Goal: Transaction & Acquisition: Purchase product/service

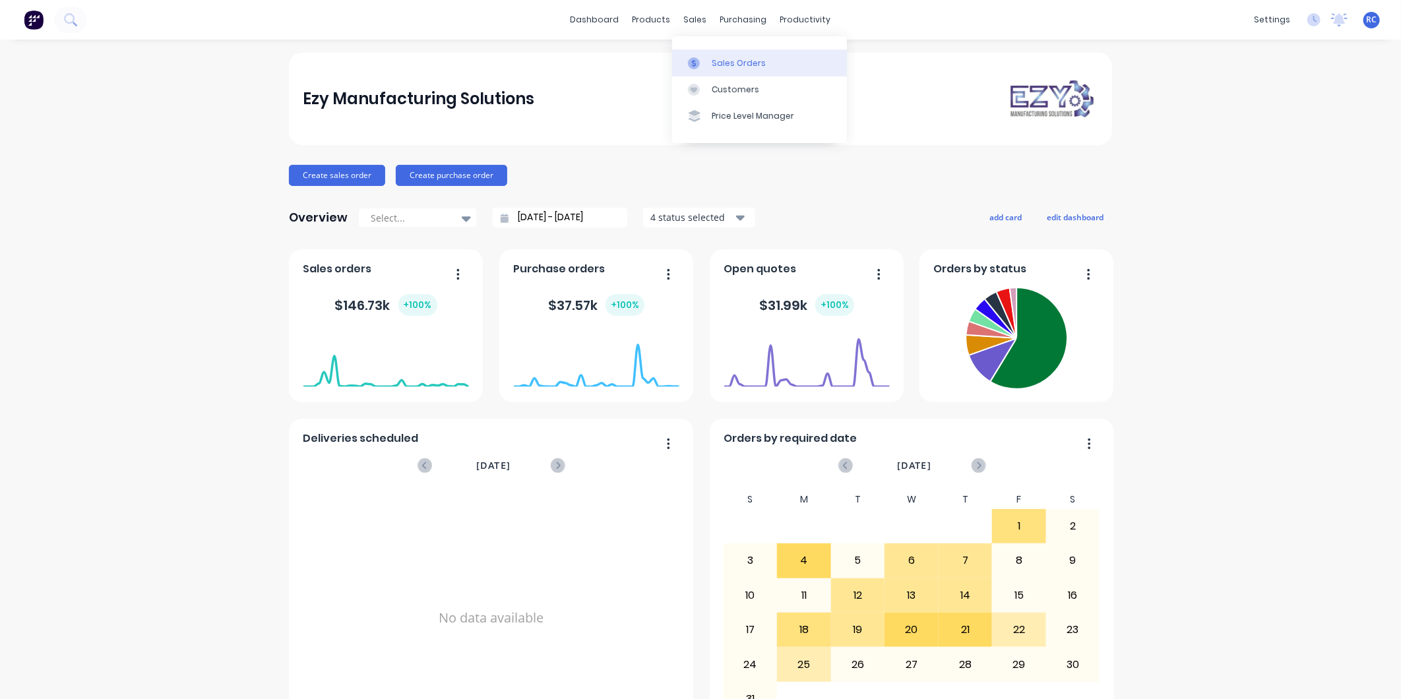
click at [723, 63] on div "Sales Orders" at bounding box center [739, 63] width 54 height 12
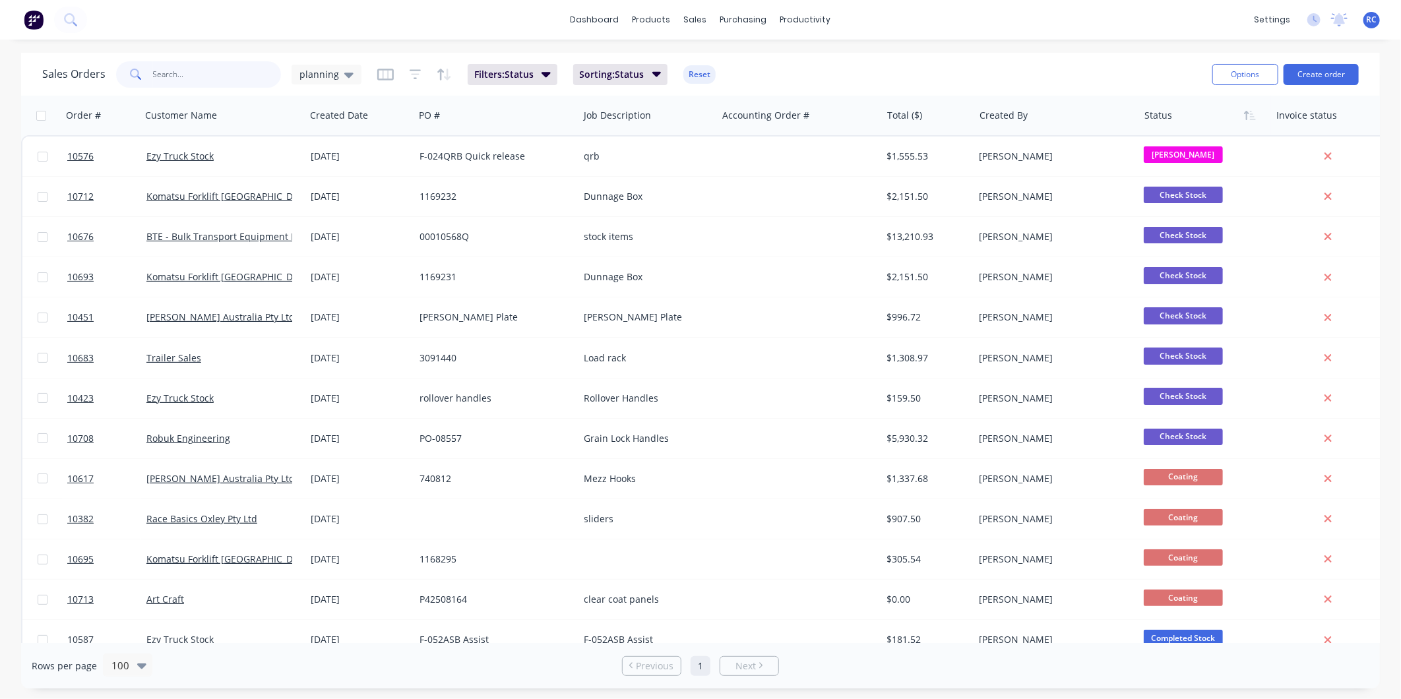
click at [160, 83] on input "text" at bounding box center [217, 74] width 129 height 26
click at [325, 88] on div "Sales Orders planning Filters: Status Sorting: Status Reset" at bounding box center [622, 74] width 1160 height 32
click at [334, 69] on span "planning" at bounding box center [320, 74] width 40 height 14
click at [310, 236] on button "all jobs" at bounding box center [371, 239] width 150 height 15
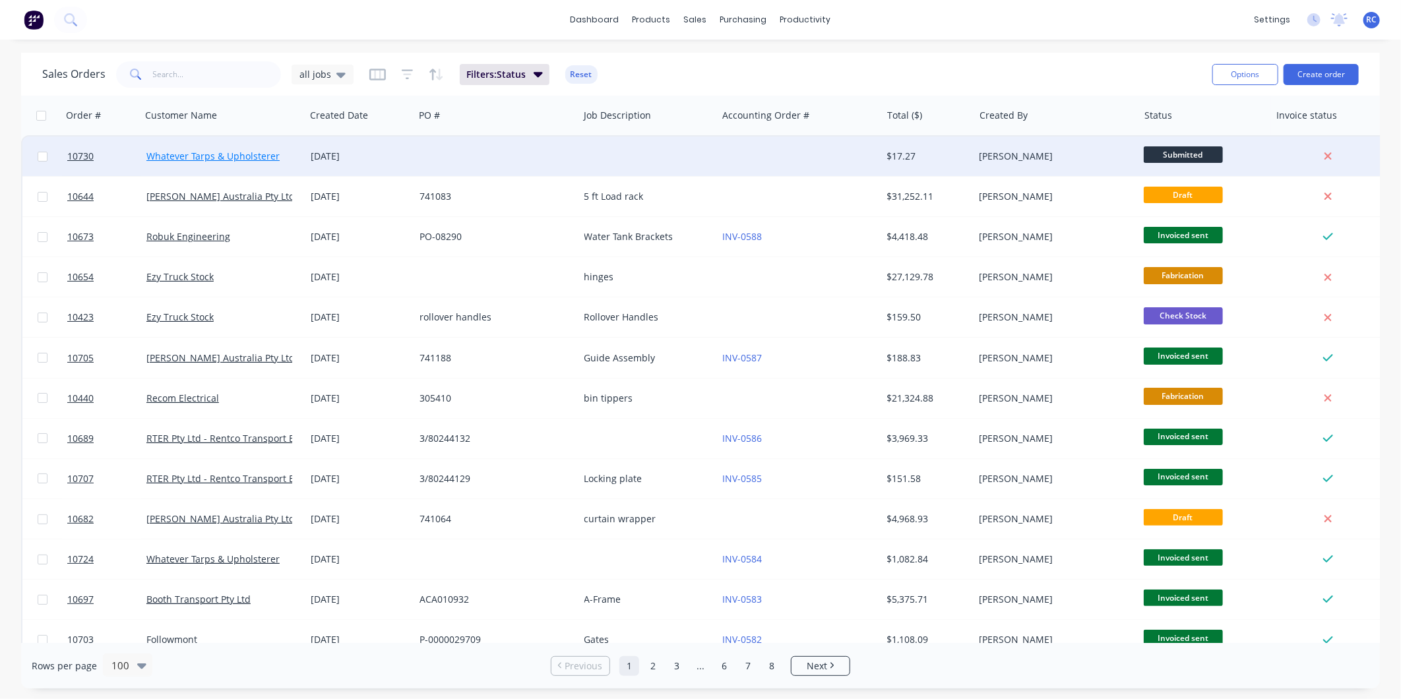
click at [247, 160] on link "Whatever Tarps & Upholsterer" at bounding box center [212, 156] width 133 height 13
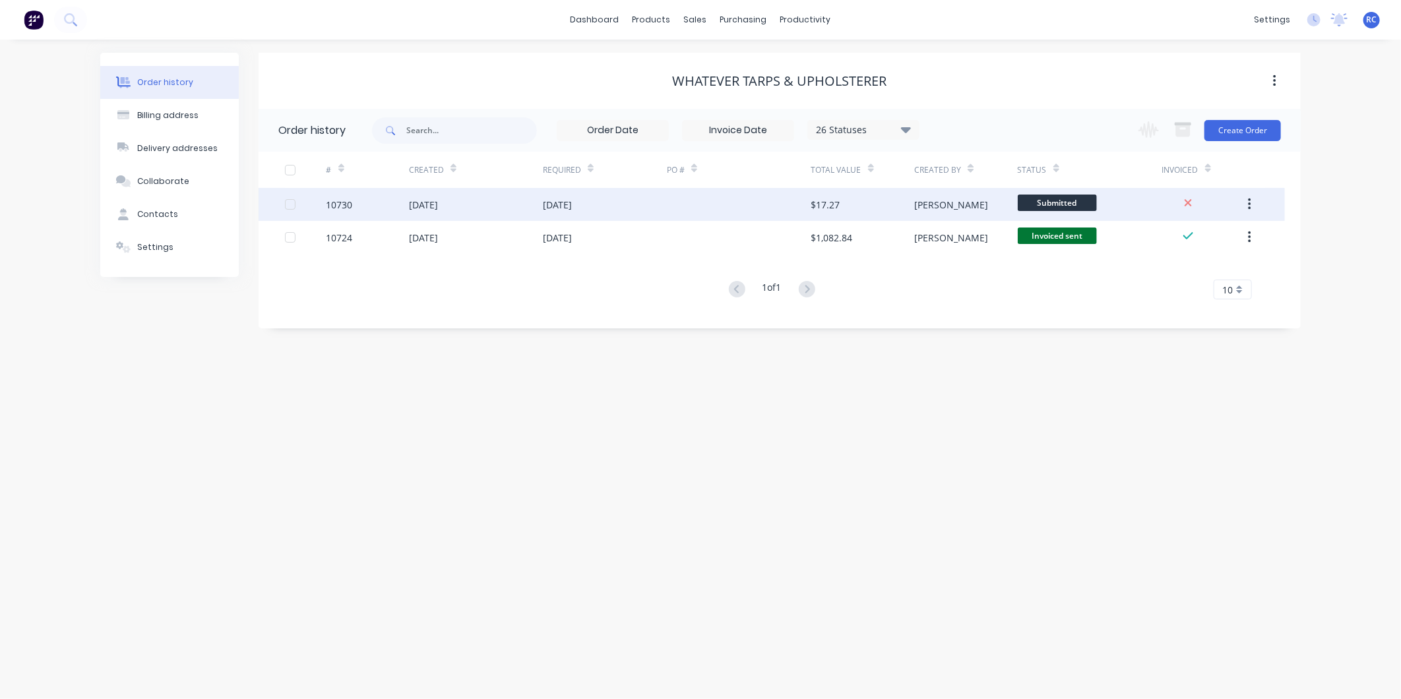
click at [423, 208] on div "[DATE]" at bounding box center [423, 205] width 29 height 14
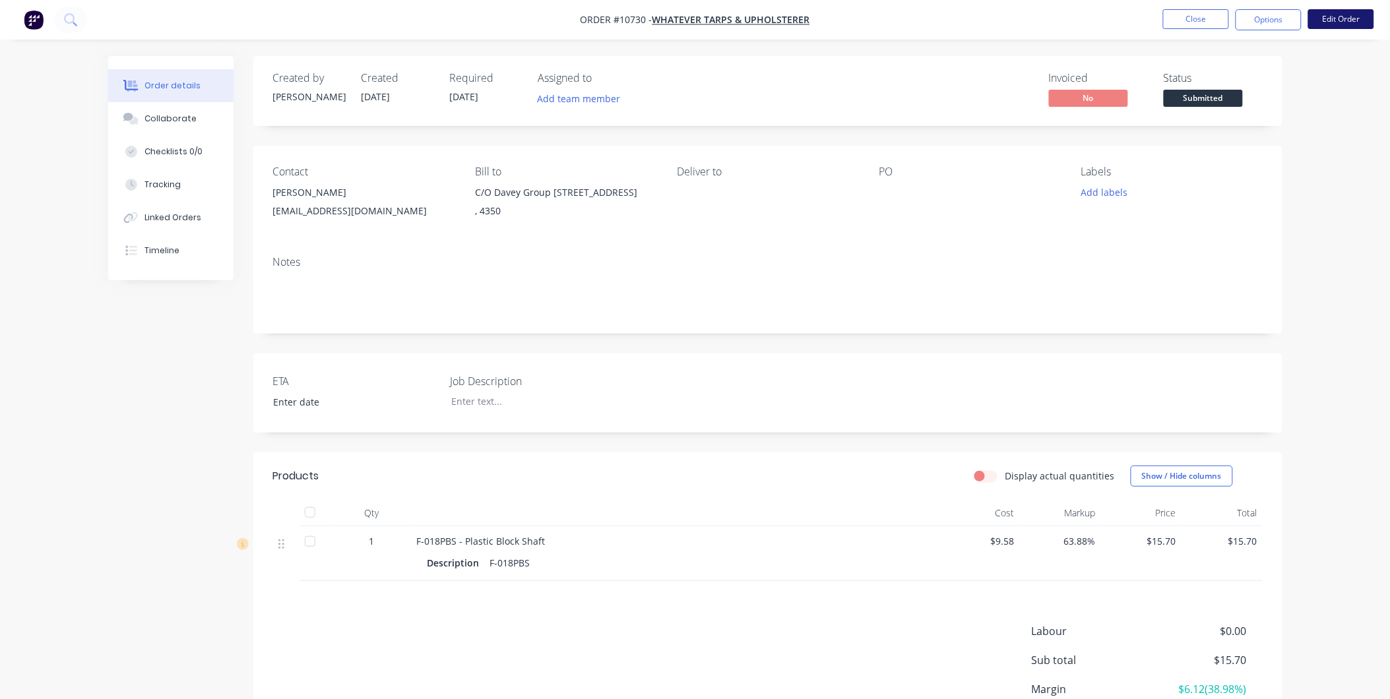
click at [1345, 9] on button "Edit Order" at bounding box center [1341, 19] width 66 height 20
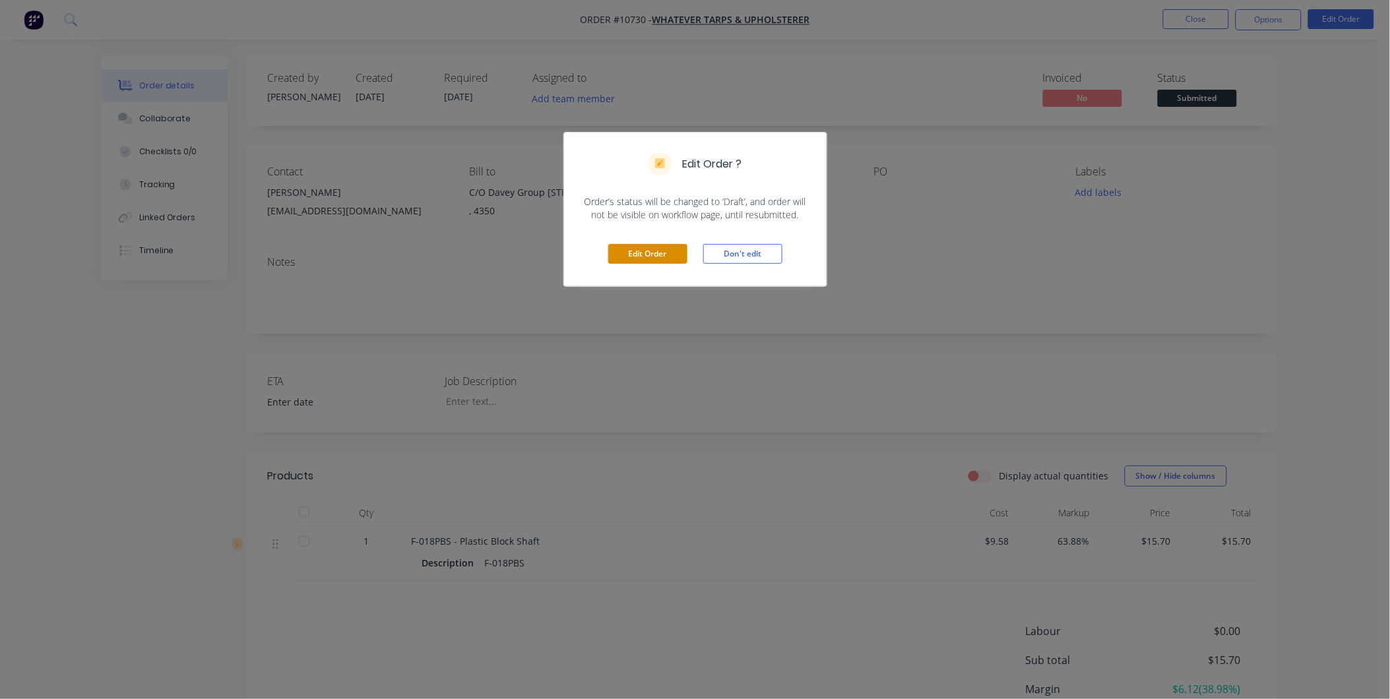
click at [611, 260] on button "Edit Order" at bounding box center [647, 254] width 79 height 20
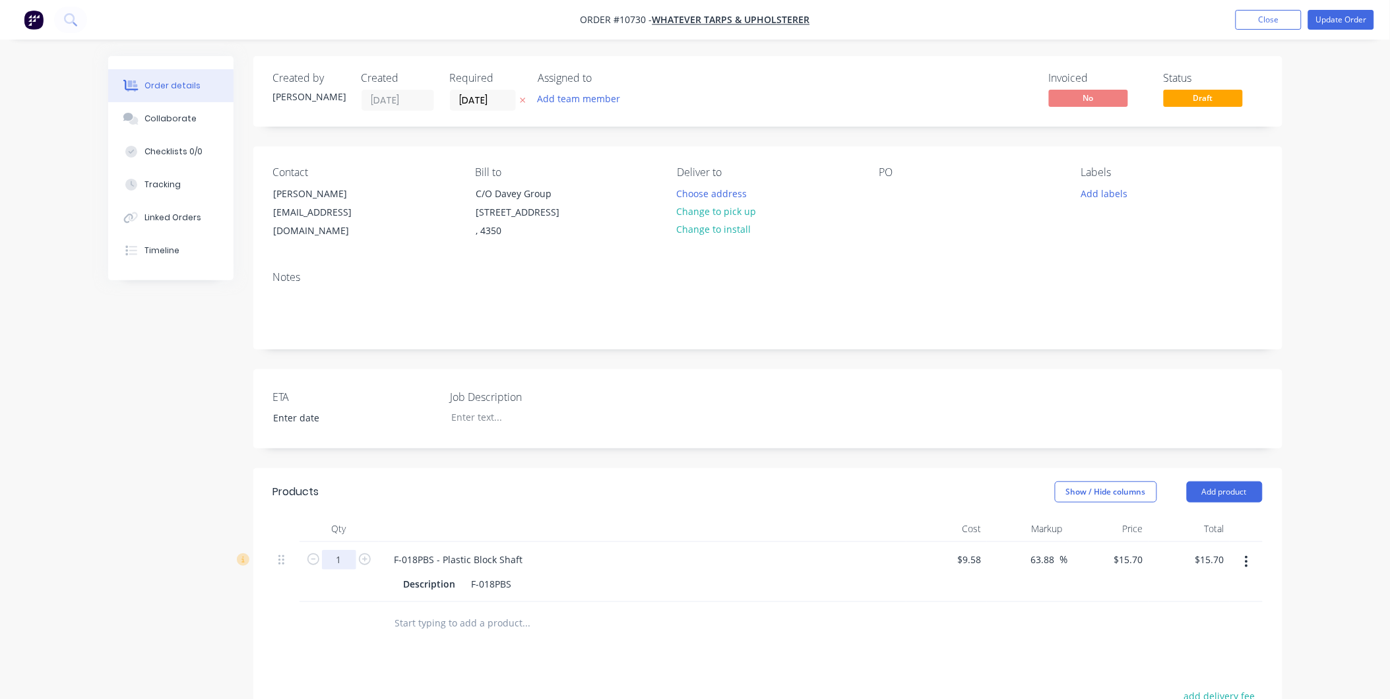
click at [342, 563] on input "1" at bounding box center [339, 560] width 34 height 20
type input "24"
type input "$376.80"
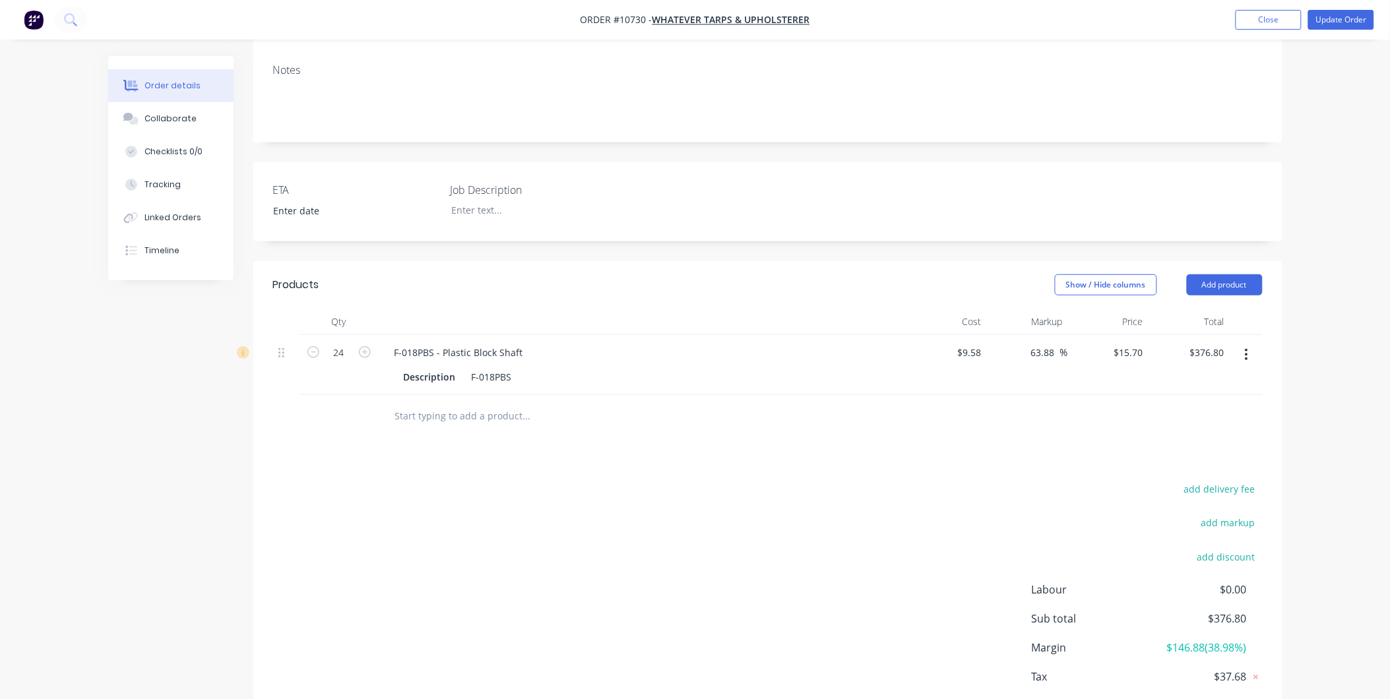
scroll to position [220, 0]
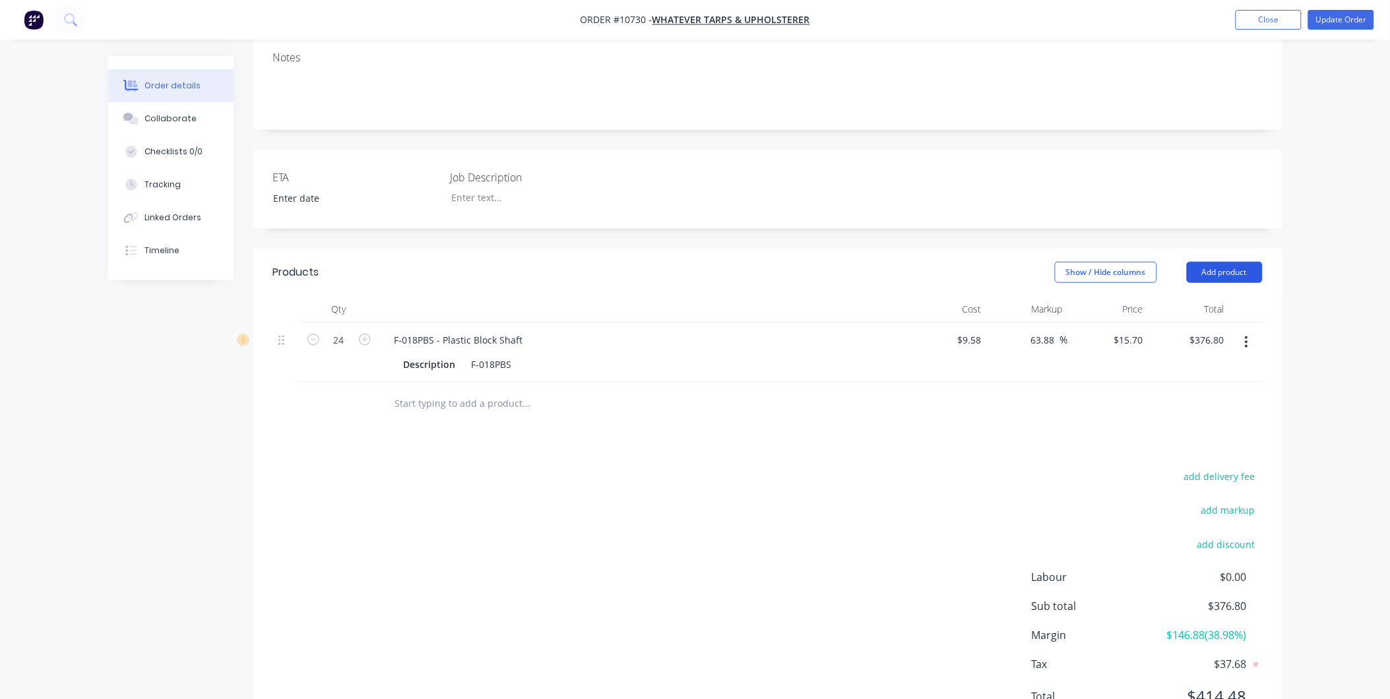
click at [1218, 269] on button "Add product" at bounding box center [1225, 272] width 76 height 21
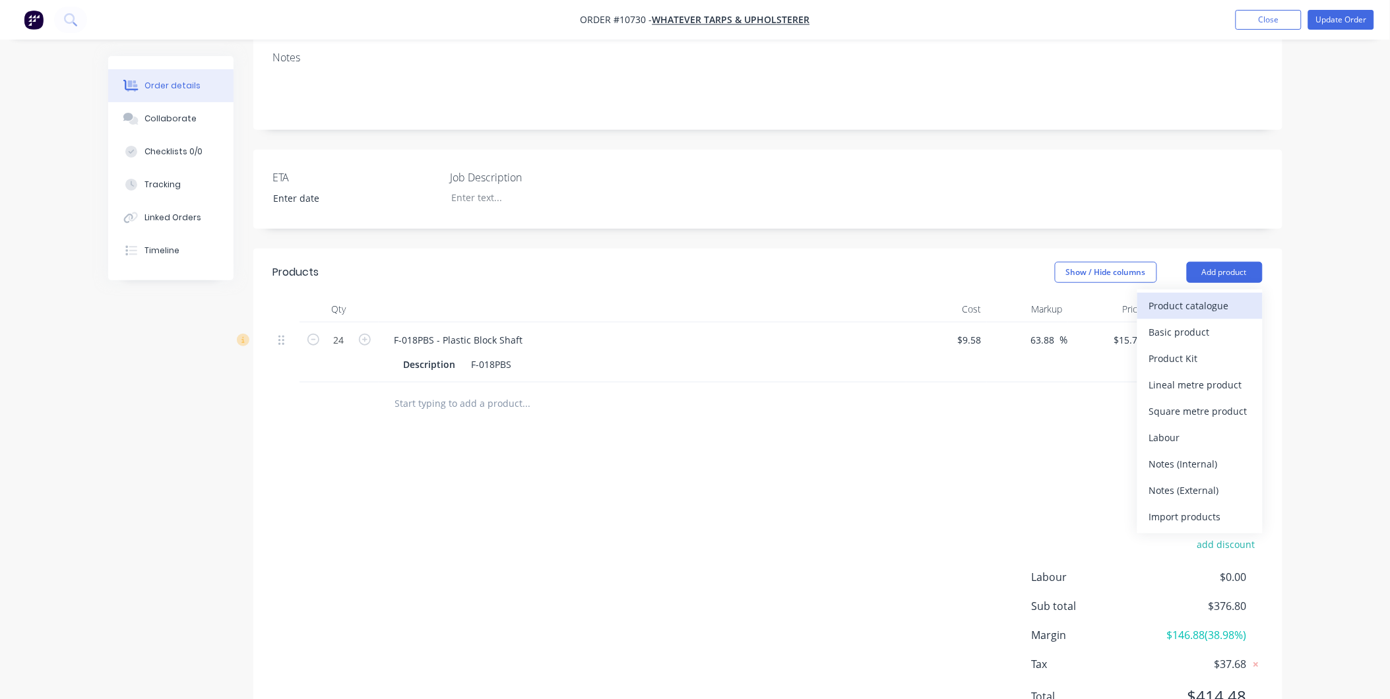
click at [1156, 307] on div "Product catalogue" at bounding box center [1200, 305] width 102 height 19
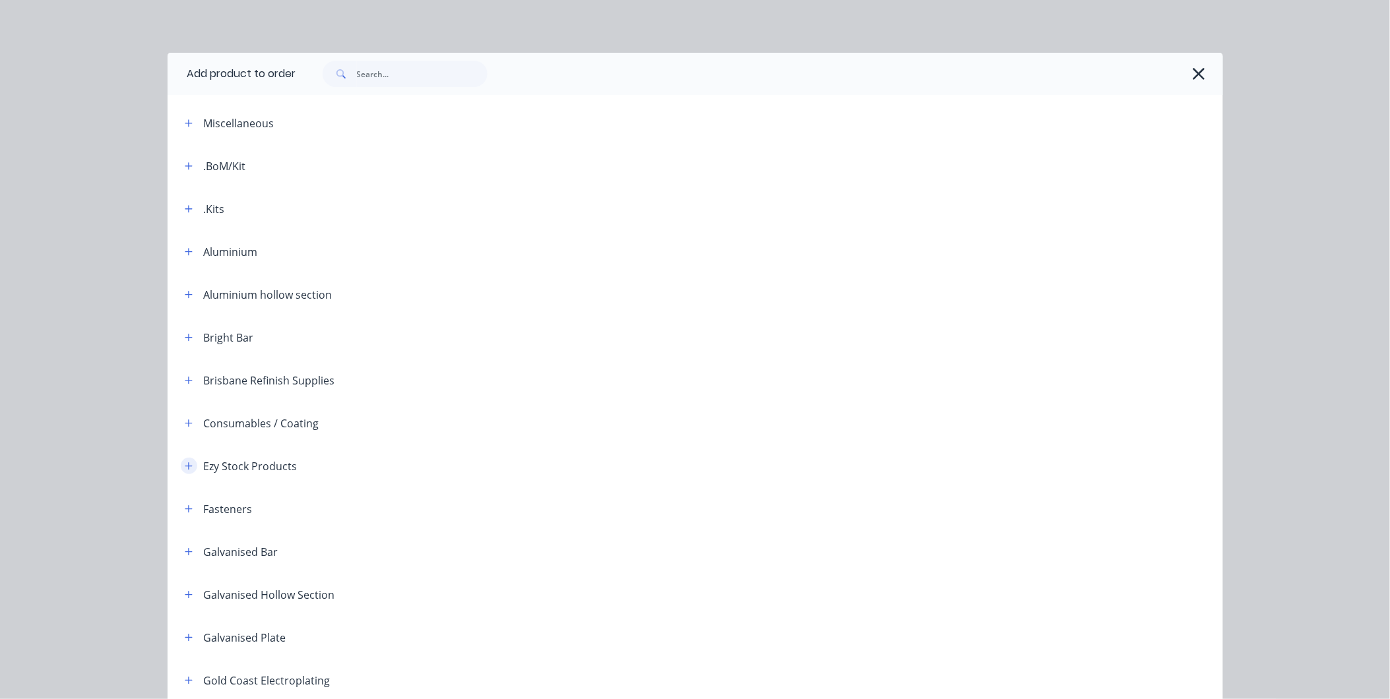
click at [185, 464] on icon "button" at bounding box center [189, 466] width 8 height 9
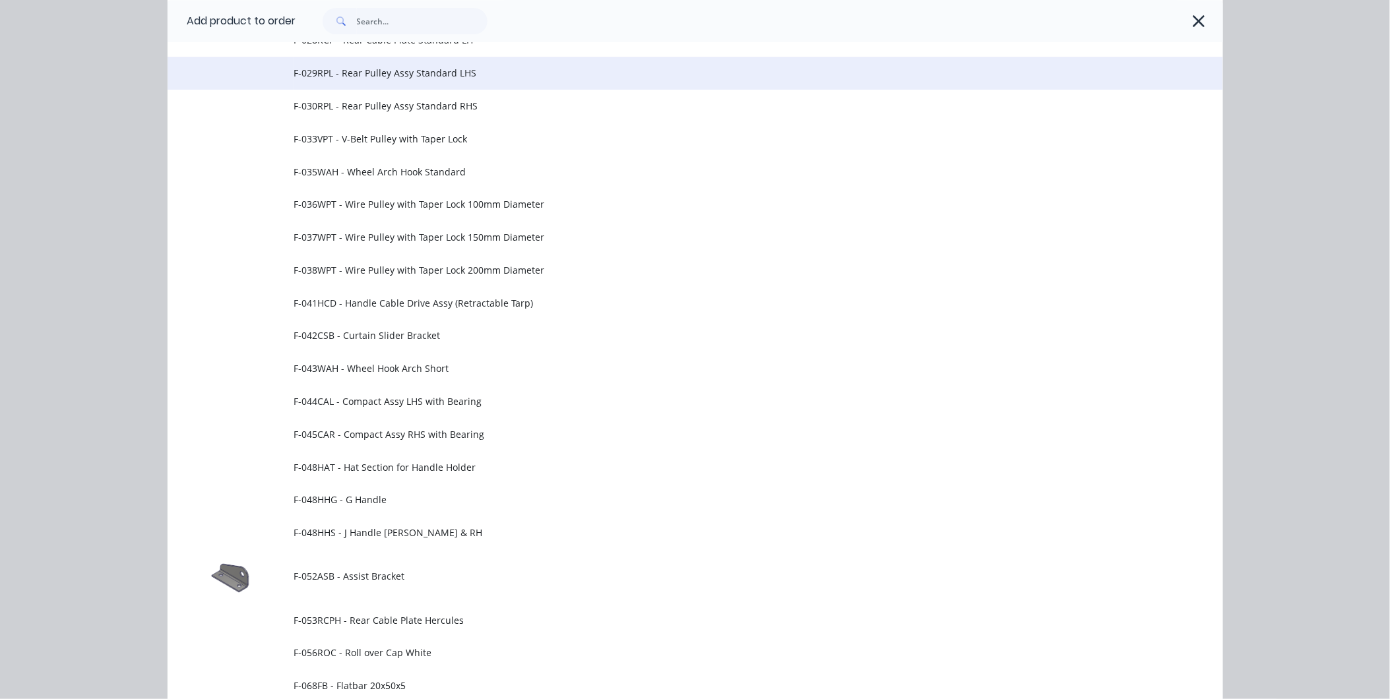
scroll to position [1539, 0]
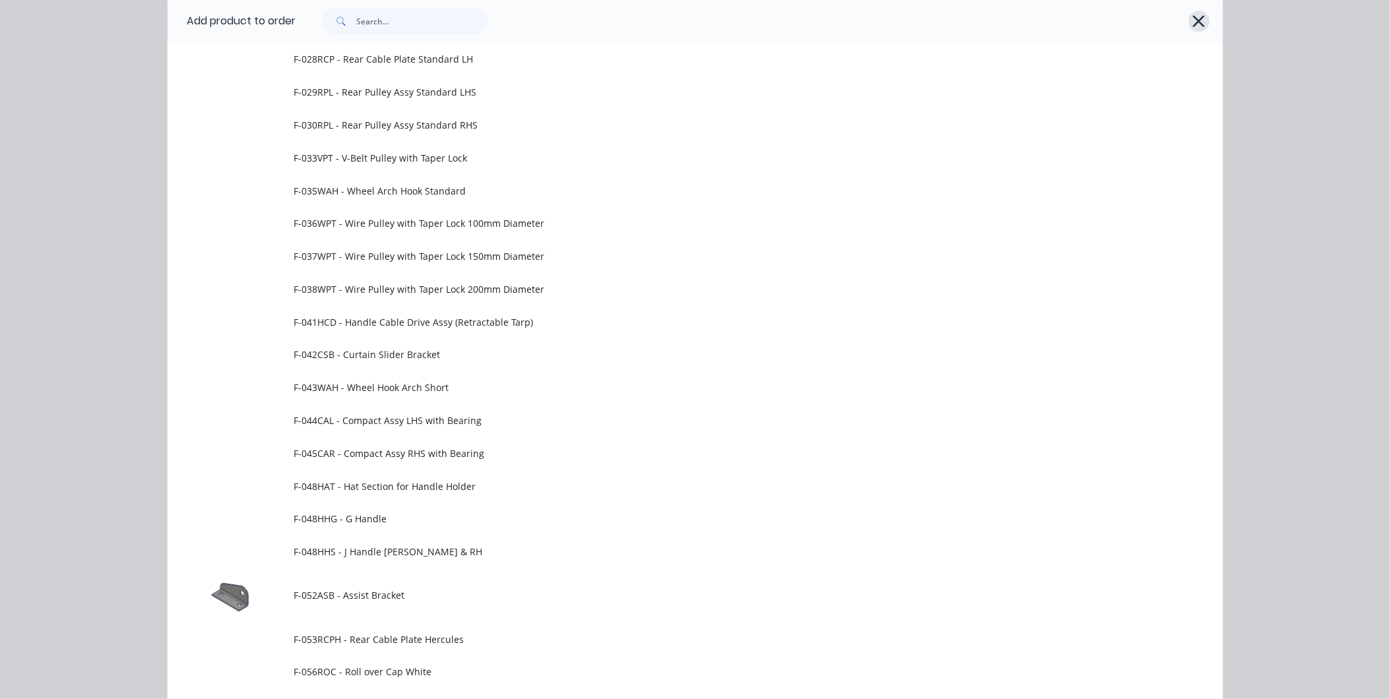
click at [1199, 27] on icon "button" at bounding box center [1199, 21] width 14 height 18
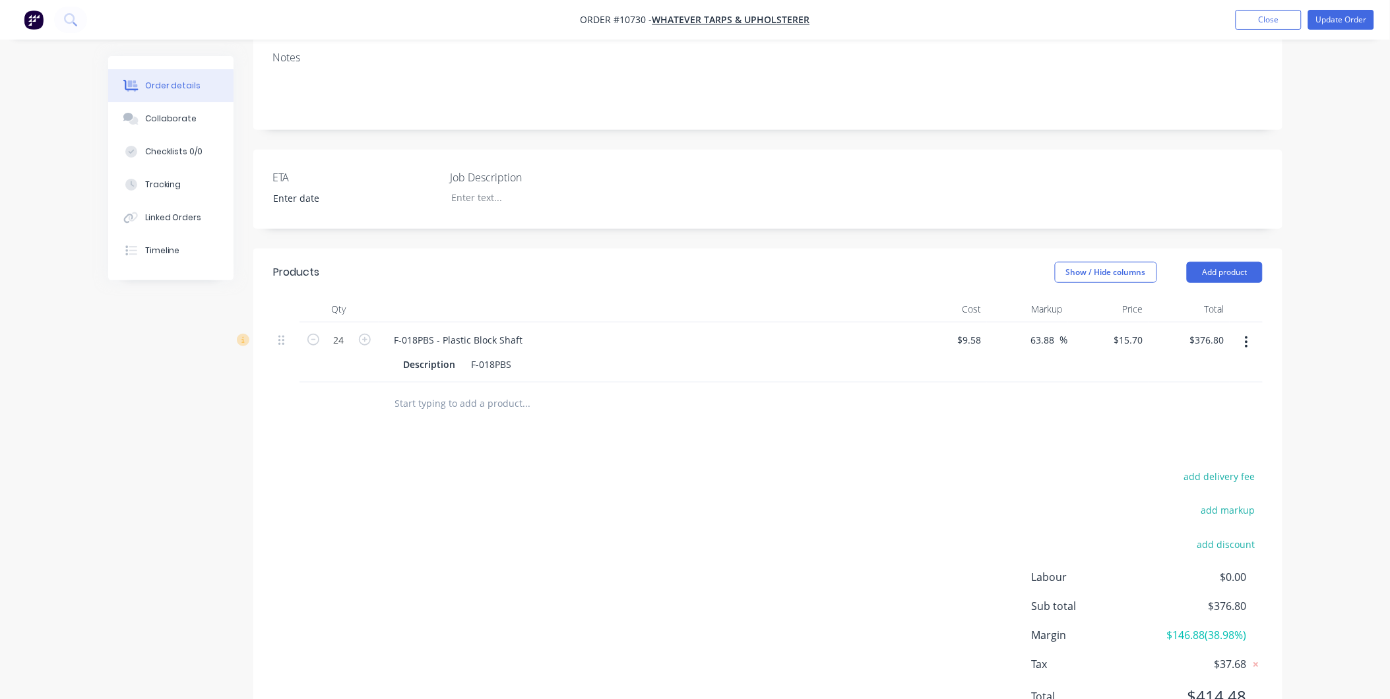
click at [416, 406] on input "text" at bounding box center [527, 404] width 264 height 26
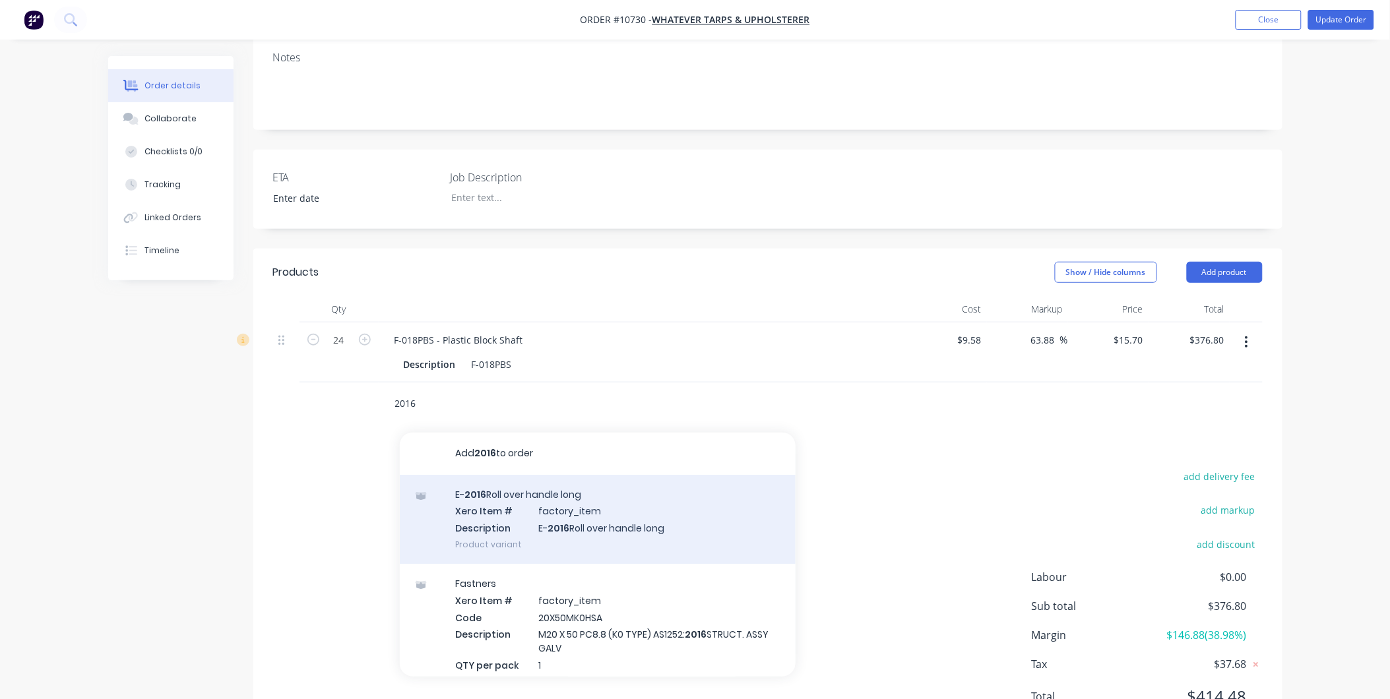
type input "2016"
click at [585, 503] on div "E- 2016 Roll over handle long Xero Item # factory_item Description E- 2016 Roll…" at bounding box center [598, 519] width 396 height 89
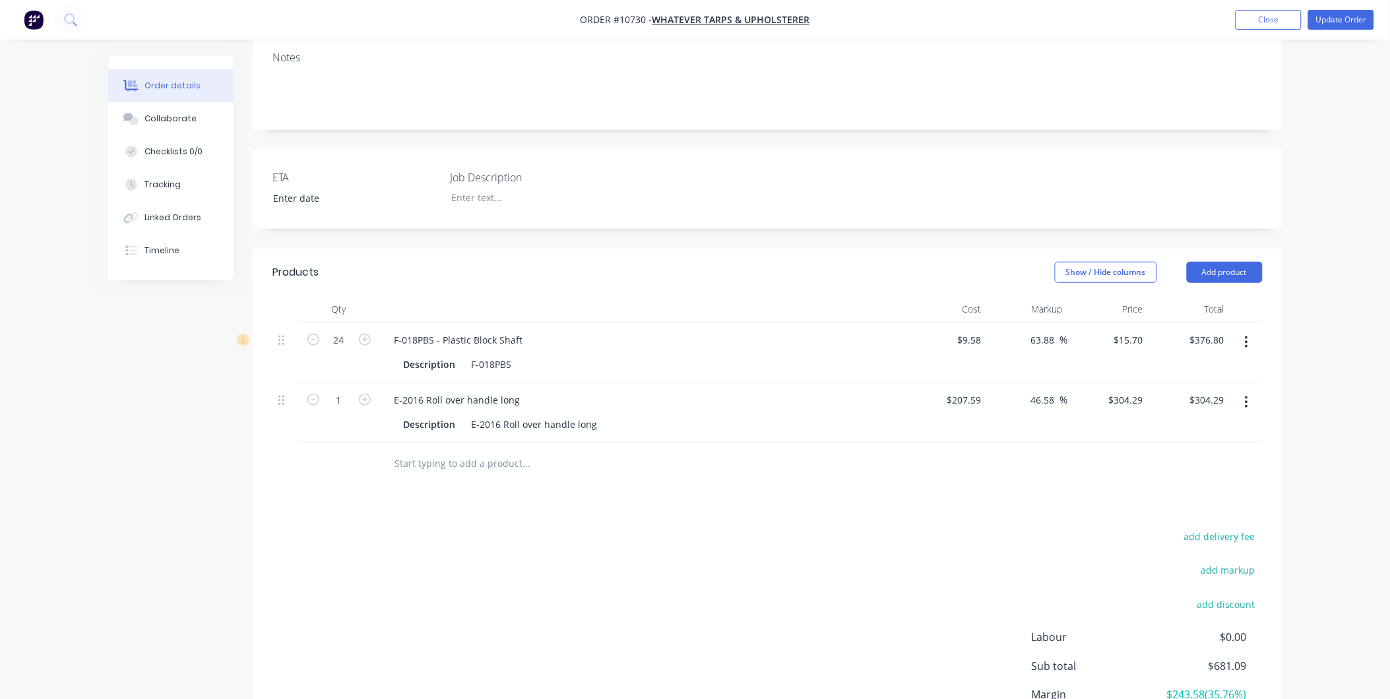
click at [446, 468] on input "text" at bounding box center [527, 464] width 264 height 26
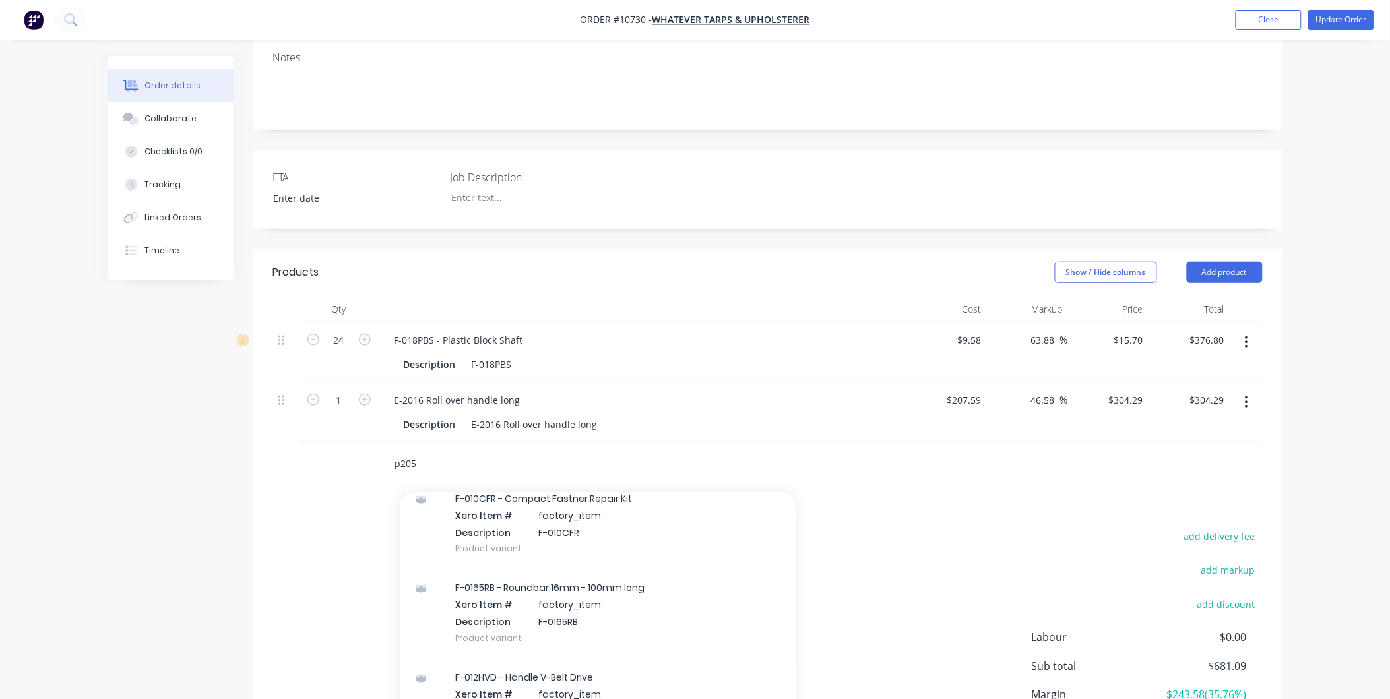
scroll to position [75247, 0]
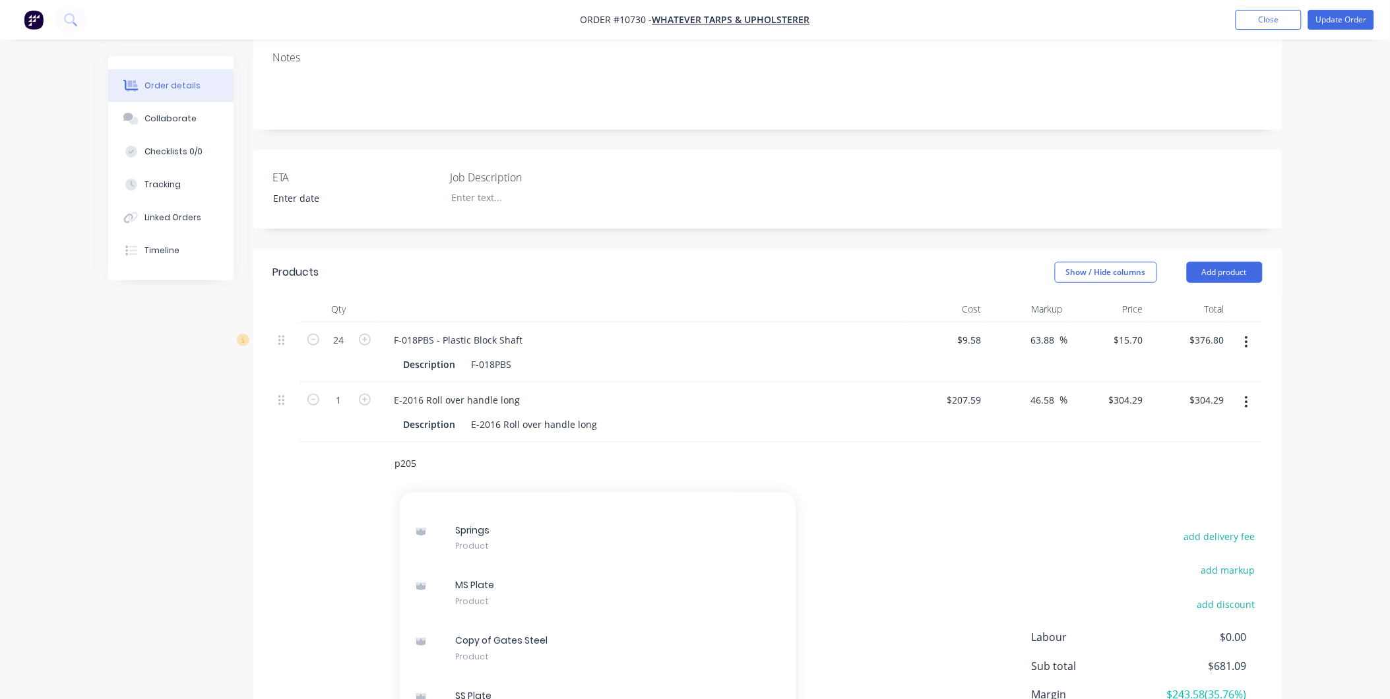
drag, startPoint x: 400, startPoint y: 464, endPoint x: 390, endPoint y: 464, distance: 9.9
click at [390, 464] on div "p205 Add p205 to order SS Pipe Xero Item # factory_item Code 1015290 Descriptio…" at bounding box center [582, 464] width 396 height 26
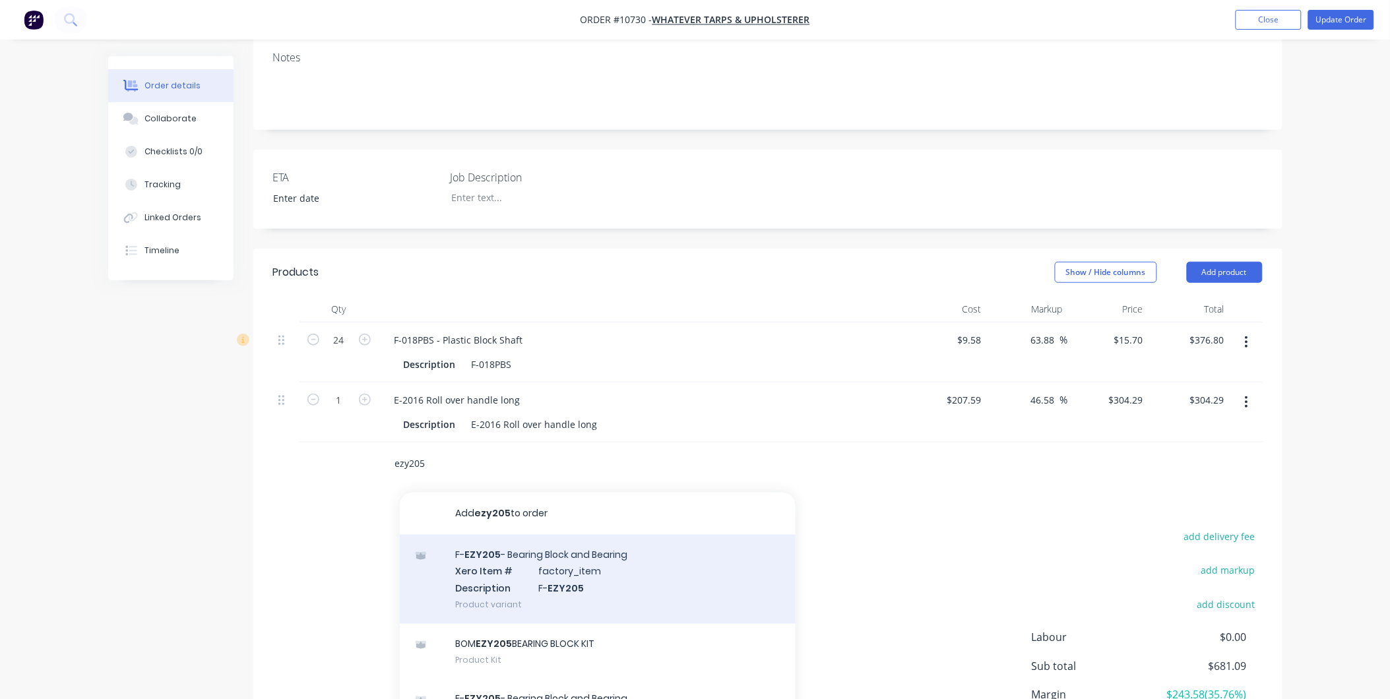
type input "ezy205"
click at [522, 577] on div "F- EZY205 - Bearing Block and Bearing Xero Item # factory_item Description F- E…" at bounding box center [598, 579] width 396 height 89
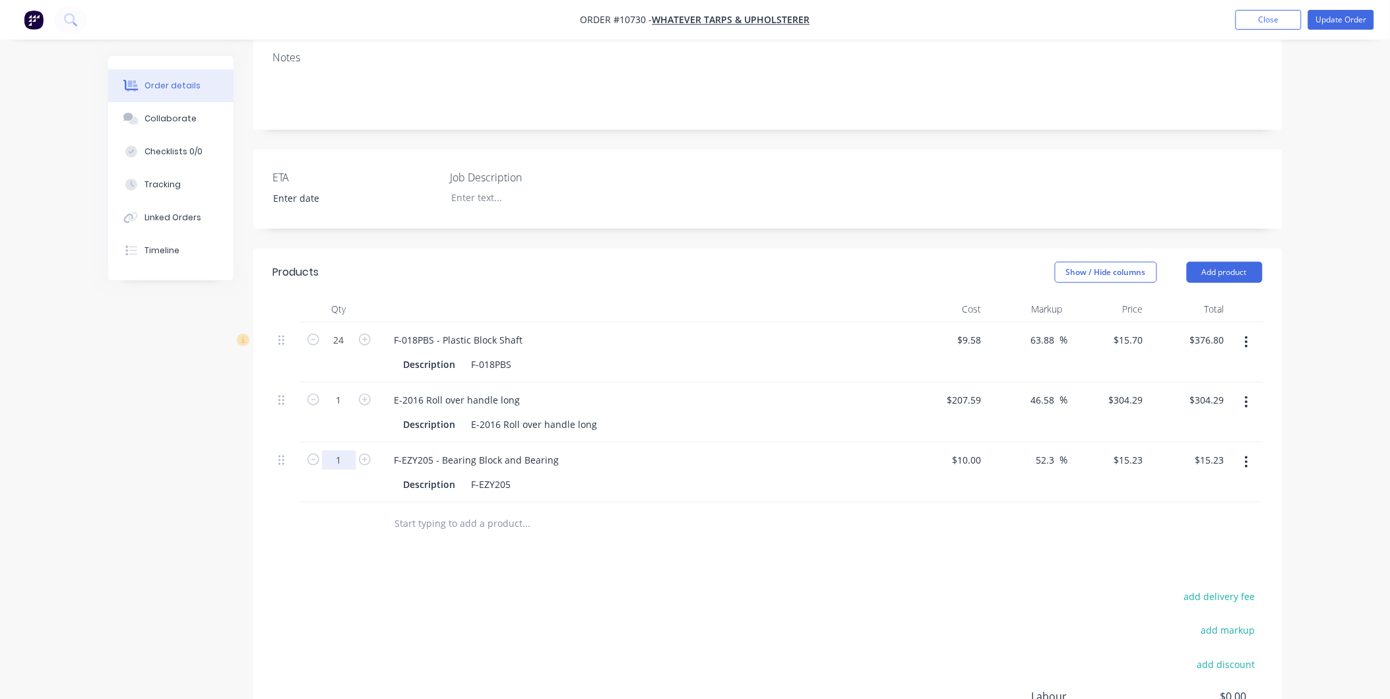
click at [334, 350] on input "1" at bounding box center [339, 341] width 34 height 20
type input "24"
click at [346, 350] on input "1" at bounding box center [339, 341] width 34 height 20
type input "$365.52"
type input "6"
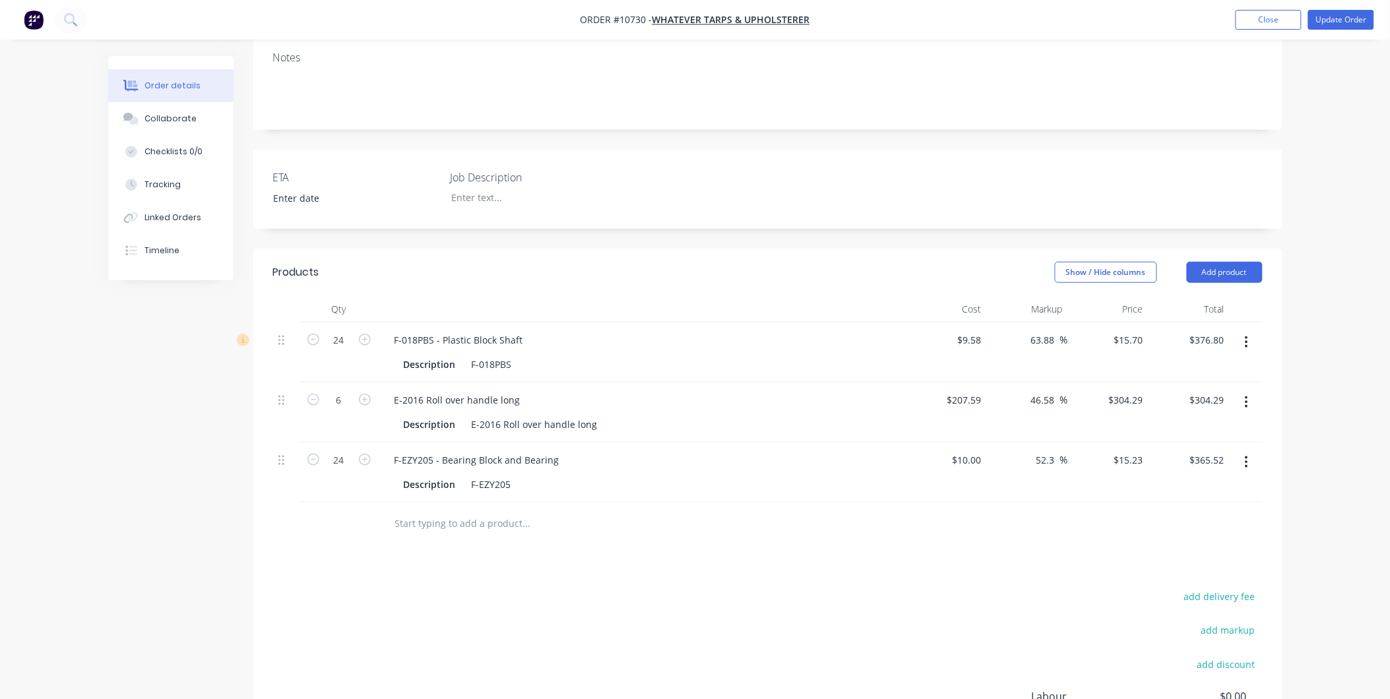
type input "$1,825.74"
drag, startPoint x: 1013, startPoint y: 612, endPoint x: 802, endPoint y: 577, distance: 213.9
click at [428, 522] on input "text" at bounding box center [527, 524] width 264 height 26
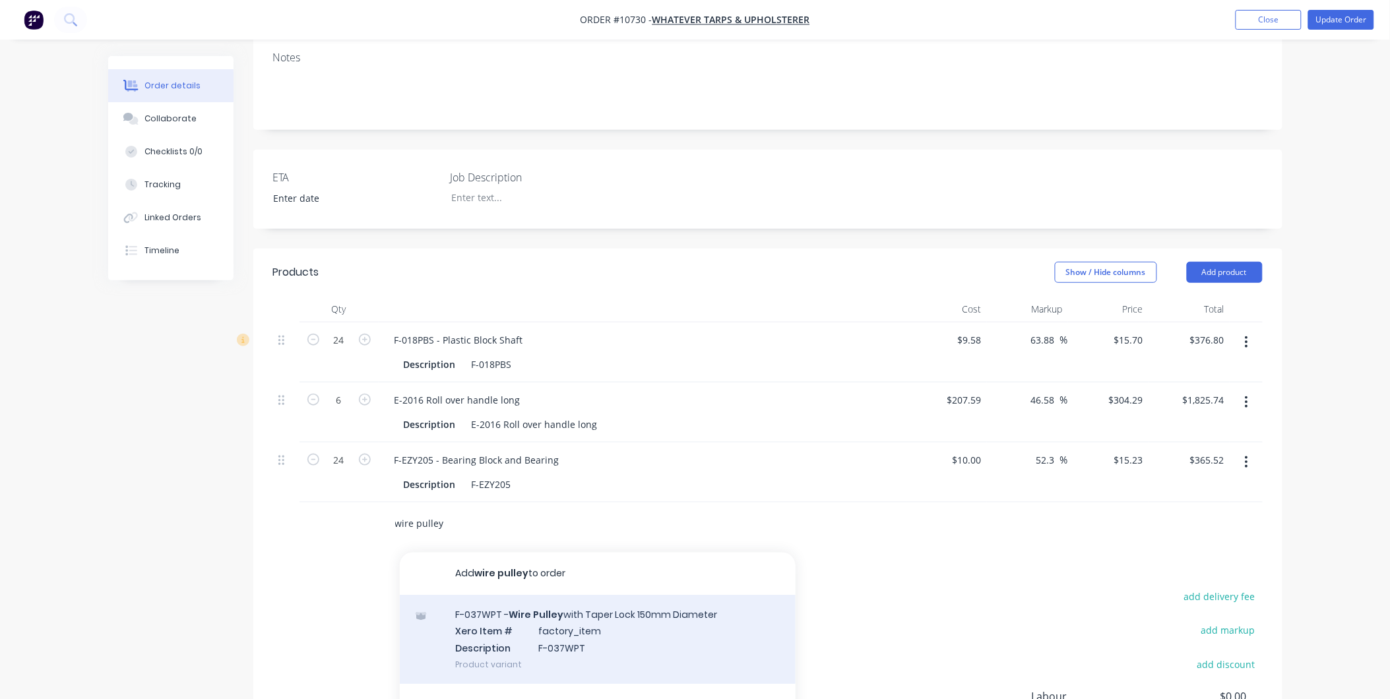
scroll to position [220, 0]
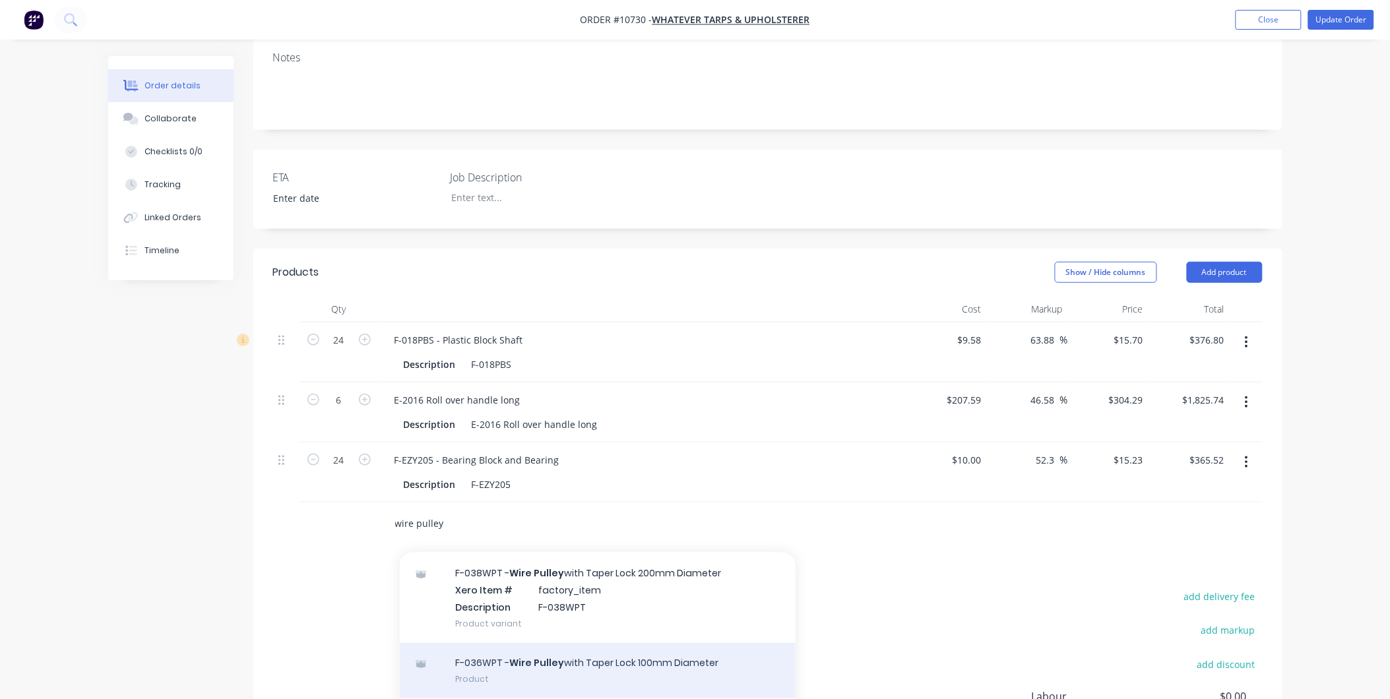
type input "wire pulley"
click at [484, 657] on div "F-036WPT - Wire Pulley with Taper Lock 100mm Diameter Product" at bounding box center [598, 670] width 396 height 55
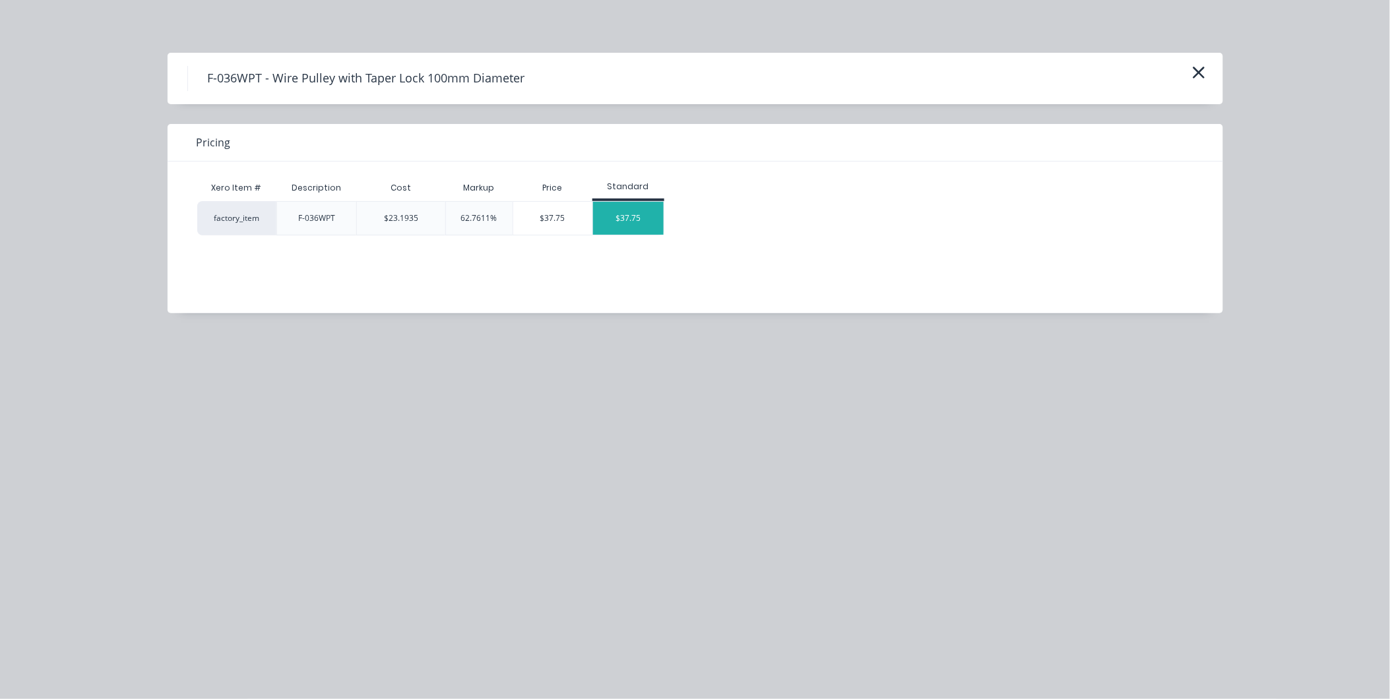
click at [627, 215] on div "$37.75" at bounding box center [628, 218] width 71 height 33
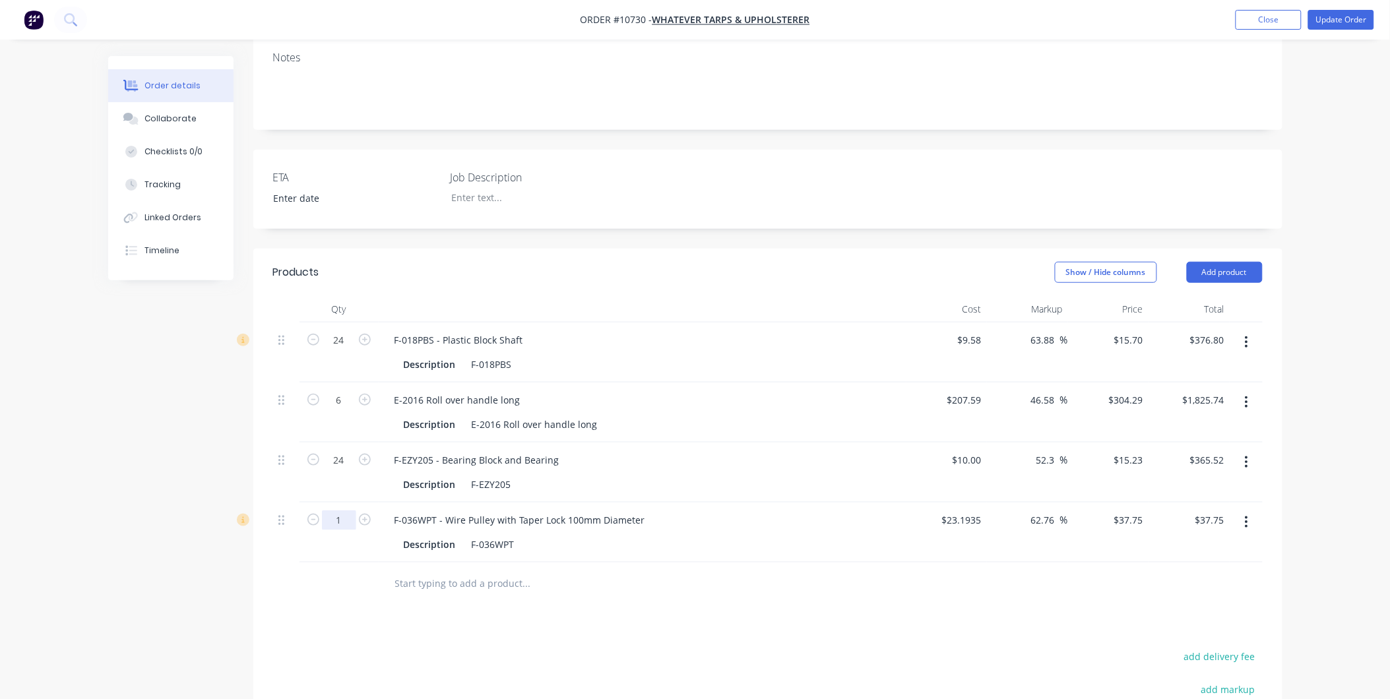
click at [350, 350] on input "1" at bounding box center [339, 341] width 34 height 20
type input "12"
type input "$453.00"
drag, startPoint x: 696, startPoint y: 574, endPoint x: 657, endPoint y: 584, distance: 40.2
click at [695, 574] on div at bounding box center [582, 584] width 396 height 26
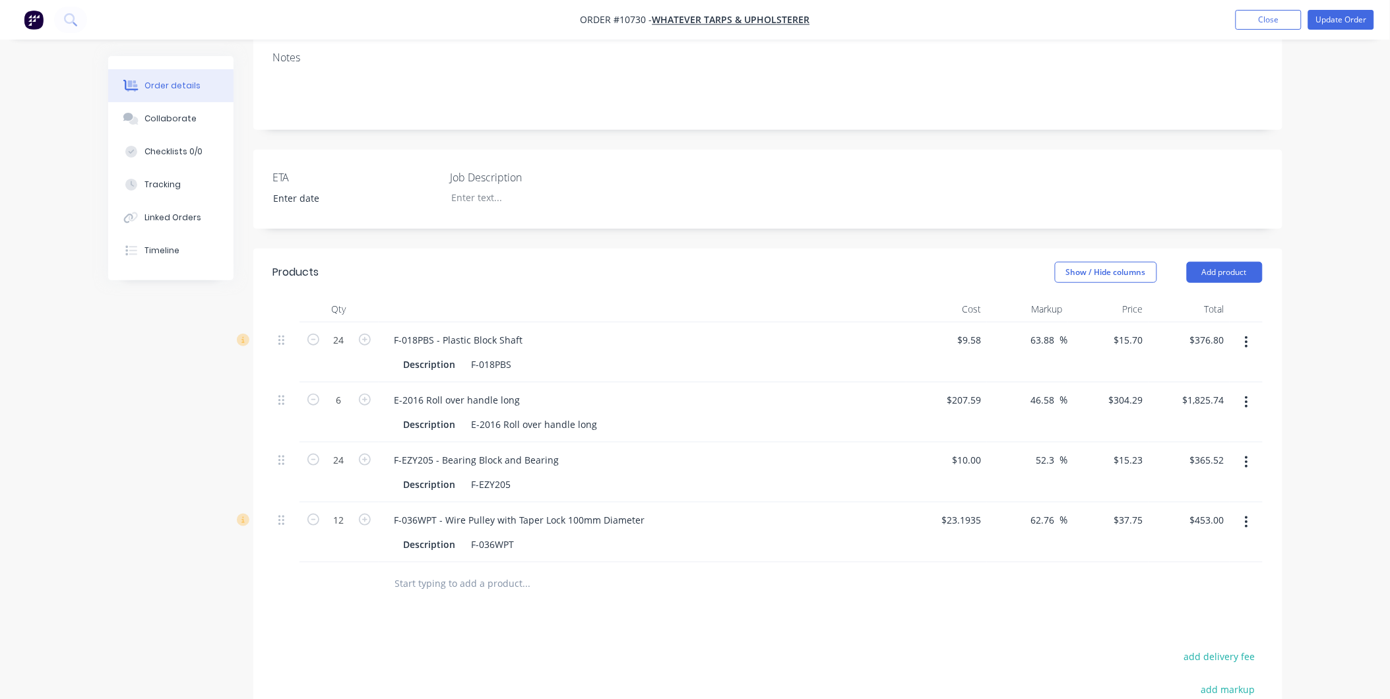
click at [451, 590] on input "text" at bounding box center [527, 584] width 264 height 26
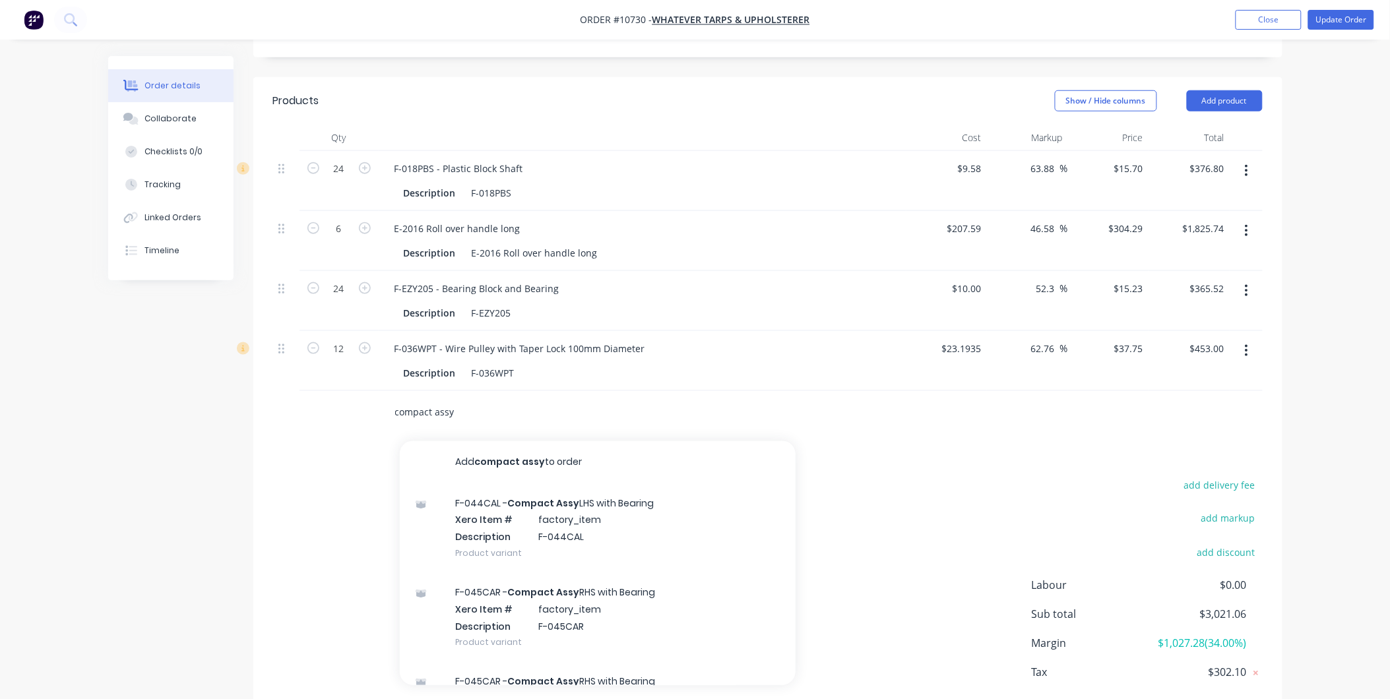
scroll to position [439, 0]
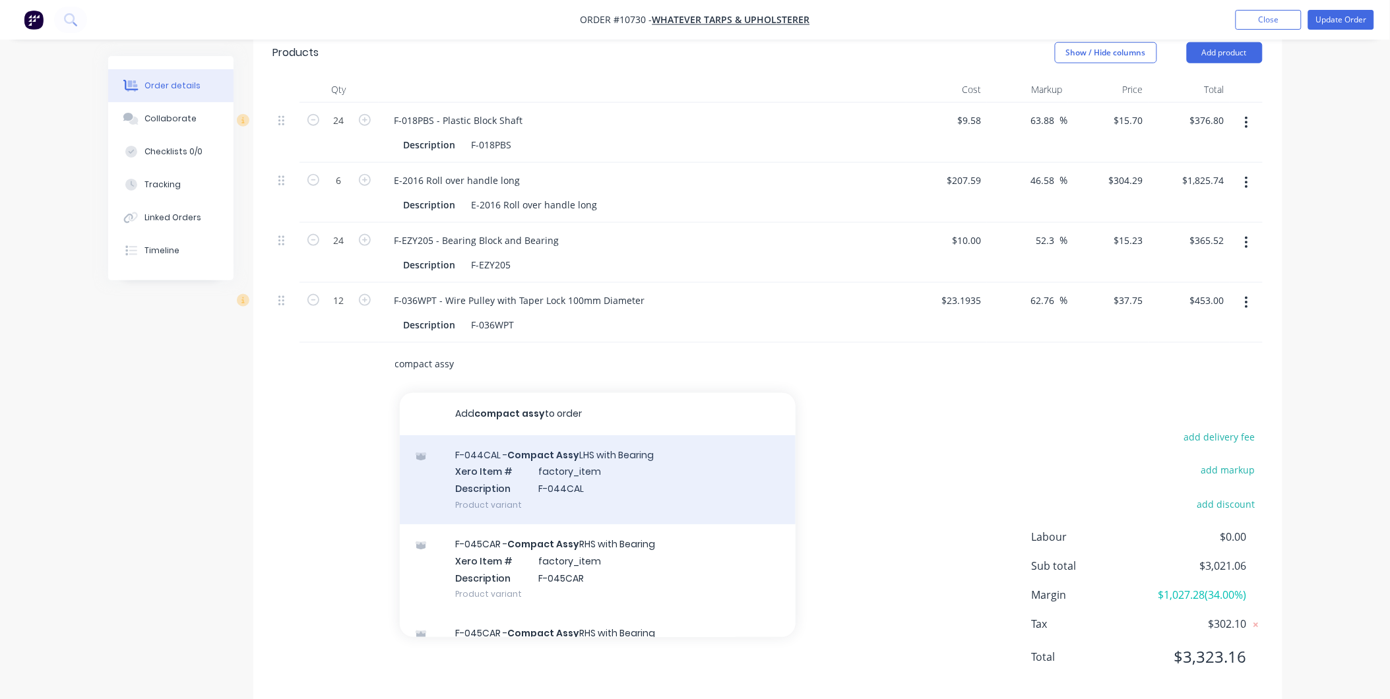
type input "compact assy"
click at [535, 472] on div "F-044CAL - Compact Assy LHS with Bearing Xero Item # factory_item Description F…" at bounding box center [598, 479] width 396 height 89
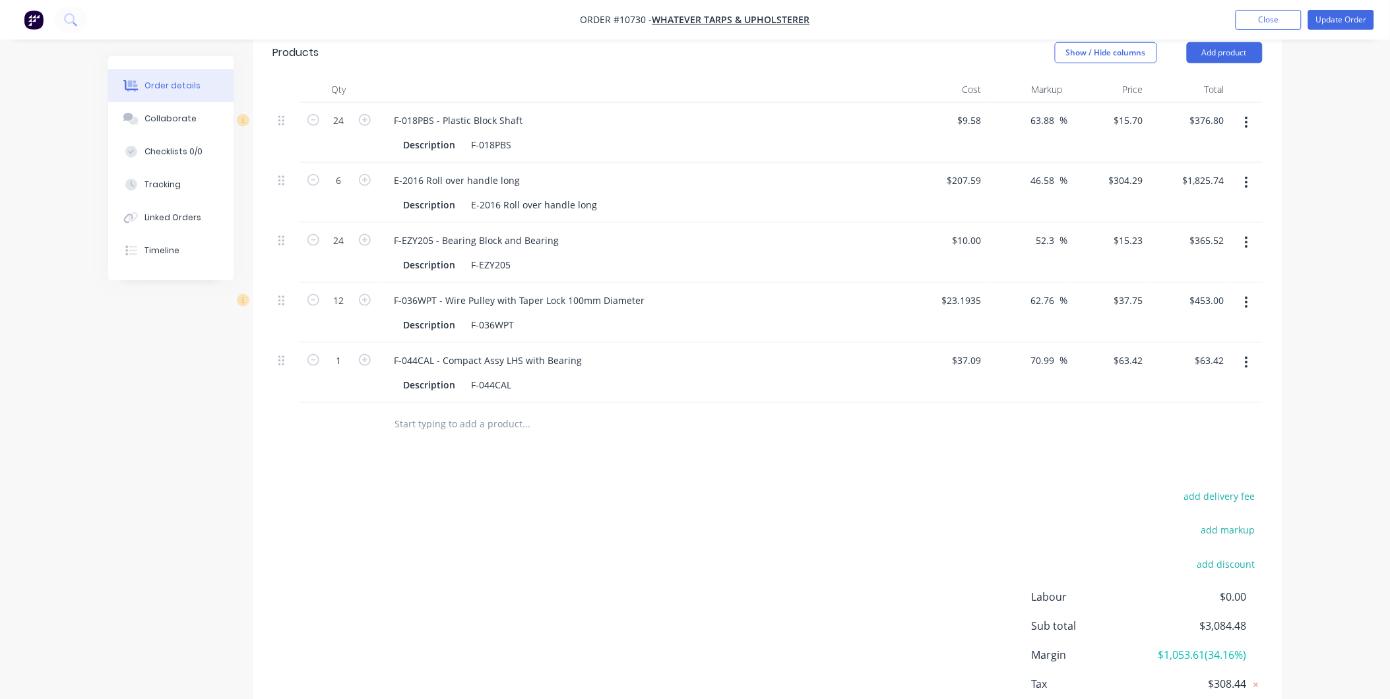
click at [438, 428] on input "text" at bounding box center [527, 424] width 264 height 26
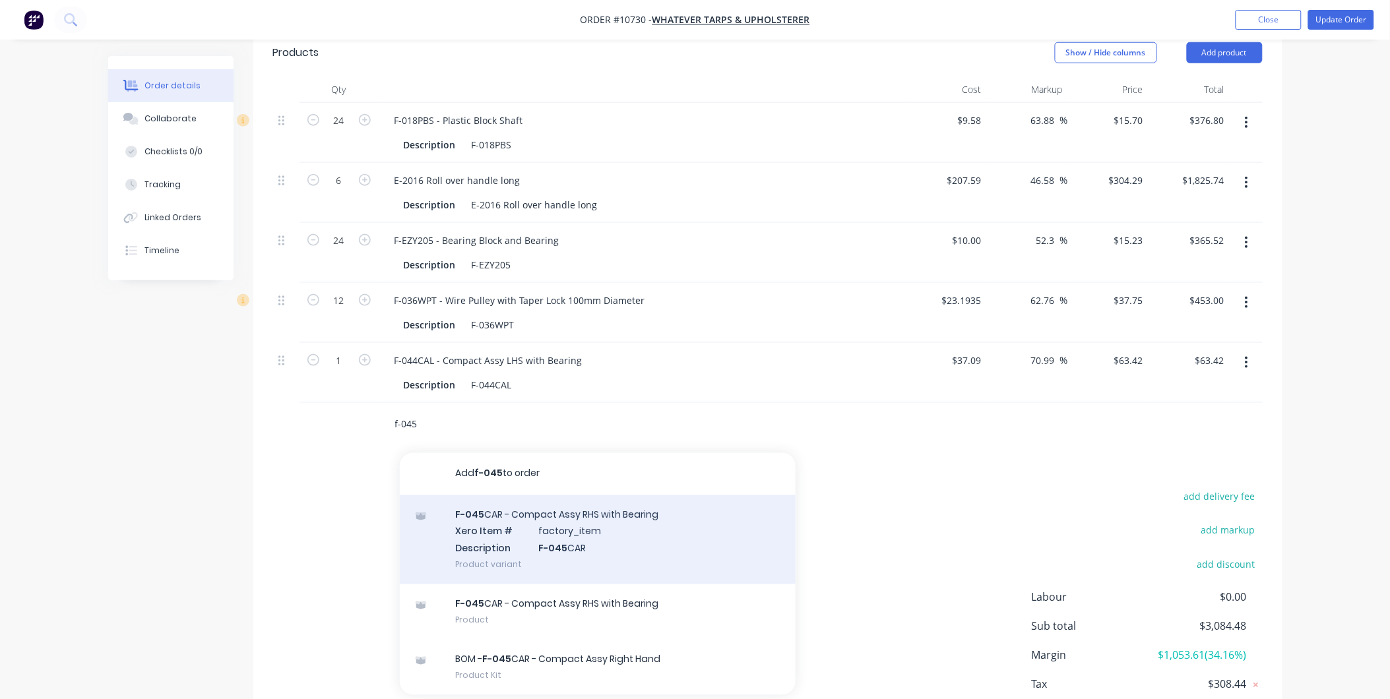
type input "f-045"
click at [480, 534] on div "F-045 CAR - Compact Assy RHS with Bearing Xero Item # factory_item Description …" at bounding box center [598, 539] width 396 height 89
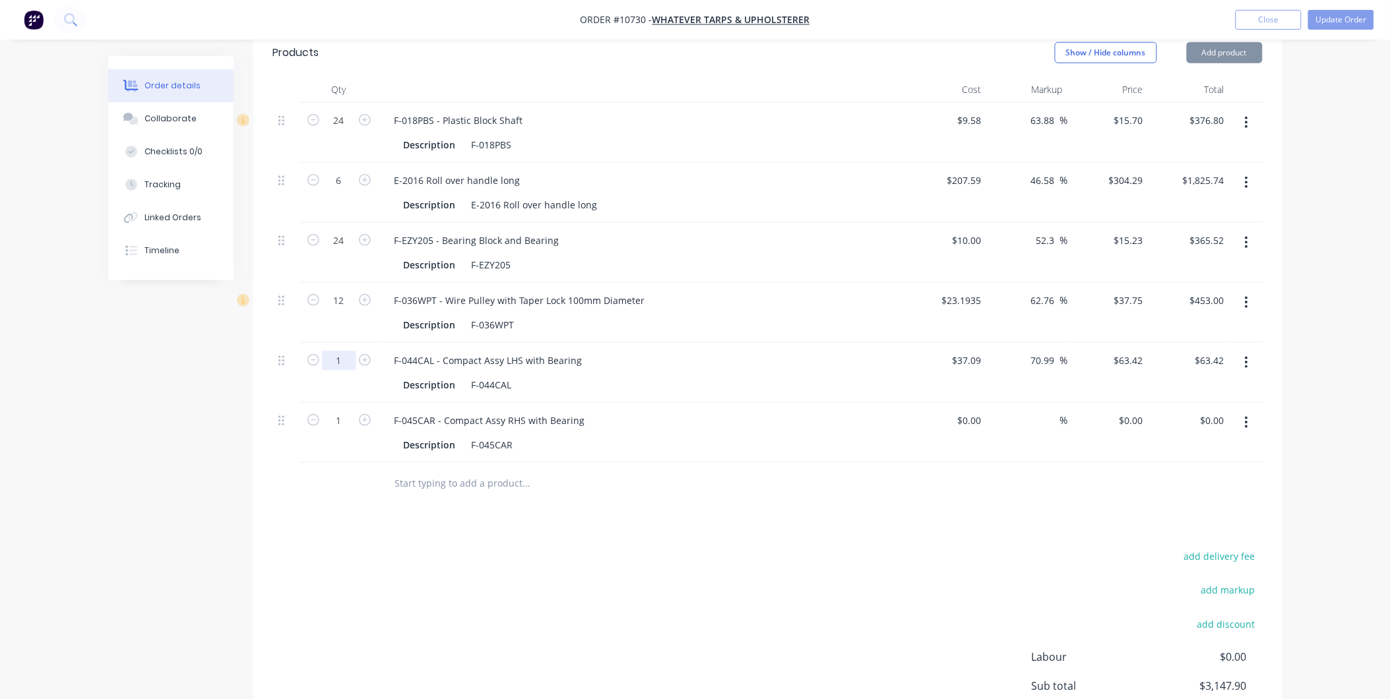
type input "$37.09"
type input "70.99"
type input "$63.42"
click at [344, 131] on input "1" at bounding box center [339, 121] width 34 height 20
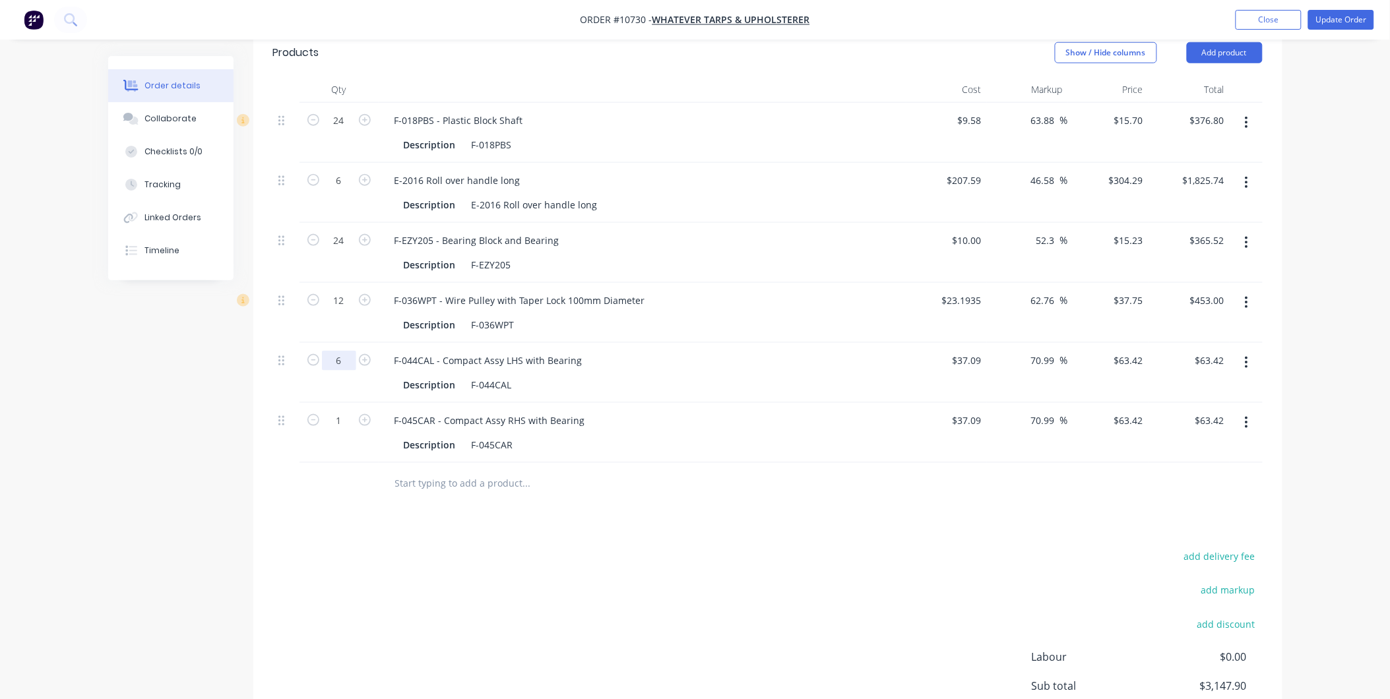
type input "6"
type input "$380.52"
drag, startPoint x: 309, startPoint y: 471, endPoint x: 319, endPoint y: 451, distance: 22.1
click at [309, 471] on div at bounding box center [339, 484] width 79 height 43
click at [344, 131] on input "1" at bounding box center [339, 121] width 34 height 20
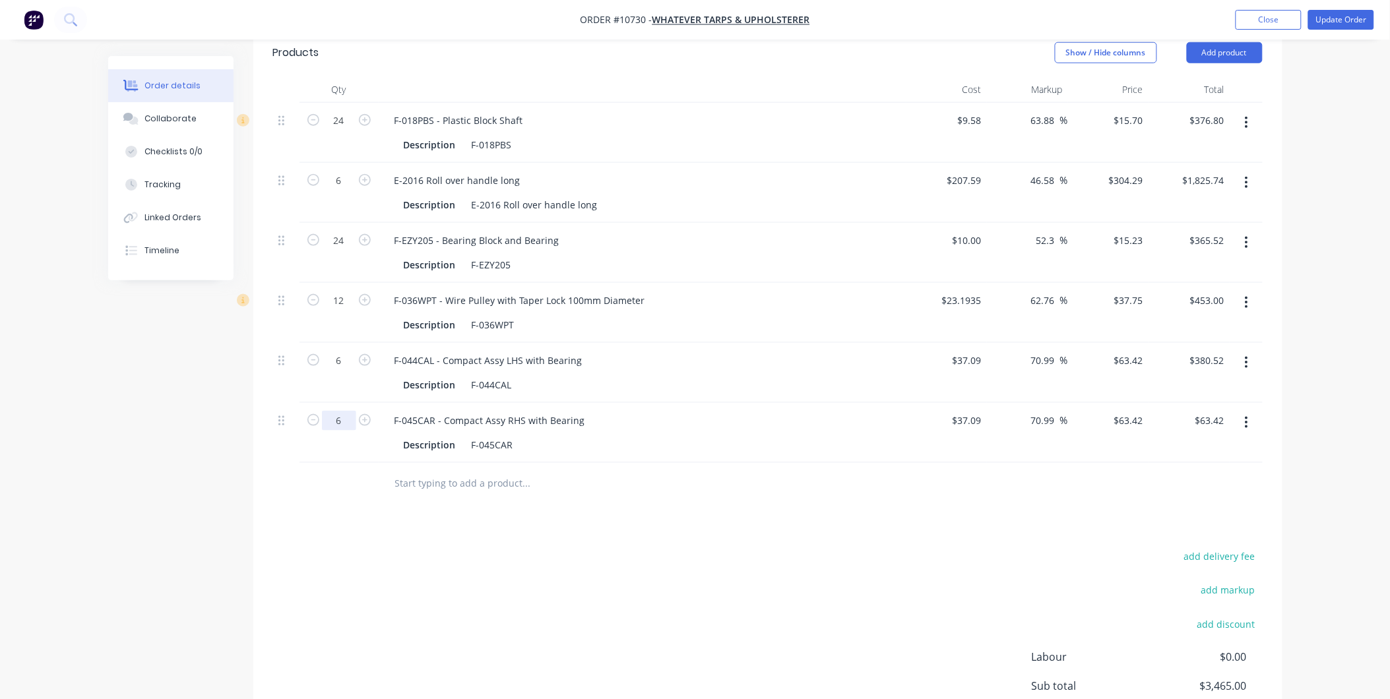
type input "6"
type input "$380.52"
click at [279, 507] on div "Products Show / Hide columns Add product Qty Cost Markup Price Total 24 F-018PB…" at bounding box center [767, 426] width 1029 height 794
click at [420, 483] on input "text" at bounding box center [527, 484] width 264 height 26
type input "l"
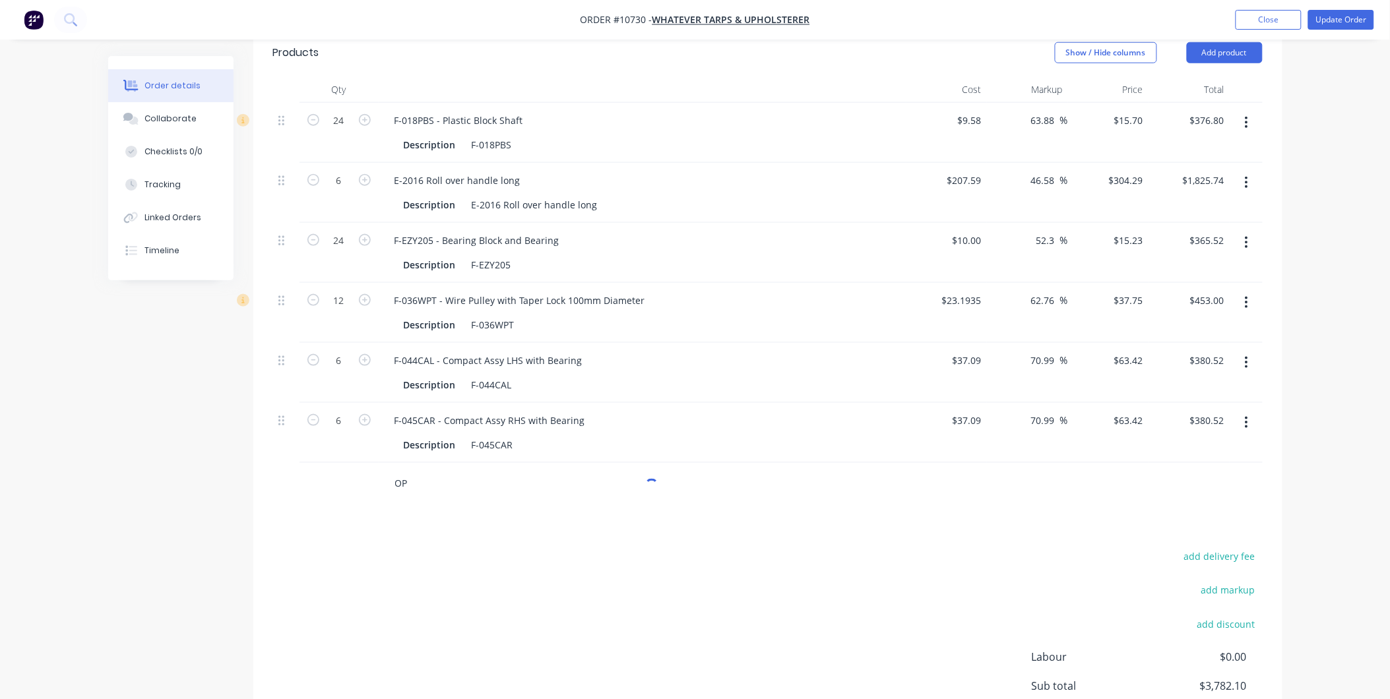
type input "O"
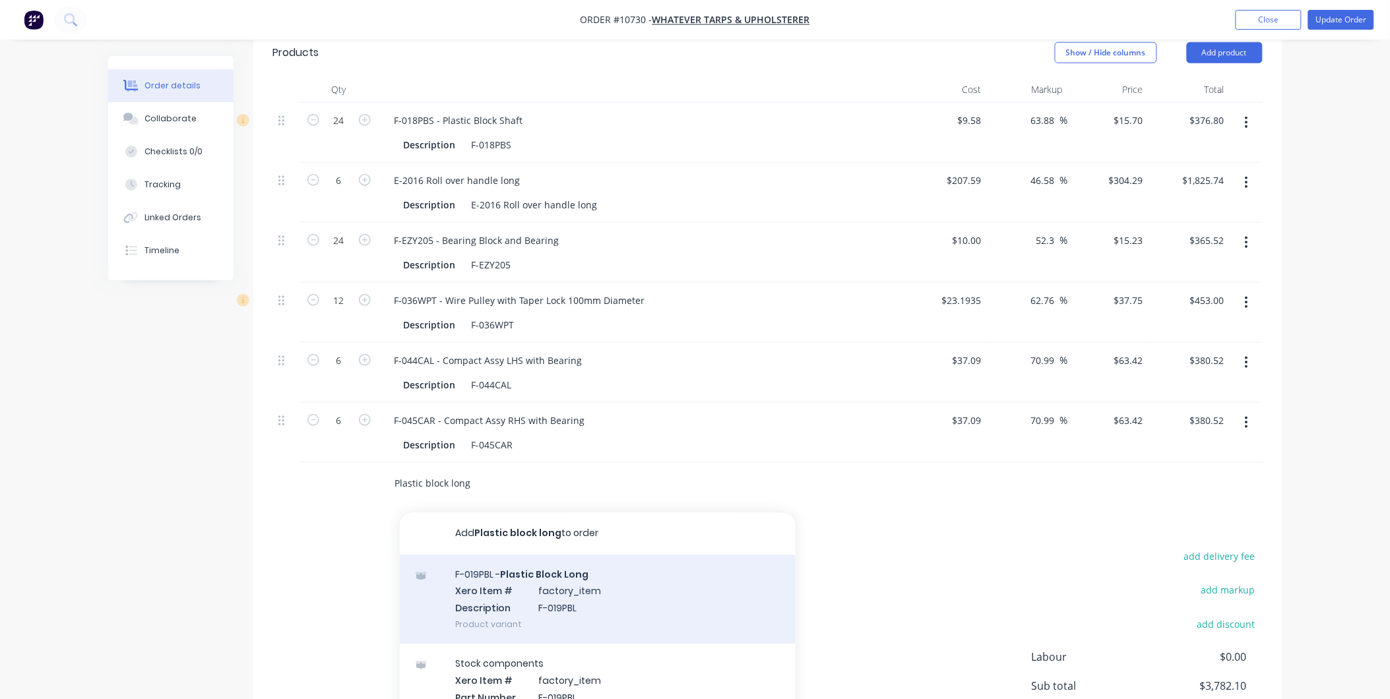
type input "Plastic block long"
click at [623, 596] on div "F-019PBL - Plastic Block Long Xero Item # factory_item Description F-019PBL Pro…" at bounding box center [598, 600] width 396 height 89
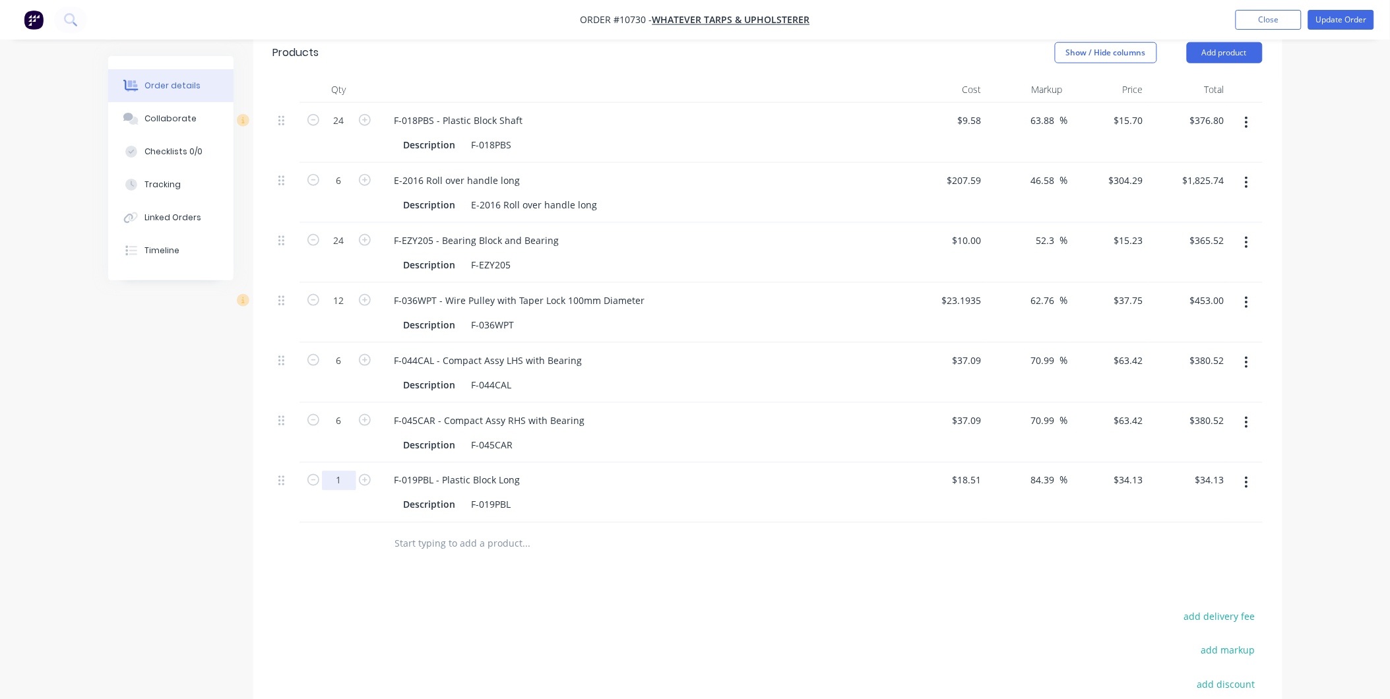
click at [342, 131] on input "1" at bounding box center [339, 121] width 34 height 20
type input "30"
type input "$1,023.90"
click at [845, 602] on div "Products Show / Hide columns Add product Qty Cost Markup Price Total 24 F-018PB…" at bounding box center [767, 456] width 1029 height 854
click at [423, 542] on input "text" at bounding box center [527, 544] width 264 height 26
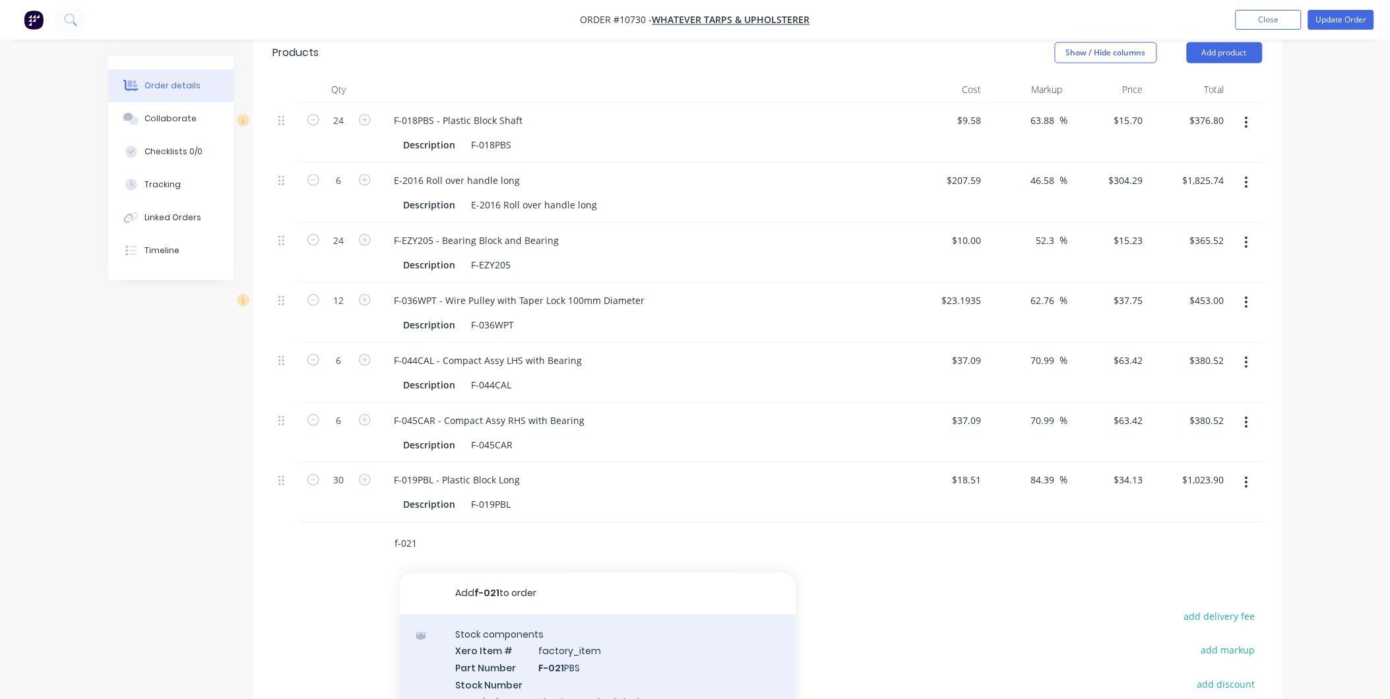
type input "f-021"
click at [486, 656] on div "Stock components Xero Item # factory_item Part Number F-021 PBS Stock Number De…" at bounding box center [598, 686] width 396 height 141
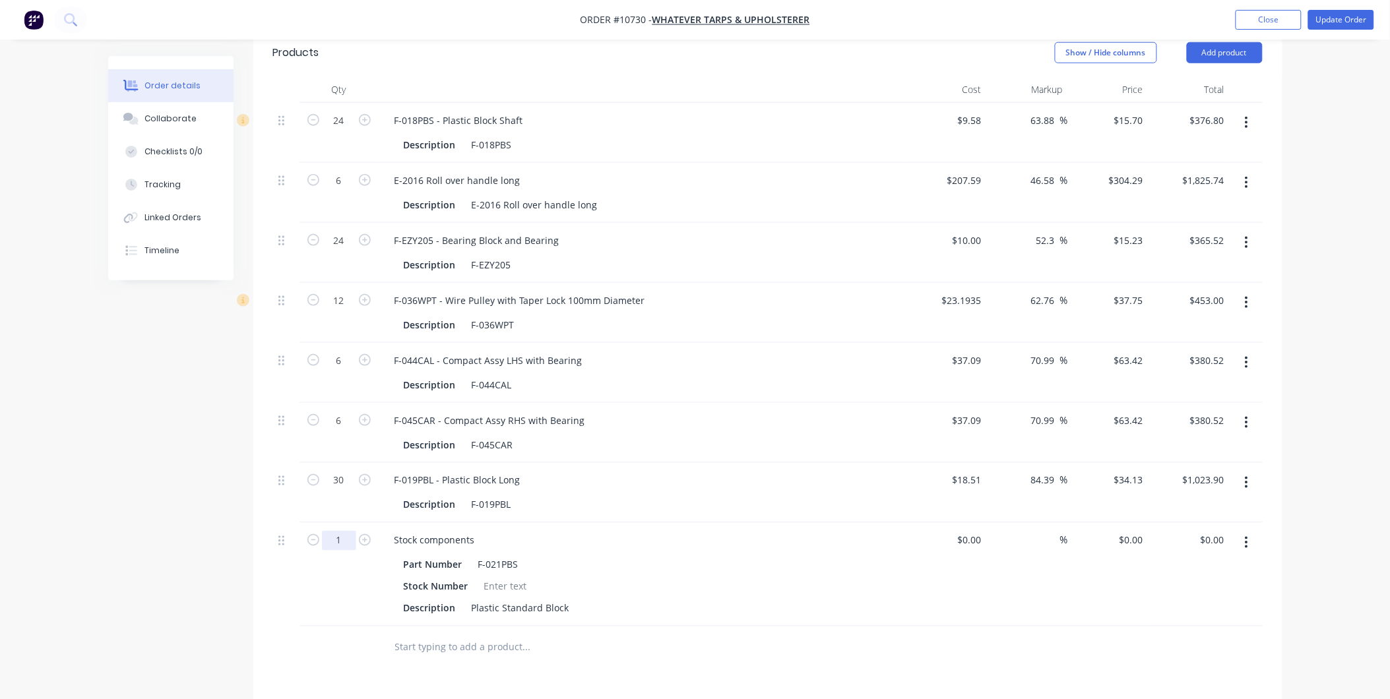
click at [344, 131] on input "1" at bounding box center [339, 121] width 34 height 20
type input "100"
click at [605, 653] on input "text" at bounding box center [527, 648] width 264 height 26
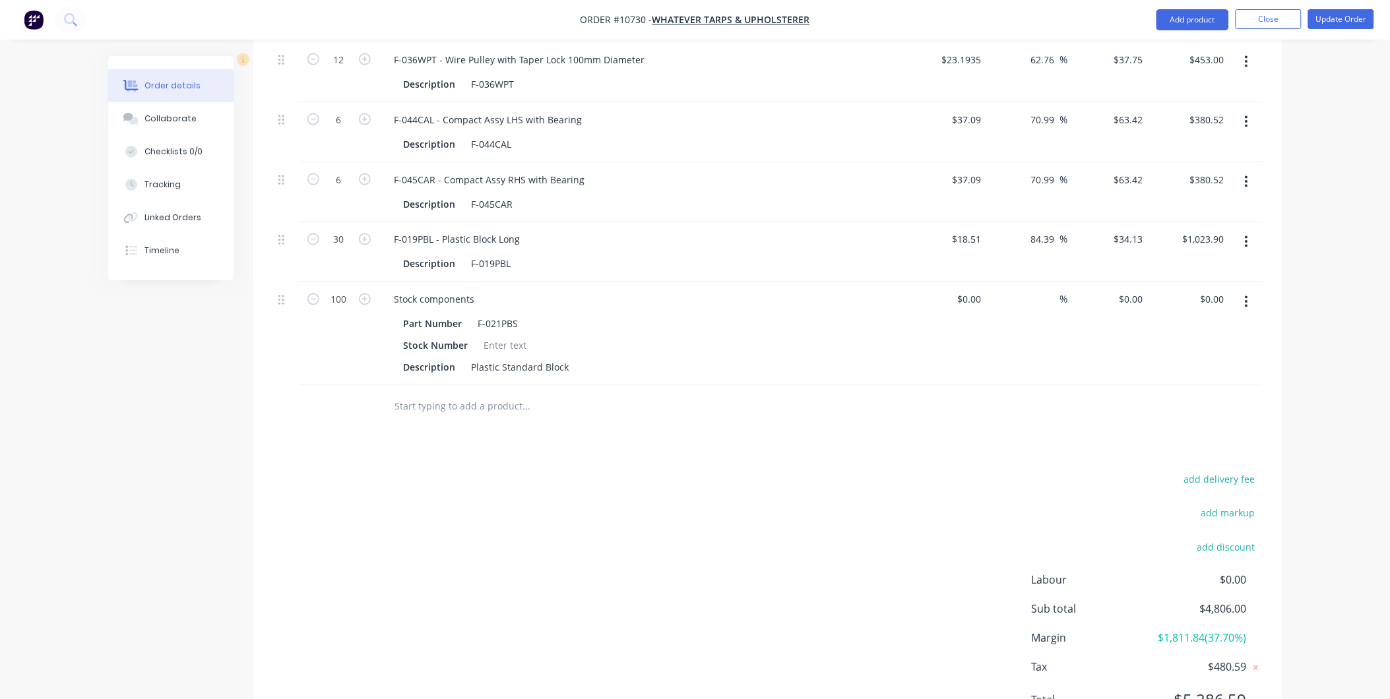
scroll to position [747, 0]
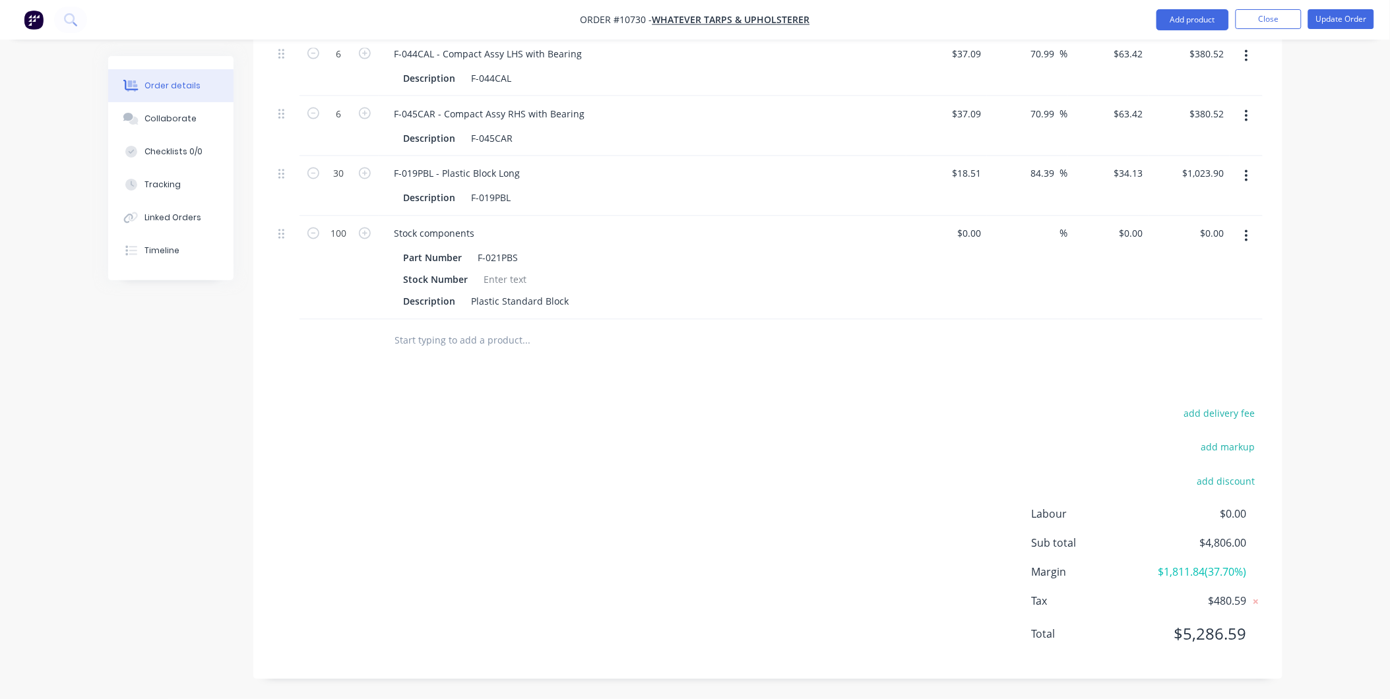
click at [455, 342] on input "text" at bounding box center [527, 341] width 264 height 26
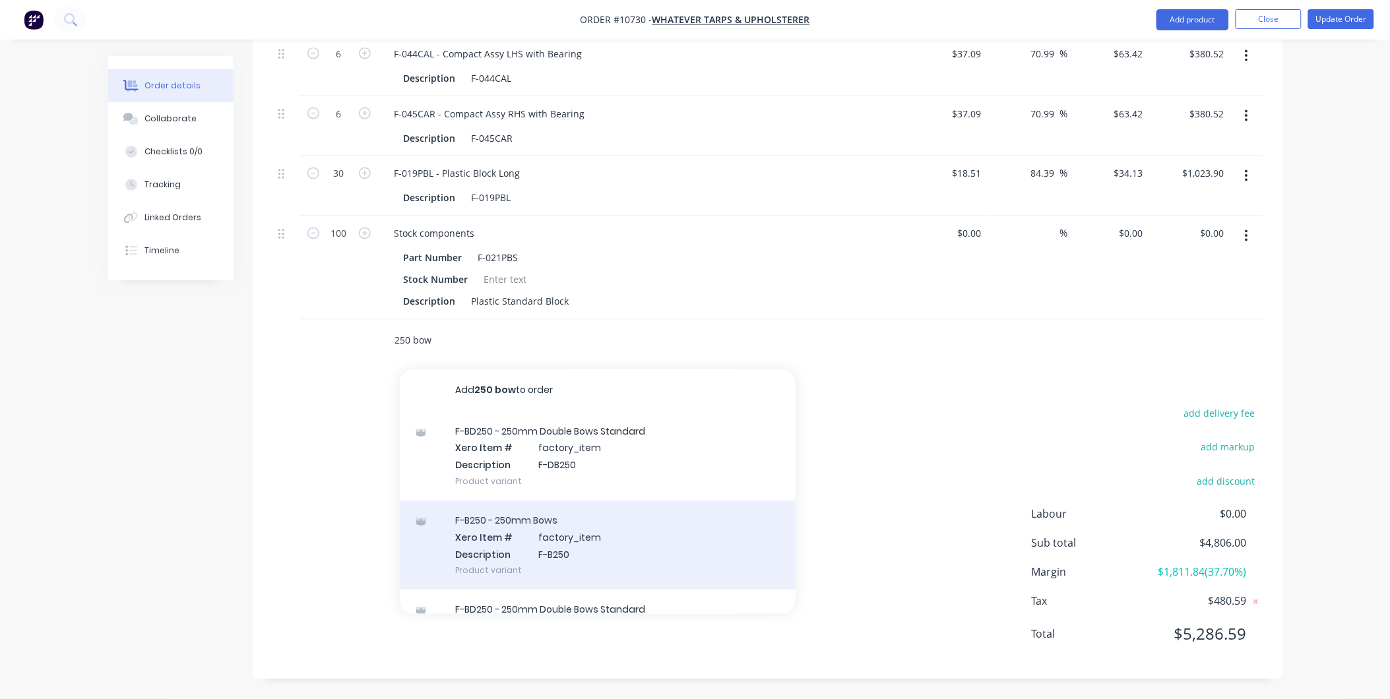
type input "250 bow"
click at [470, 526] on div "F-B250 - 250mm Bows Xero Item # factory_item Description F-B250 Product variant" at bounding box center [598, 545] width 396 height 89
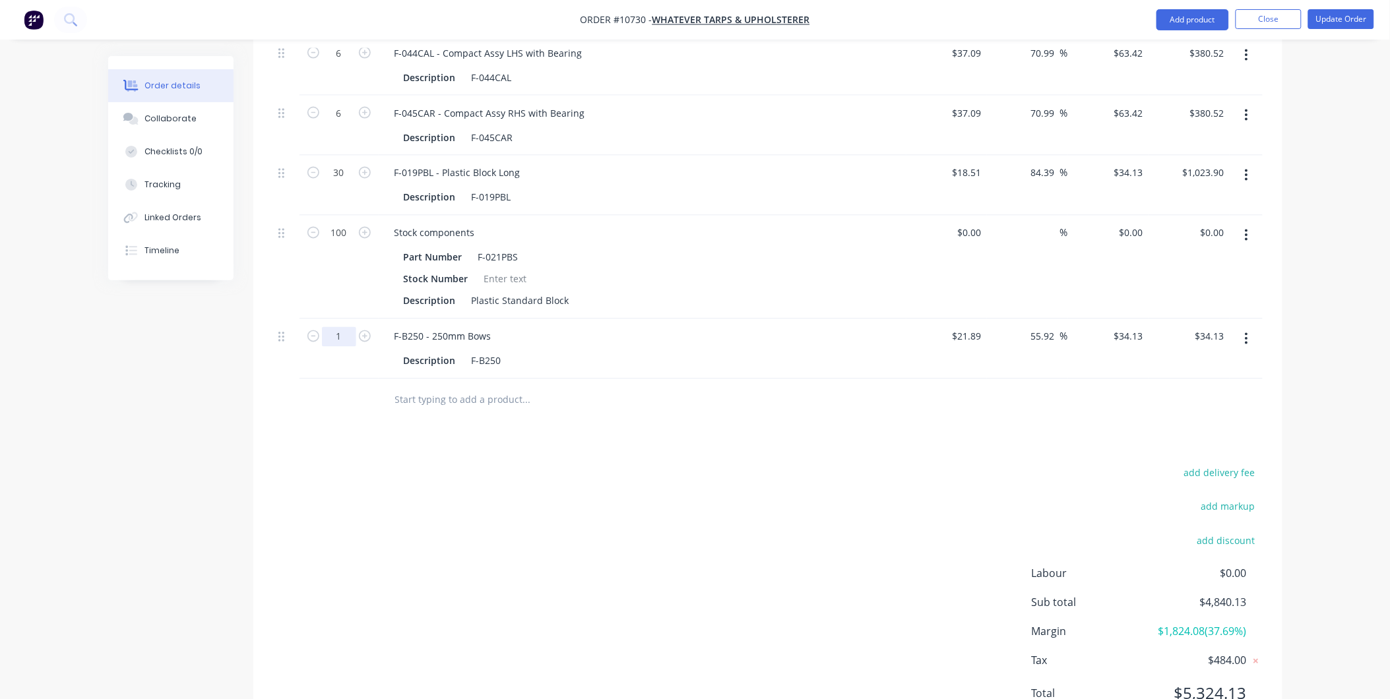
type input "20"
type input "$682.60"
click at [738, 455] on div "Products Show / Hide columns Add product Qty Cost Markup Price Total 24 F-018PB…" at bounding box center [767, 230] width 1029 height 1017
click at [483, 403] on input "text" at bounding box center [527, 400] width 264 height 26
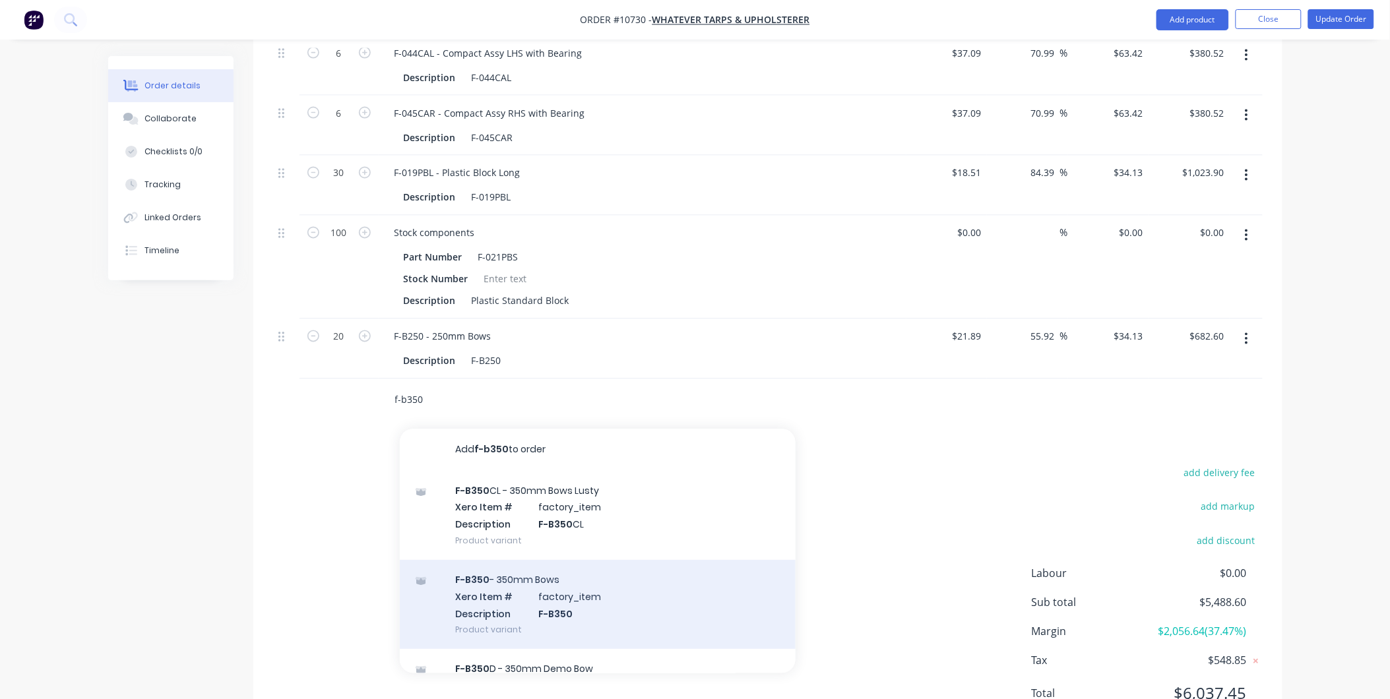
type input "f-b350"
click at [474, 610] on div "F-B350 - 350mm Bows Xero Item # factory_item Description F-B350 Product variant" at bounding box center [598, 605] width 396 height 89
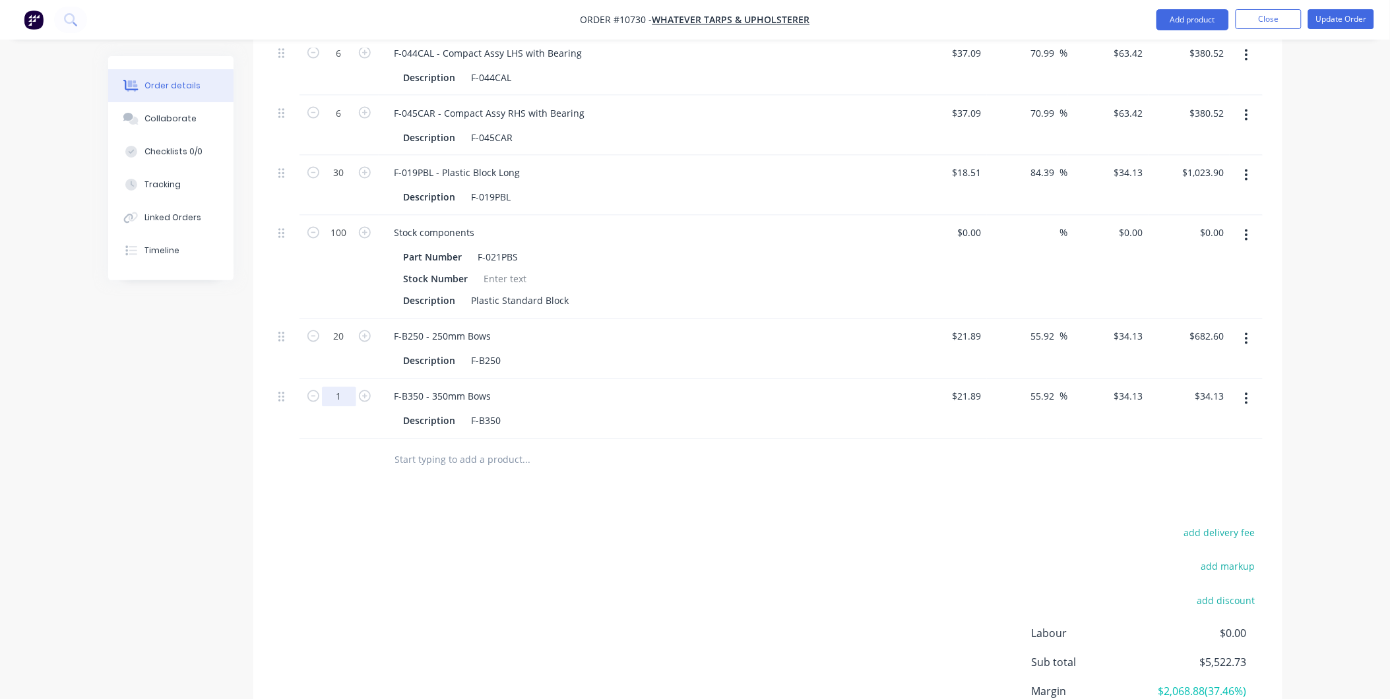
type input "30"
type input "$1,023.90"
drag, startPoint x: 792, startPoint y: 517, endPoint x: 623, endPoint y: 490, distance: 171.2
click at [790, 517] on div "Products Show / Hide columns Add product Qty Cost Markup Price Total 24 F-018PB…" at bounding box center [767, 260] width 1029 height 1077
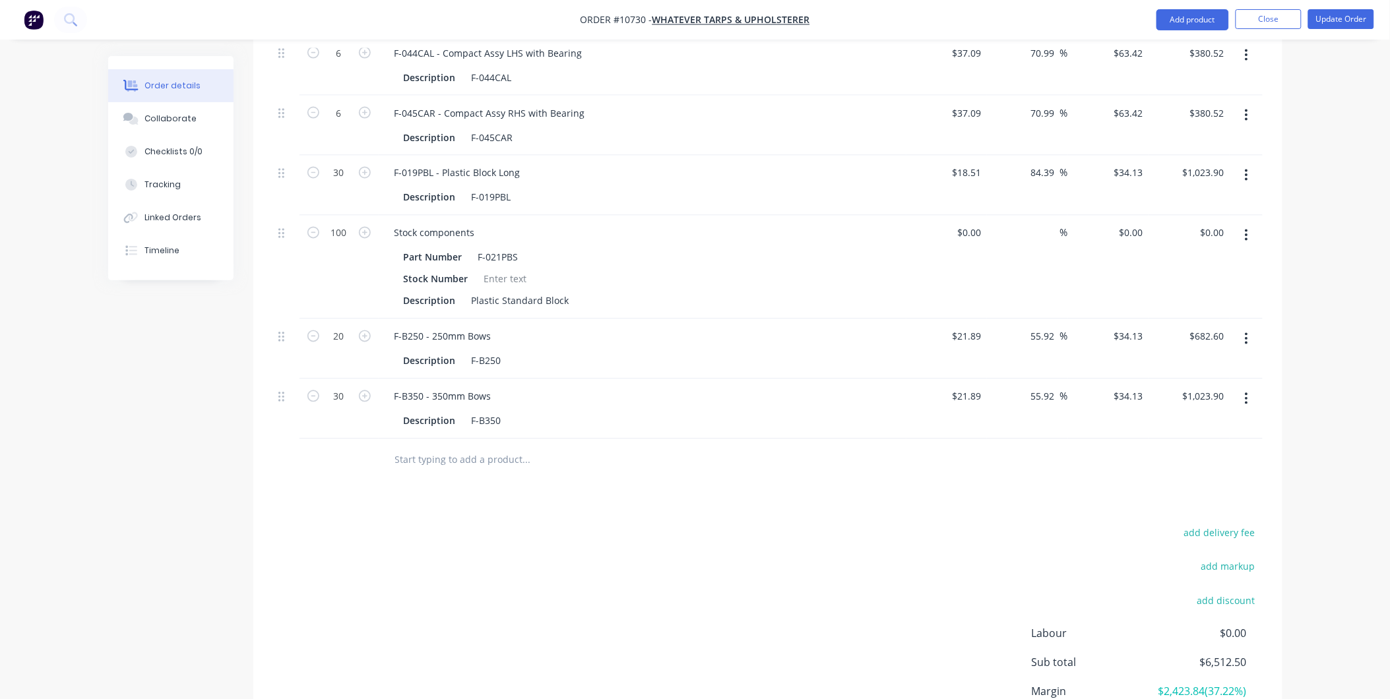
click at [438, 459] on input "text" at bounding box center [527, 460] width 264 height 26
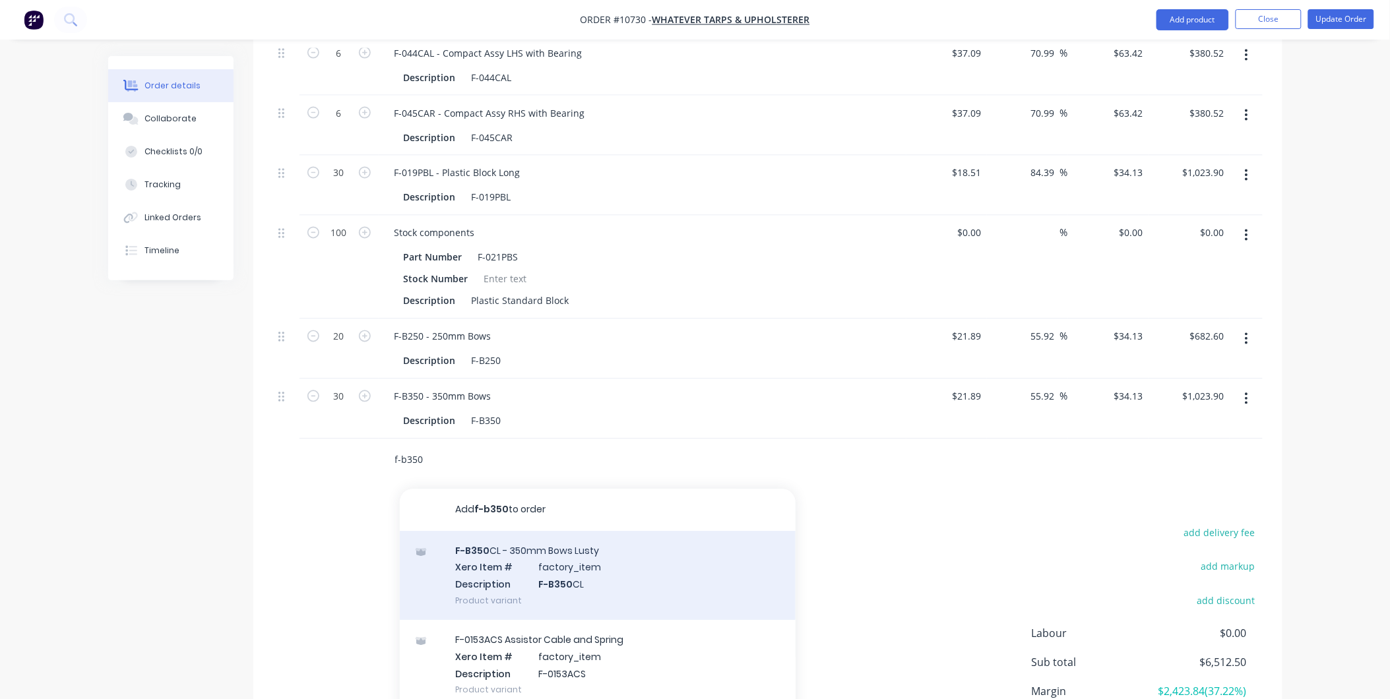
type input "f-b350"
click at [546, 581] on div "F-B350 CL - 350mm Bows Lusty Xero Item # factory_item Description F-B350 CL Pro…" at bounding box center [598, 576] width 396 height 89
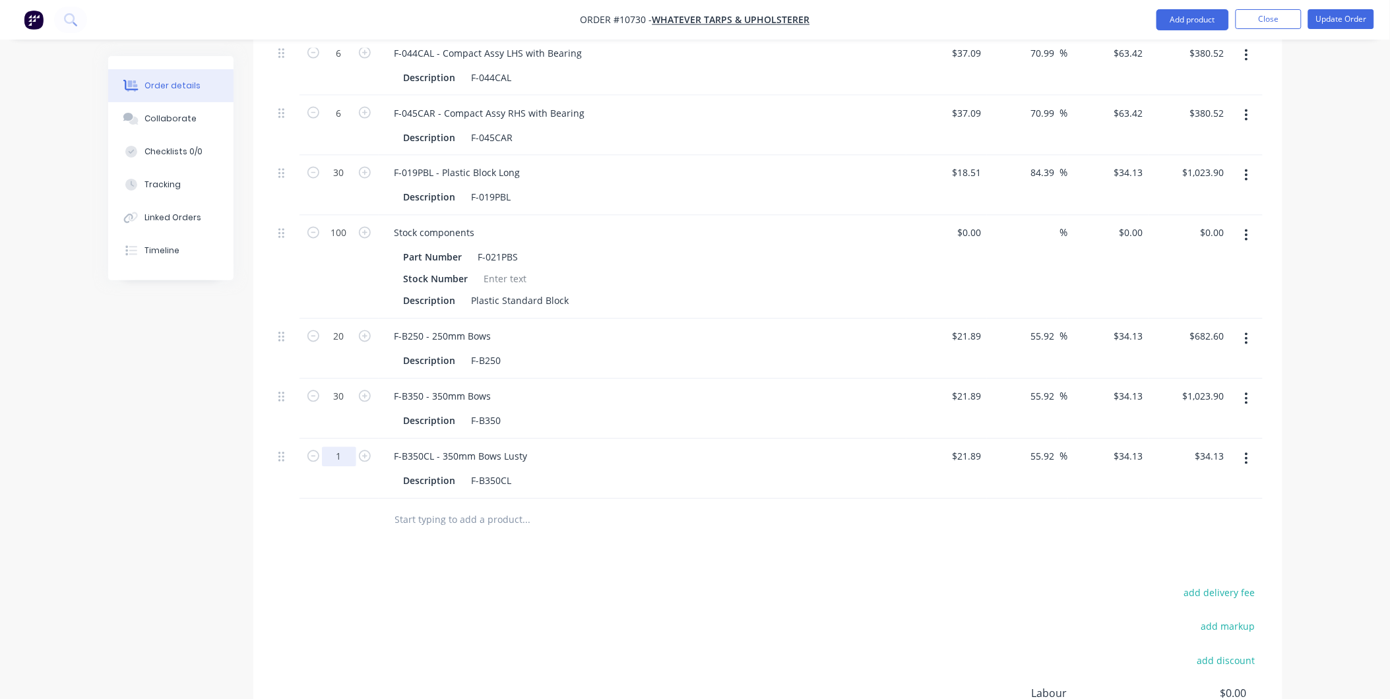
type input "35"
type input "$1,194.55"
click at [928, 532] on div at bounding box center [768, 520] width 990 height 43
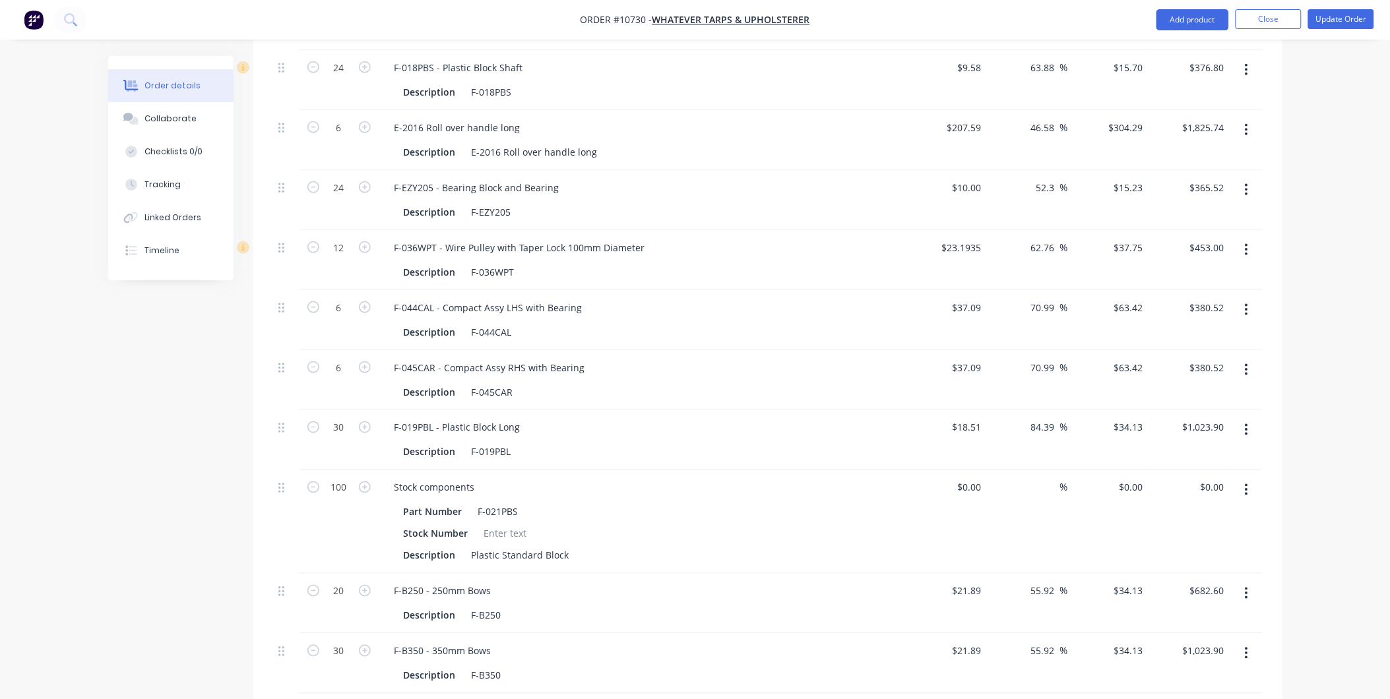
scroll to position [486, 0]
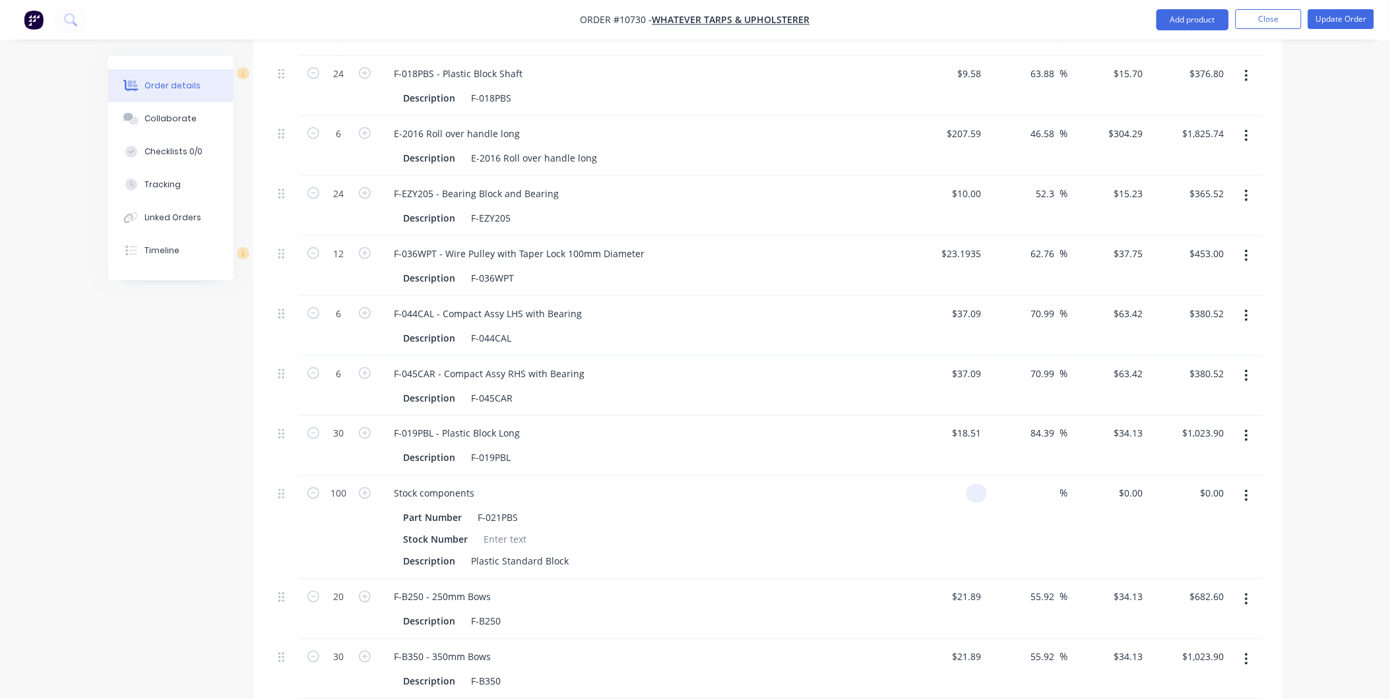
click at [959, 486] on div at bounding box center [947, 528] width 81 height 104
type input "$0.00"
click at [1143, 495] on input "0" at bounding box center [1140, 493] width 15 height 19
type input "$21.00"
type input "$2,100.00"
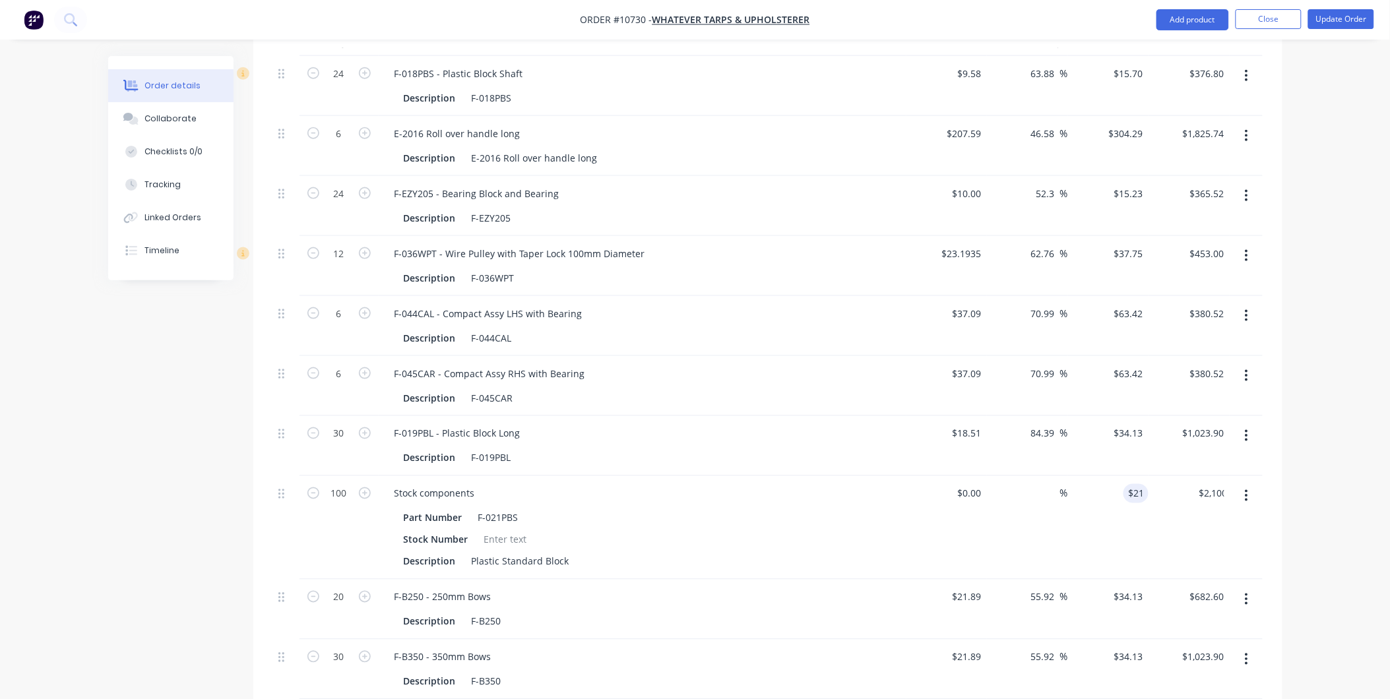
click at [870, 504] on div "Stock components Part Number F-021PBS Stock Number Description Plastic Standard…" at bounding box center [643, 528] width 528 height 104
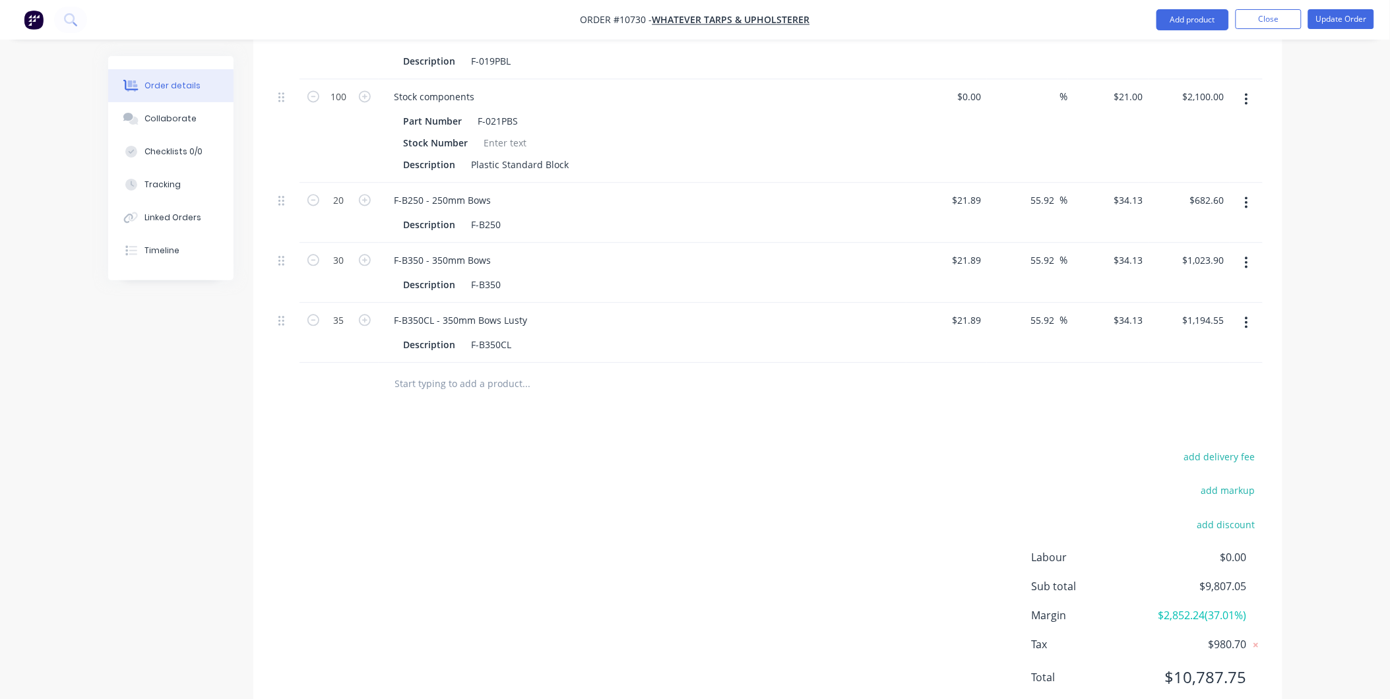
scroll to position [926, 0]
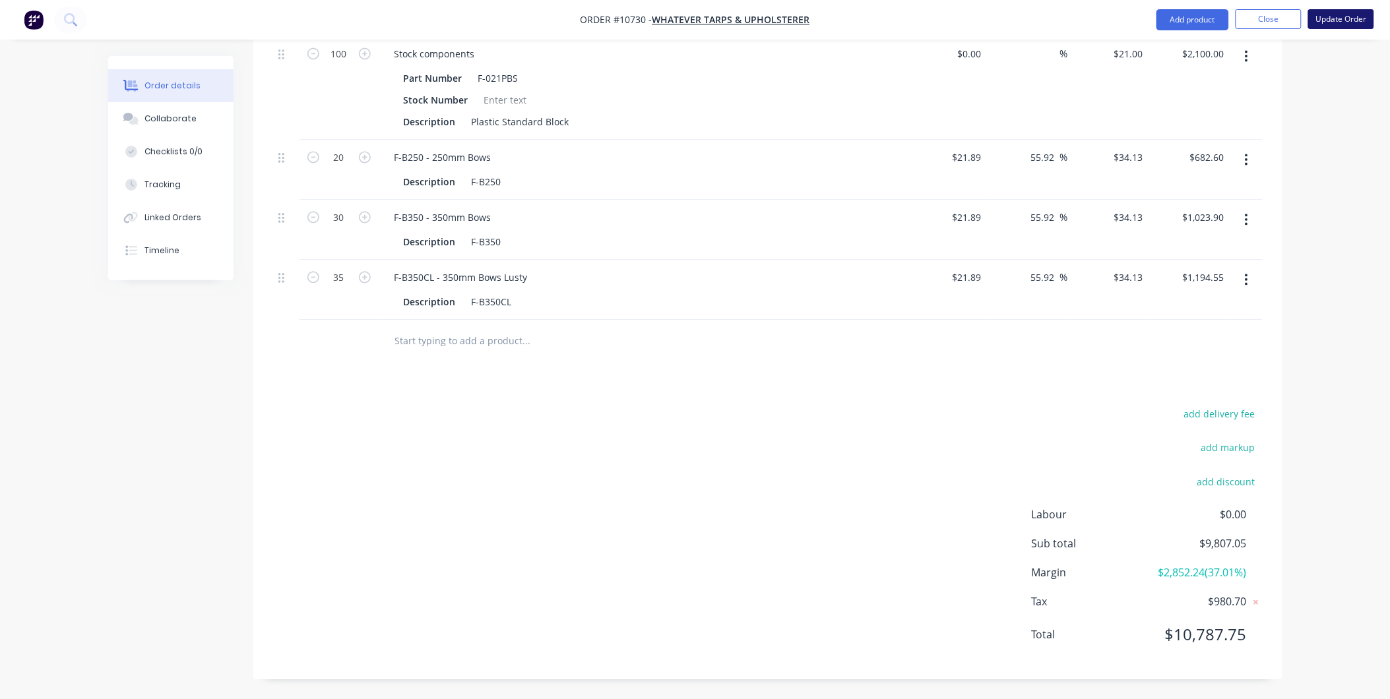
click at [1345, 18] on button "Update Order" at bounding box center [1341, 19] width 66 height 20
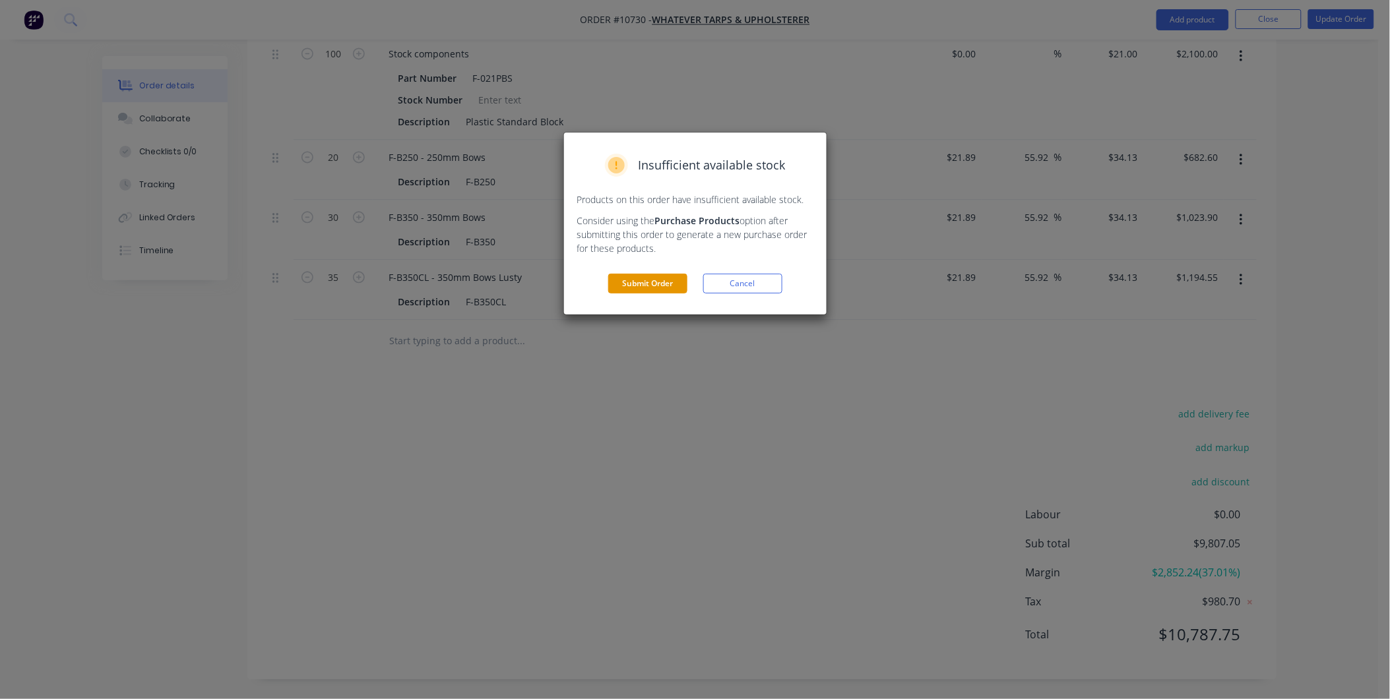
click at [639, 288] on button "Submit Order" at bounding box center [647, 284] width 79 height 20
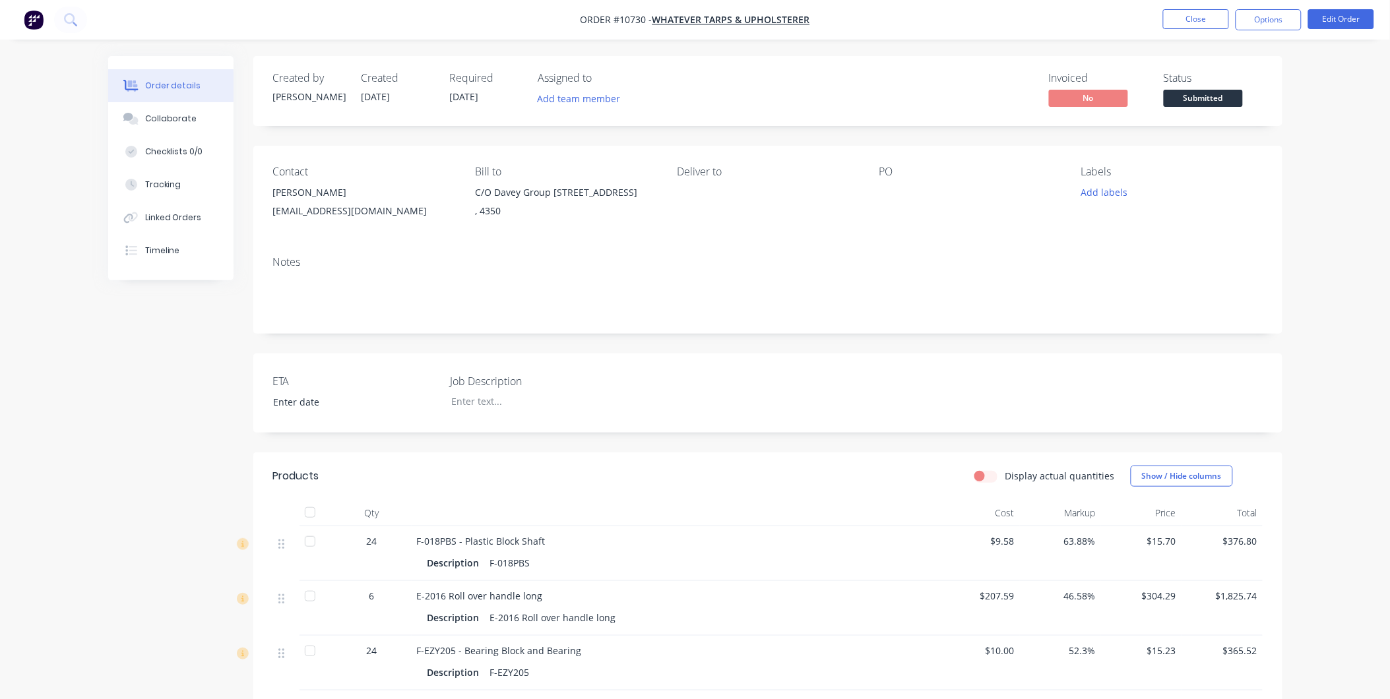
click at [1304, 17] on ul "Close Options Edit Order" at bounding box center [1268, 19] width 243 height 21
click at [1296, 17] on button "Options" at bounding box center [1269, 19] width 66 height 21
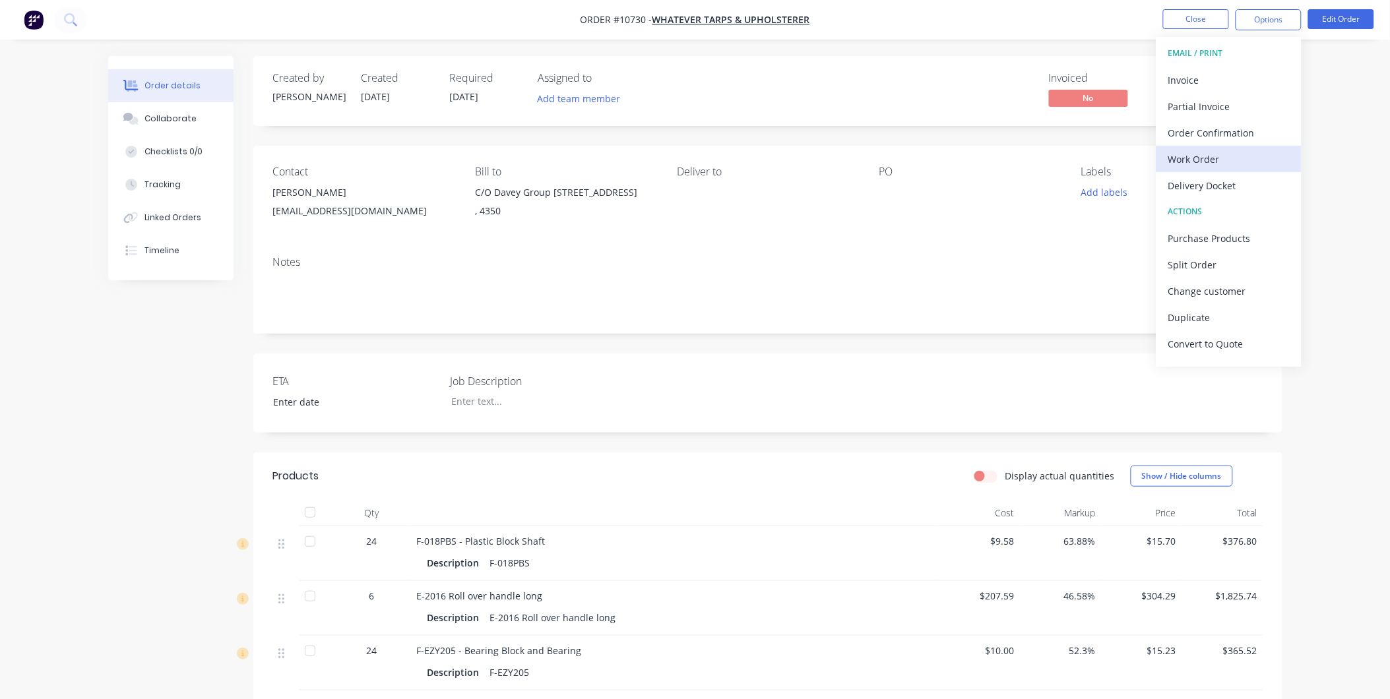
click at [1203, 170] on button "Work Order" at bounding box center [1229, 159] width 145 height 26
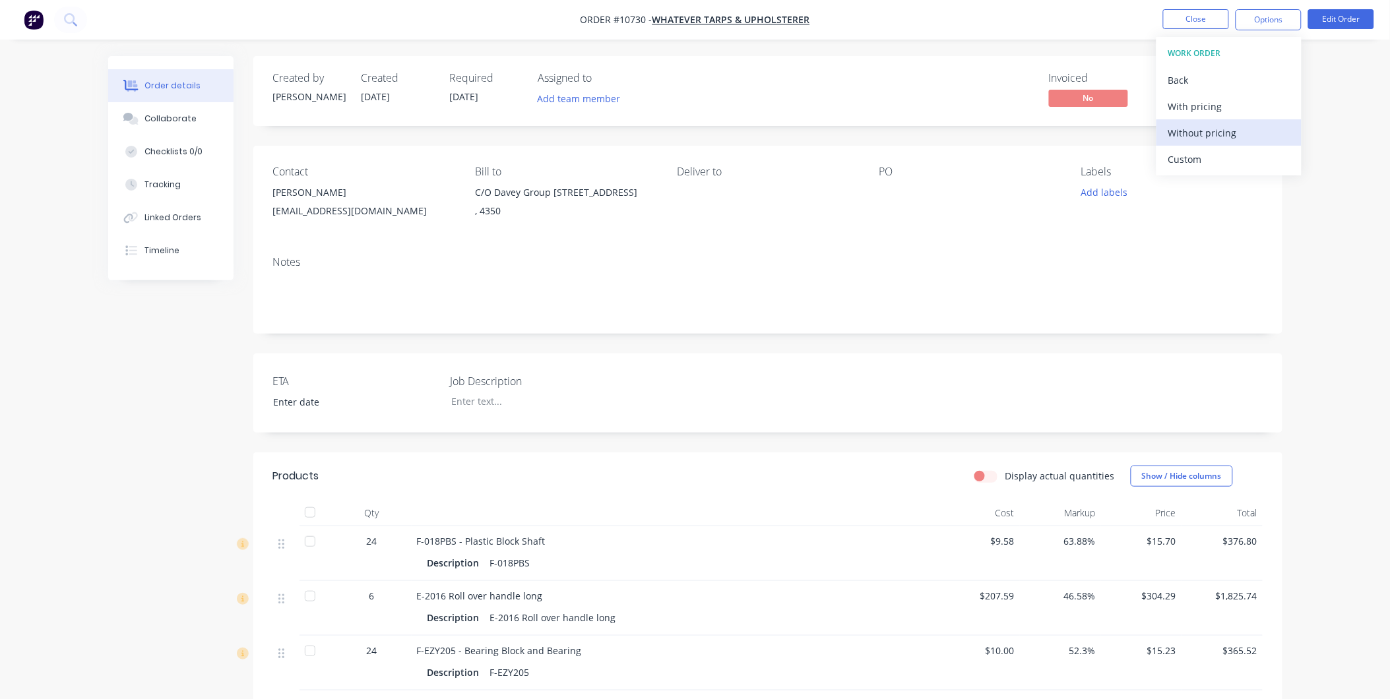
click at [1203, 139] on div "Without pricing" at bounding box center [1228, 132] width 121 height 19
click at [1208, 18] on button "Close" at bounding box center [1196, 19] width 66 height 20
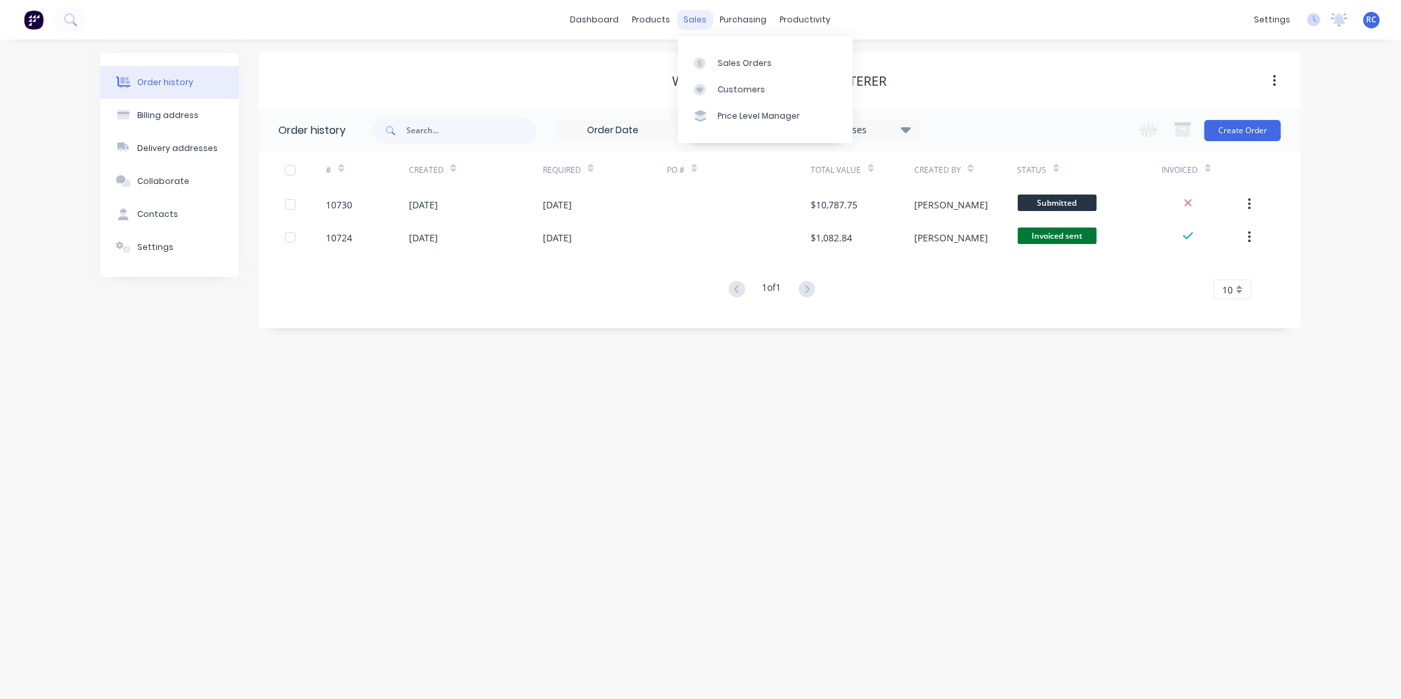
click at [691, 25] on div "sales" at bounding box center [696, 20] width 36 height 20
click at [707, 63] on div at bounding box center [704, 63] width 20 height 12
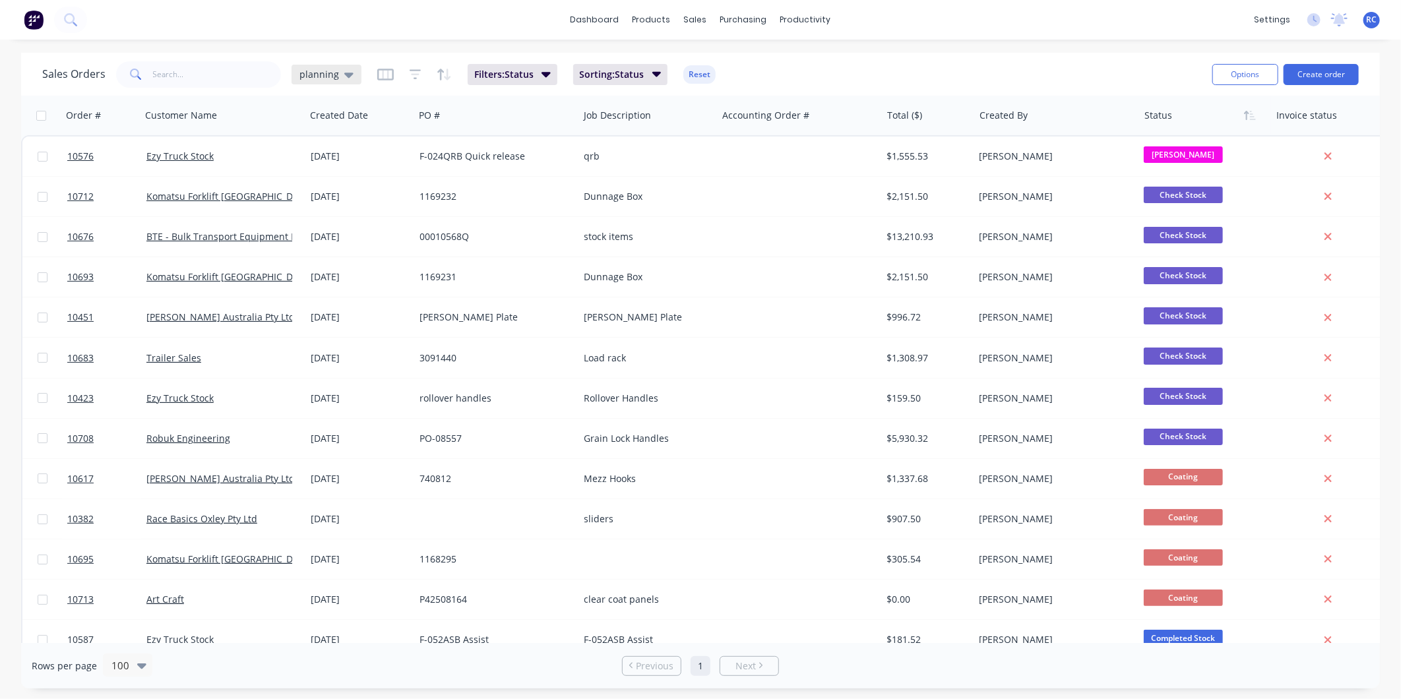
click at [346, 66] on div "planning" at bounding box center [327, 75] width 70 height 20
click at [325, 240] on button "all jobs" at bounding box center [371, 239] width 150 height 15
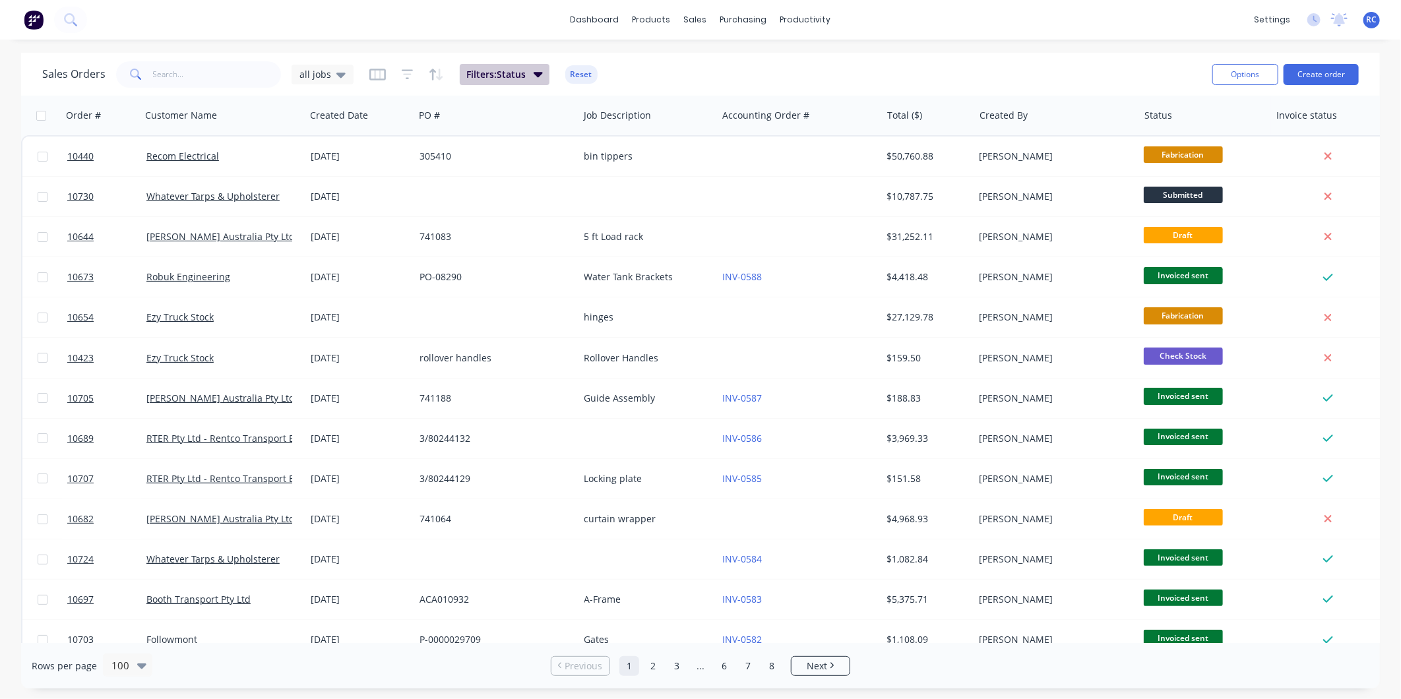
click at [517, 82] on button "Filters: Status" at bounding box center [505, 74] width 90 height 21
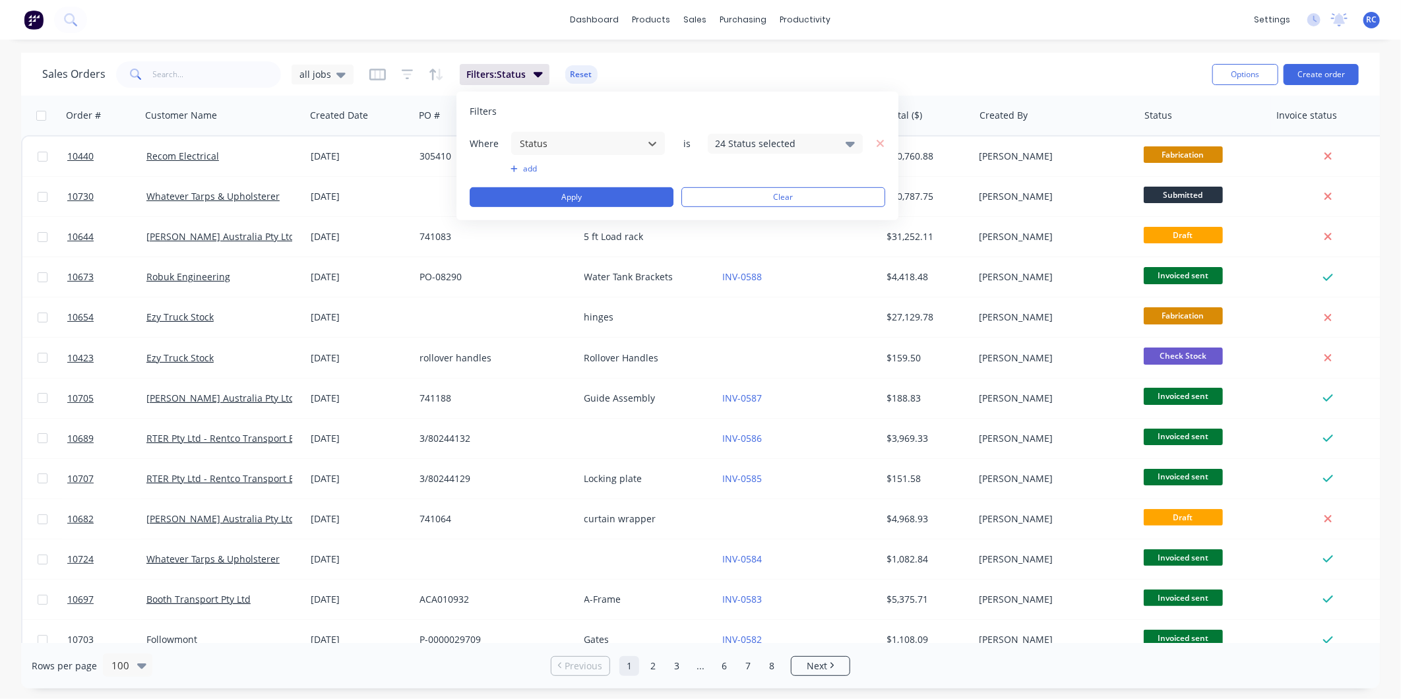
click at [808, 133] on div "Where option Status, selected. Select is focused ,type to refine list, press Do…" at bounding box center [678, 143] width 416 height 24
click at [840, 148] on div "24 Status selected" at bounding box center [785, 143] width 155 height 20
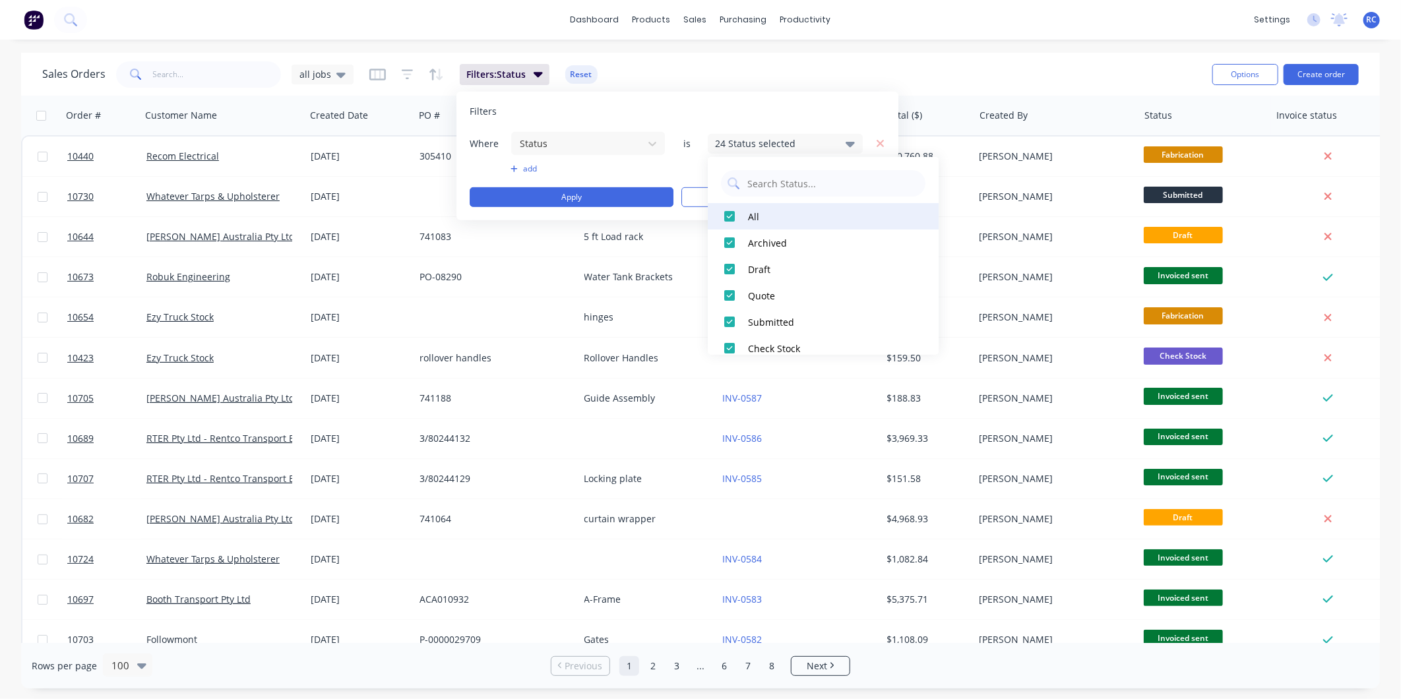
click at [729, 213] on div at bounding box center [729, 216] width 26 height 26
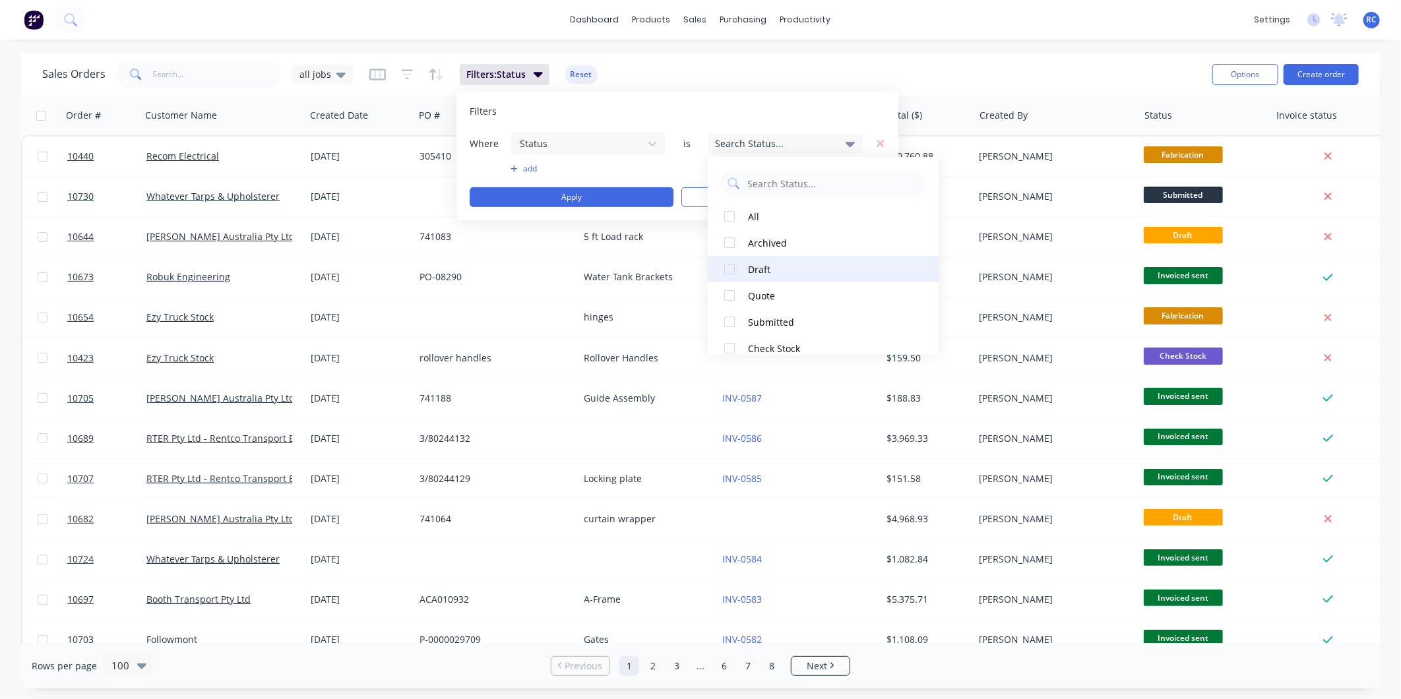
click at [721, 274] on div at bounding box center [729, 269] width 26 height 26
click at [621, 185] on div "Where Status is 1 Status selected add Apply Clear" at bounding box center [678, 169] width 416 height 76
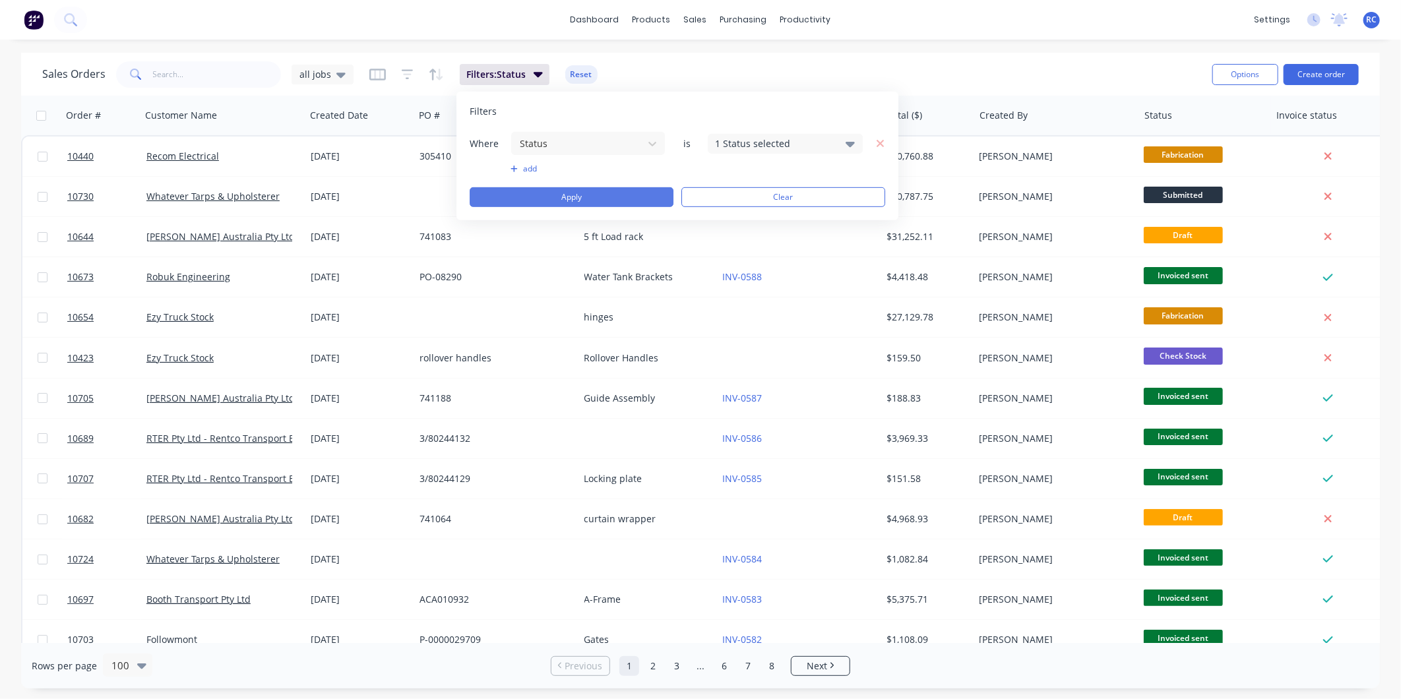
click at [621, 196] on button "Apply" at bounding box center [572, 197] width 204 height 20
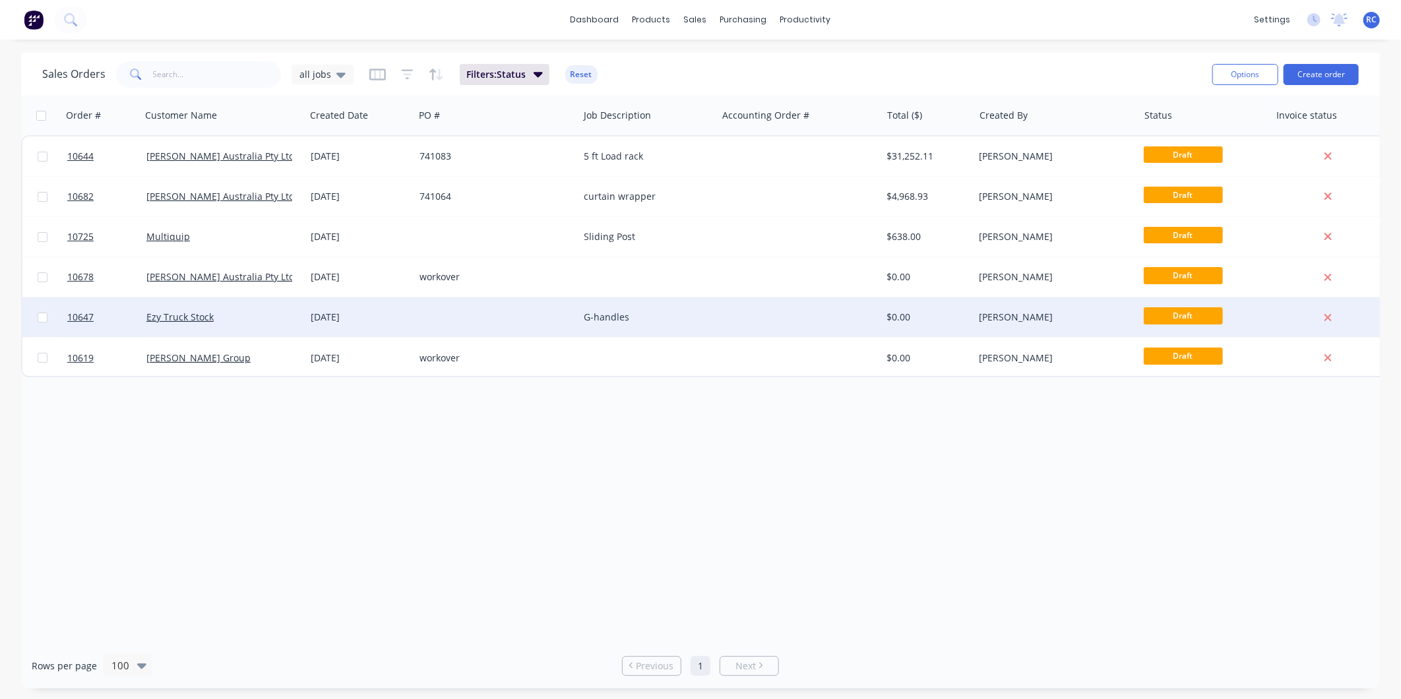
click at [1201, 319] on span "Draft" at bounding box center [1183, 315] width 79 height 16
click at [1203, 317] on button "Archive" at bounding box center [1248, 317] width 132 height 26
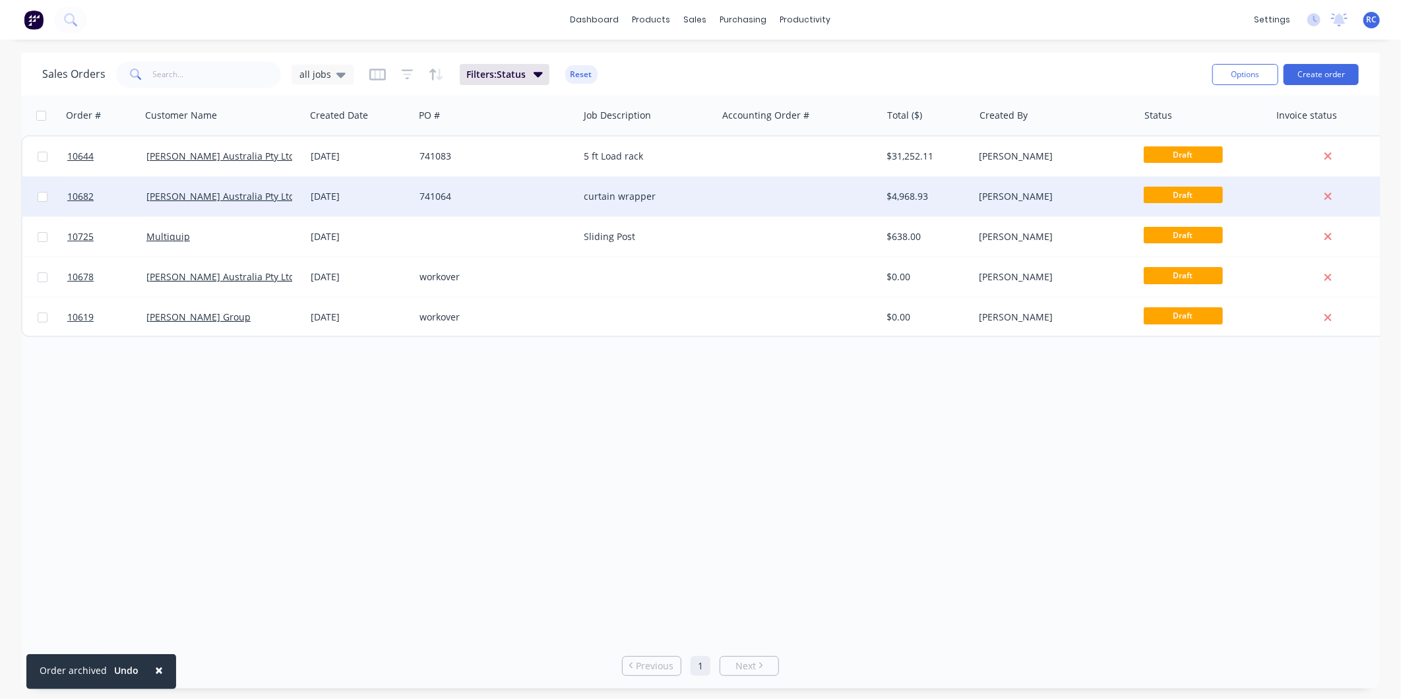
click at [1188, 190] on span "Draft" at bounding box center [1183, 195] width 79 height 16
click at [1160, 194] on span "Draft" at bounding box center [1183, 195] width 79 height 16
click at [1104, 194] on div "[PERSON_NAME]" at bounding box center [1052, 196] width 146 height 13
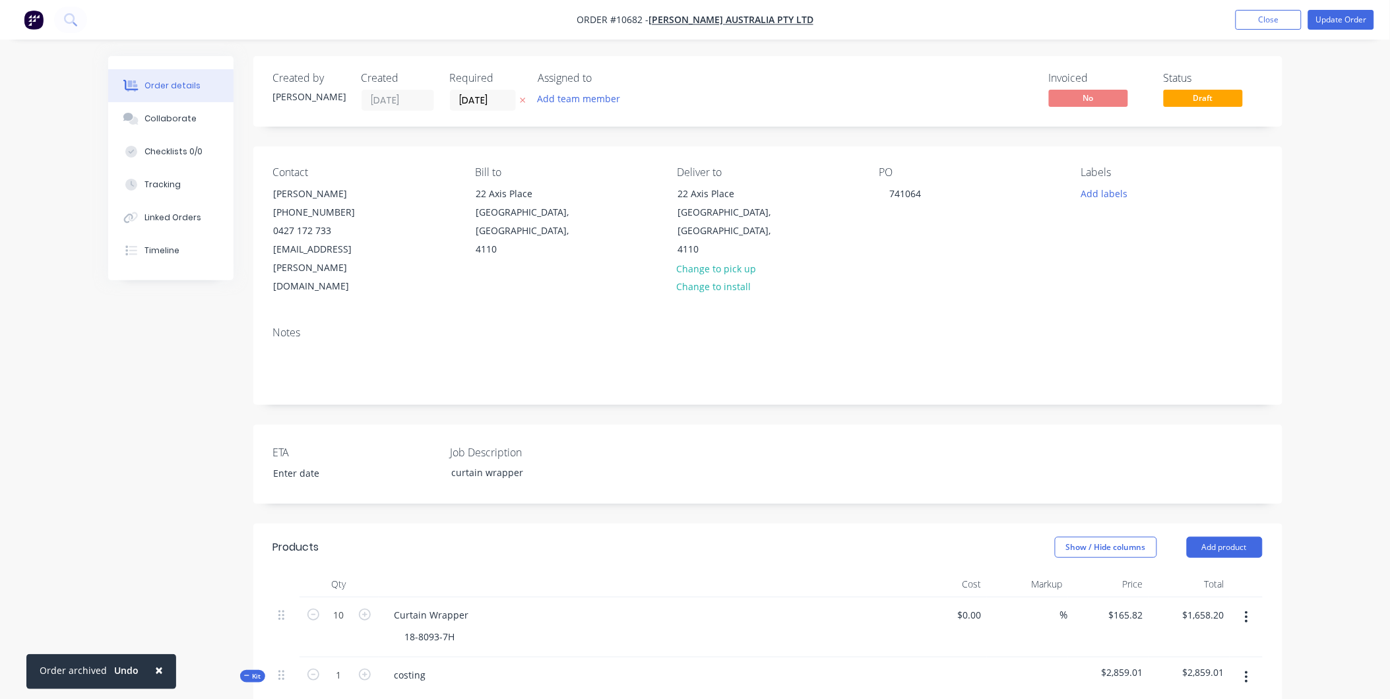
click at [1189, 89] on div "Draft" at bounding box center [1204, 77] width 30 height 26
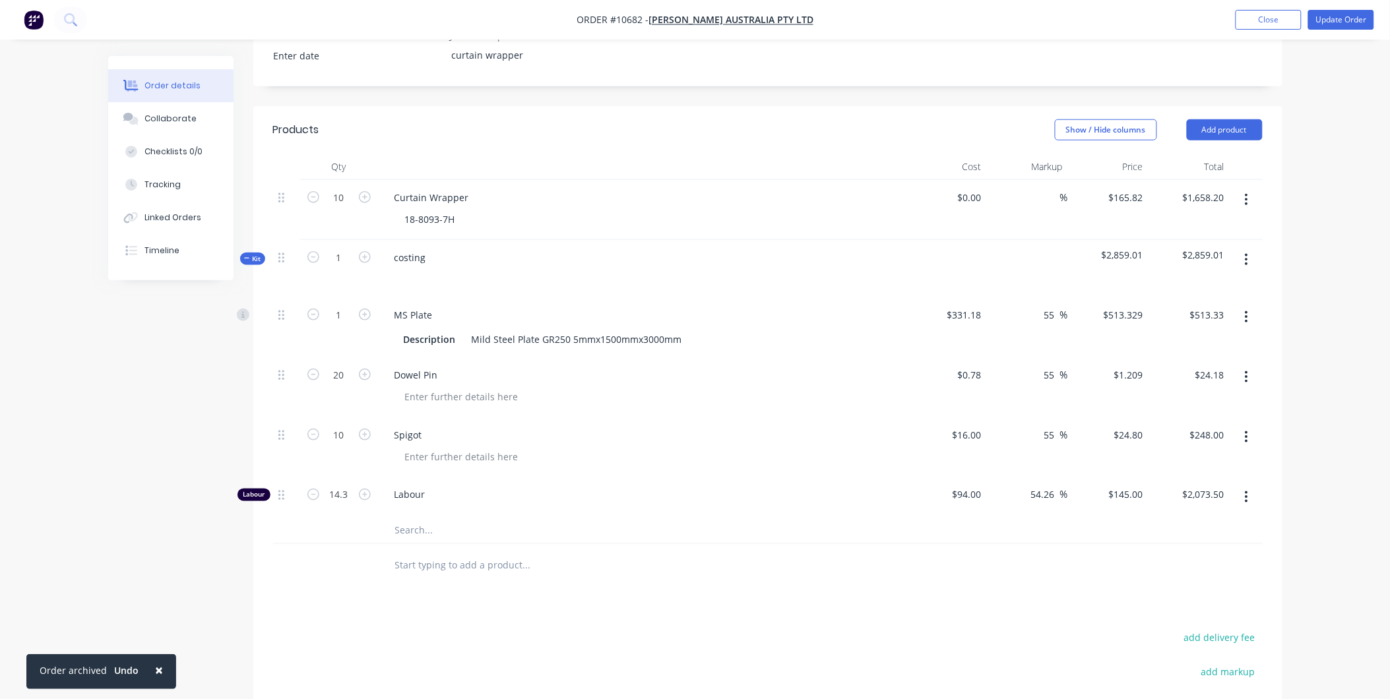
scroll to position [439, 0]
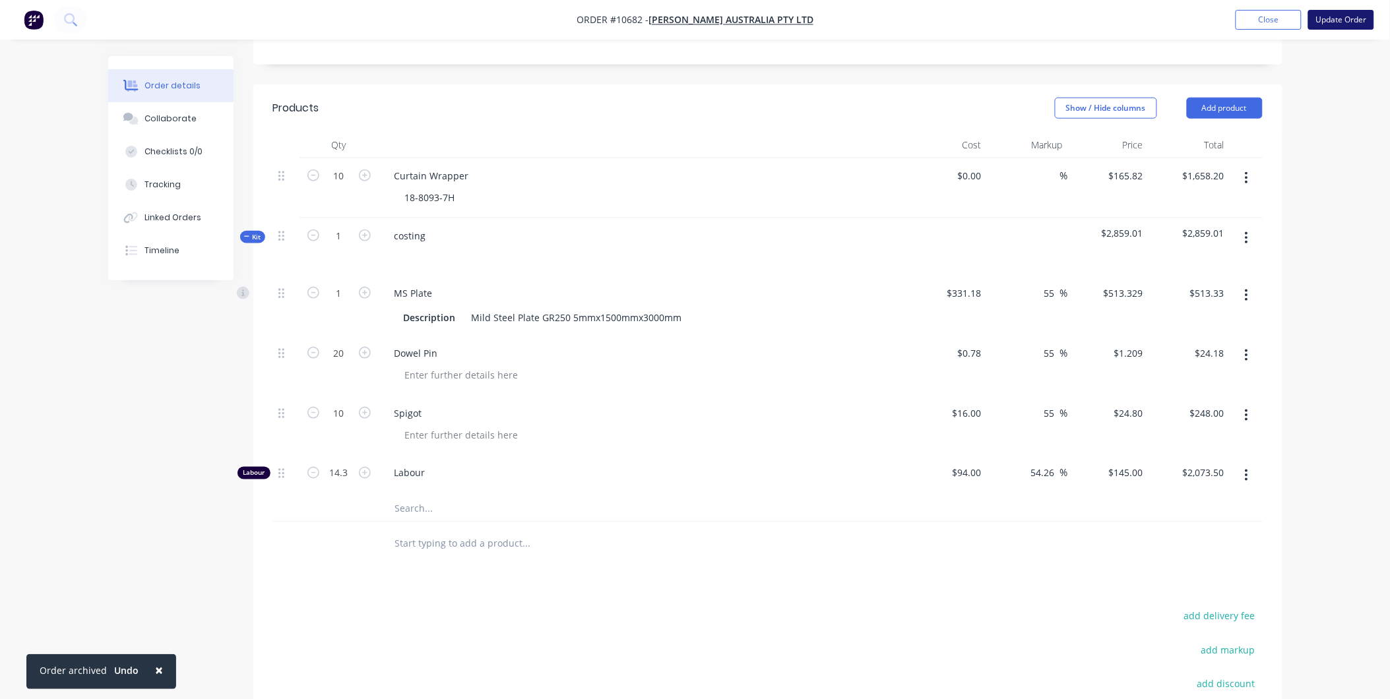
click at [1349, 25] on button "Update Order" at bounding box center [1341, 20] width 66 height 20
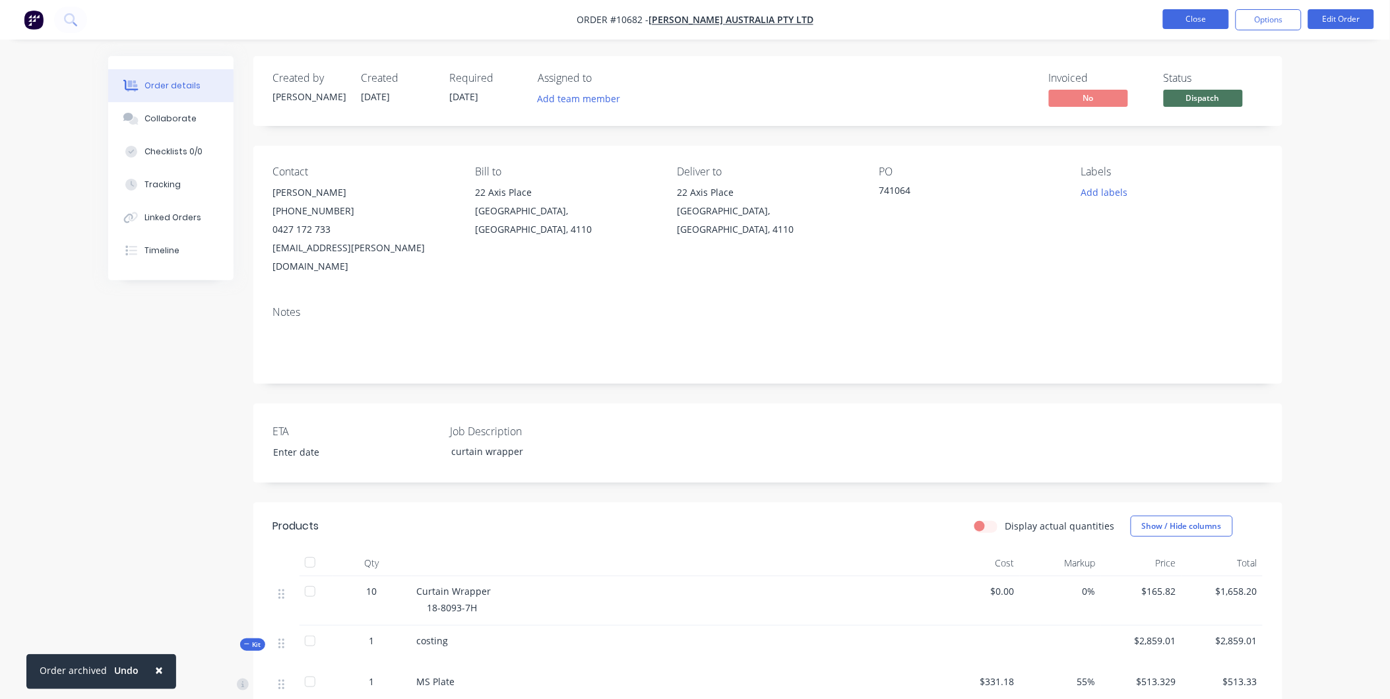
click at [1198, 18] on button "Close" at bounding box center [1196, 19] width 66 height 20
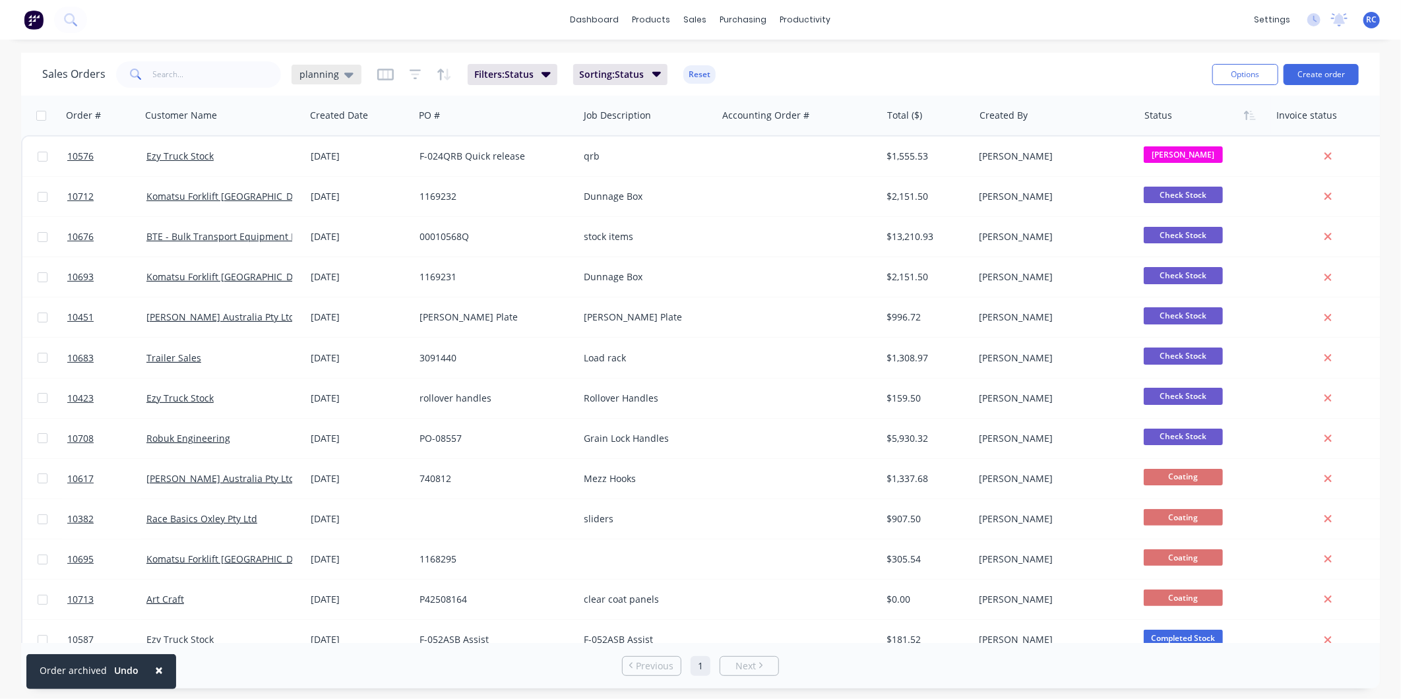
click at [348, 71] on icon at bounding box center [348, 74] width 9 height 15
click at [331, 234] on button "all jobs" at bounding box center [371, 239] width 150 height 15
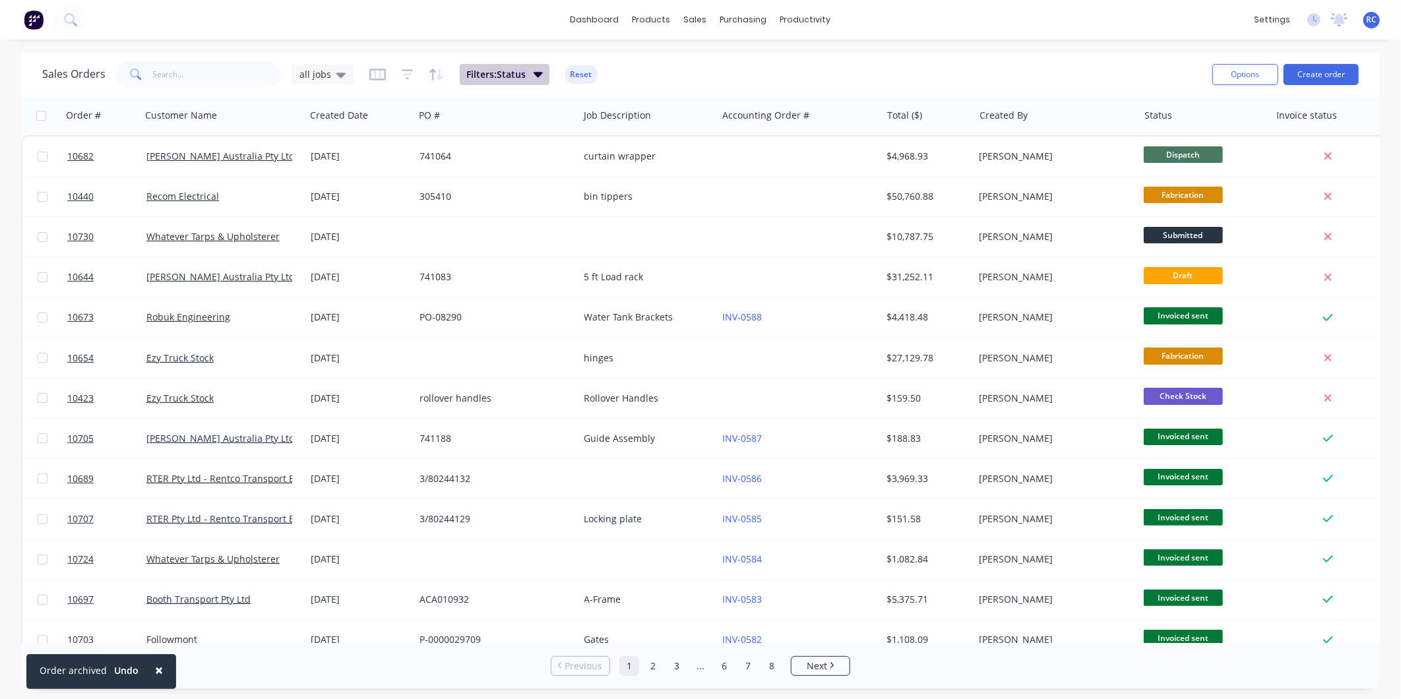
click at [528, 77] on button "Filters: Status" at bounding box center [505, 74] width 90 height 21
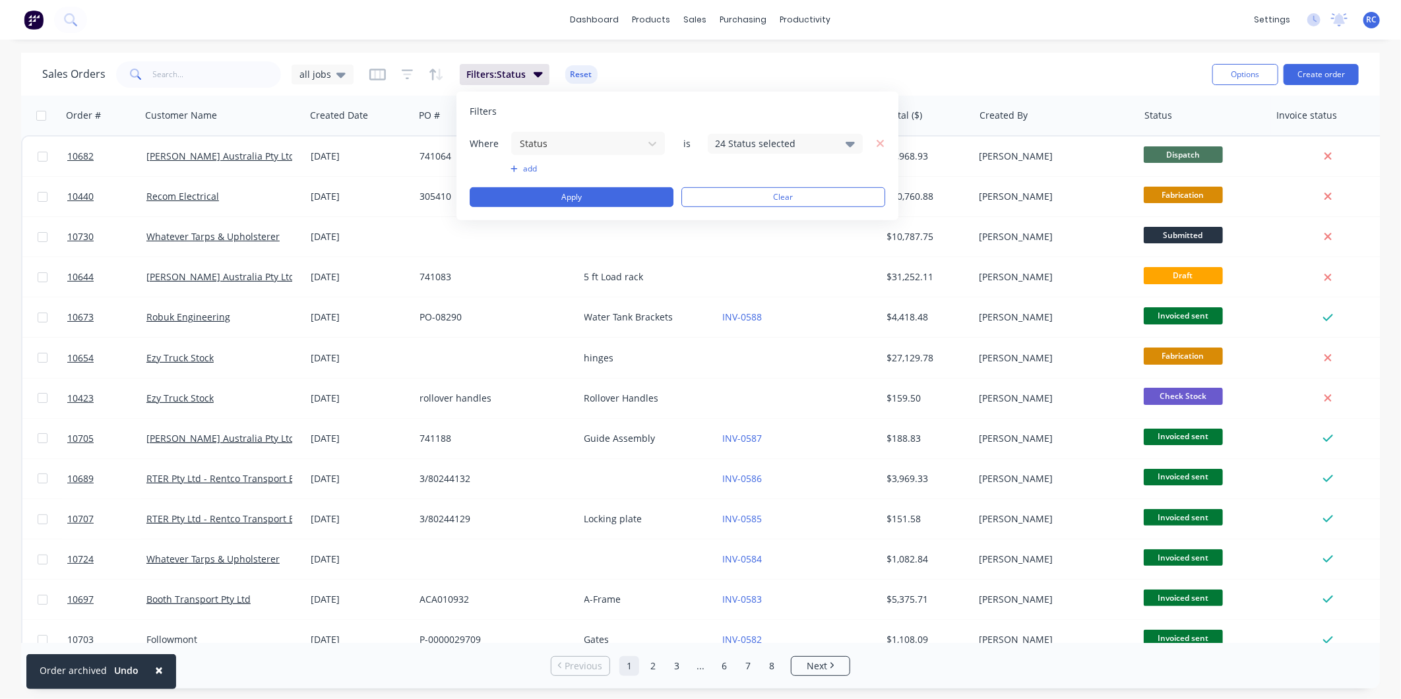
click at [769, 140] on div "24 Status selected" at bounding box center [774, 144] width 119 height 14
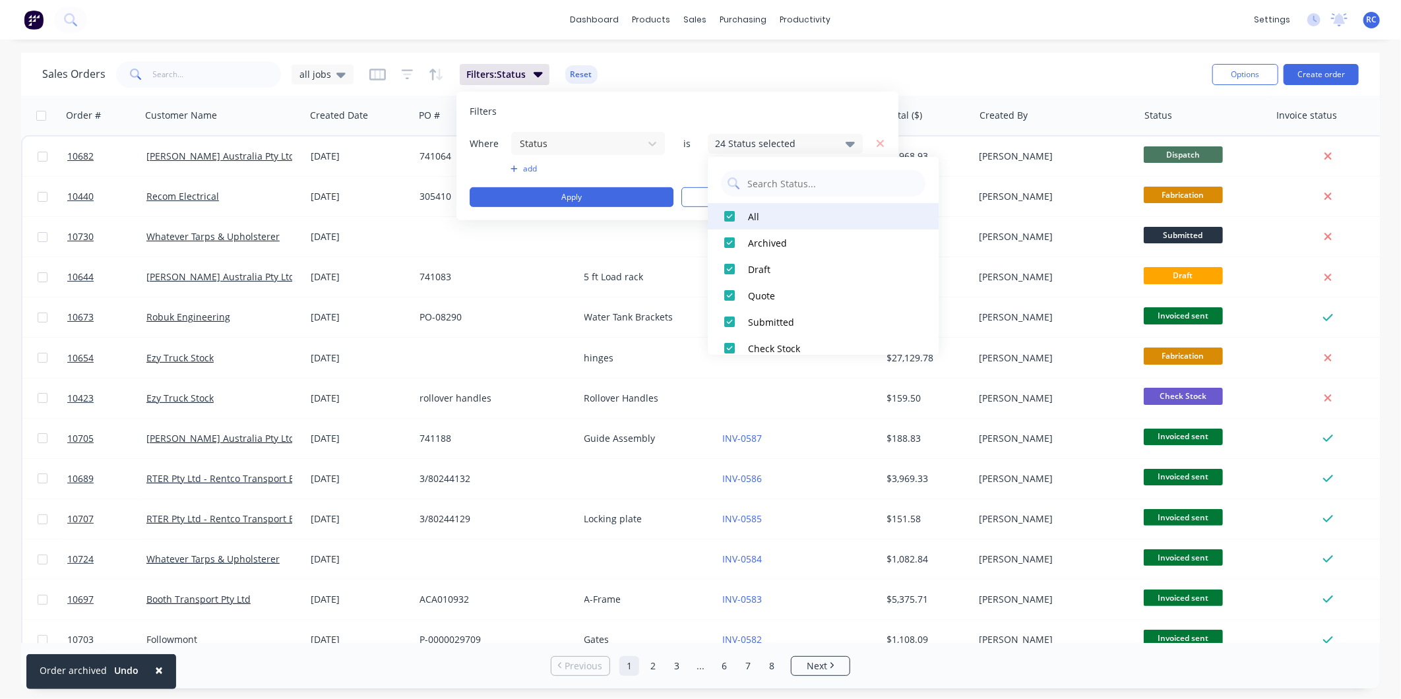
click at [735, 218] on div at bounding box center [729, 216] width 26 height 26
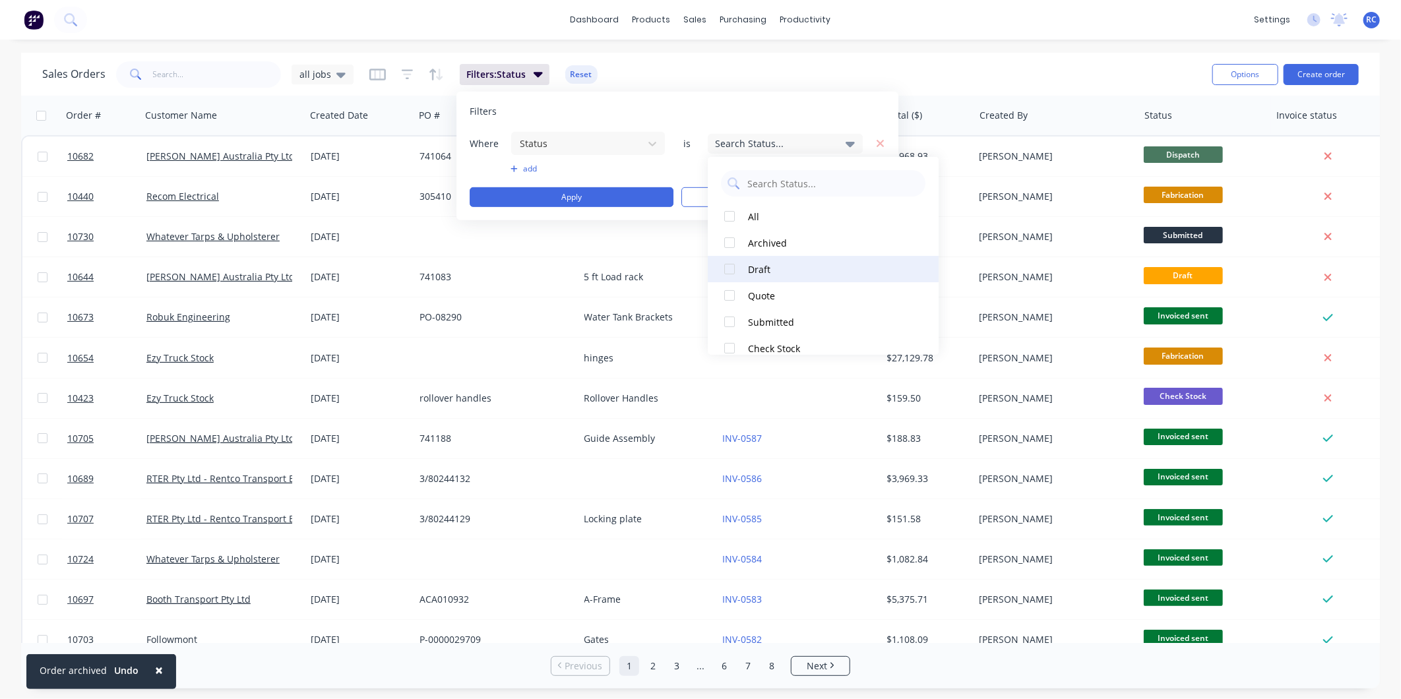
click at [735, 269] on div at bounding box center [729, 269] width 26 height 26
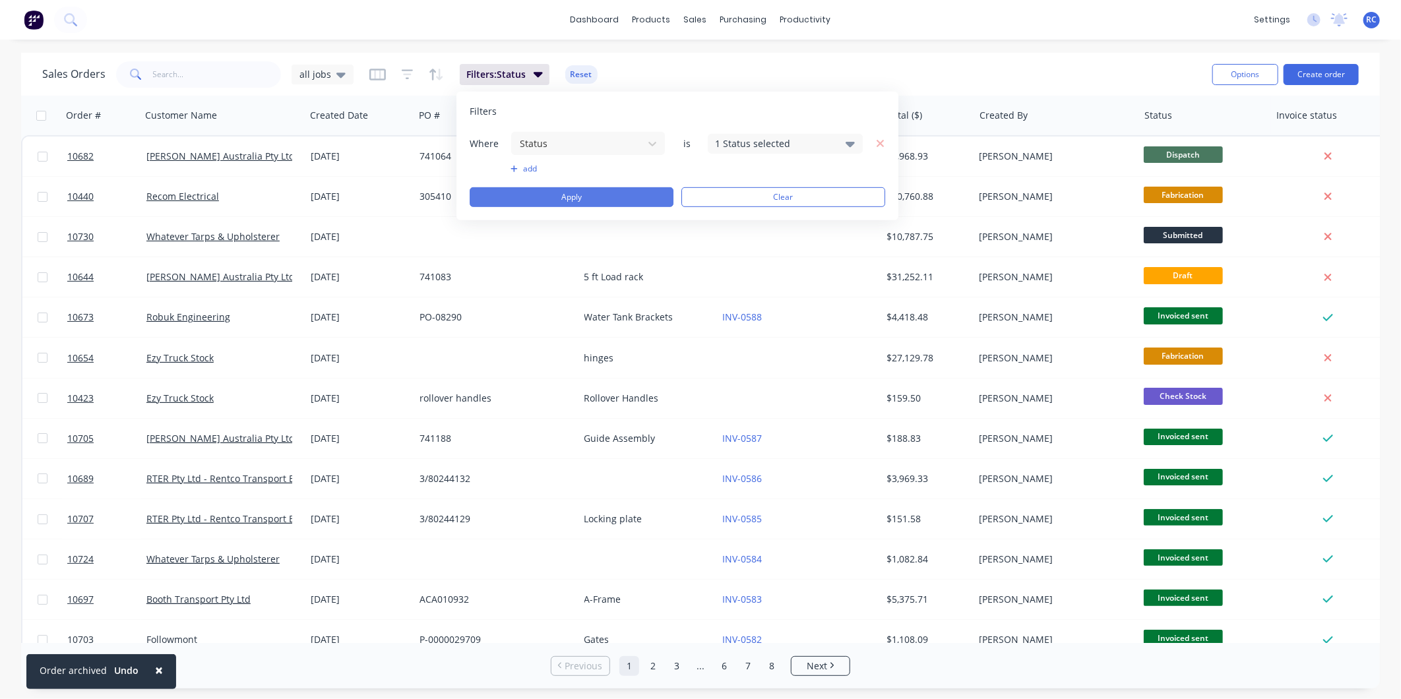
click at [601, 187] on button "Apply" at bounding box center [572, 197] width 204 height 20
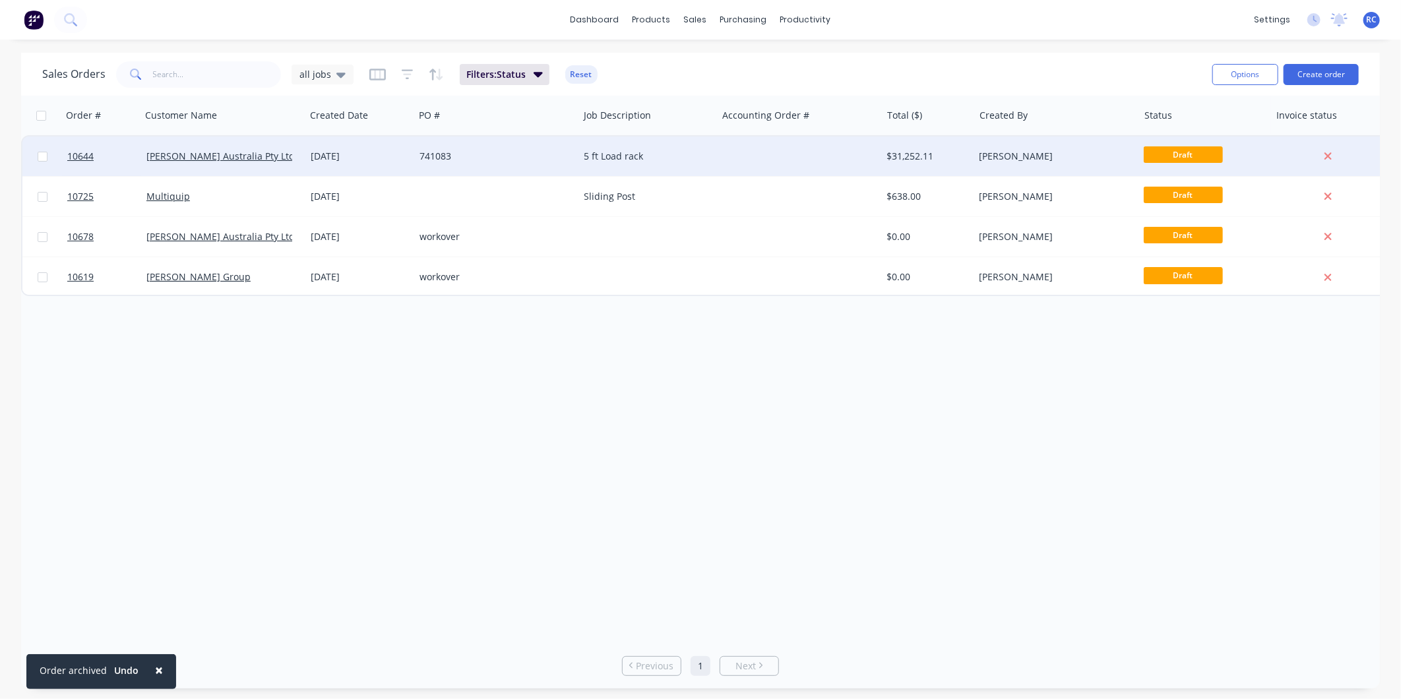
click at [294, 150] on div "[PERSON_NAME] Australia Pty Ltd" at bounding box center [223, 156] width 154 height 13
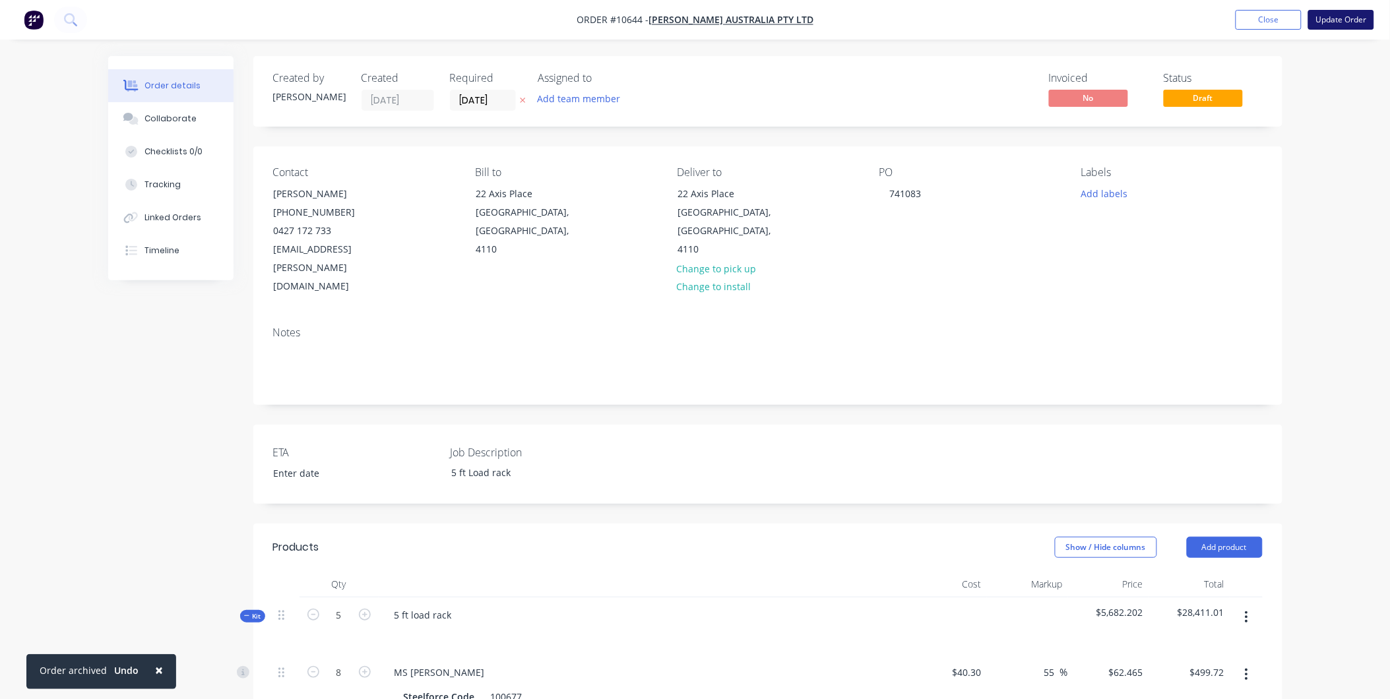
click at [1333, 20] on button "Update Order" at bounding box center [1341, 20] width 66 height 20
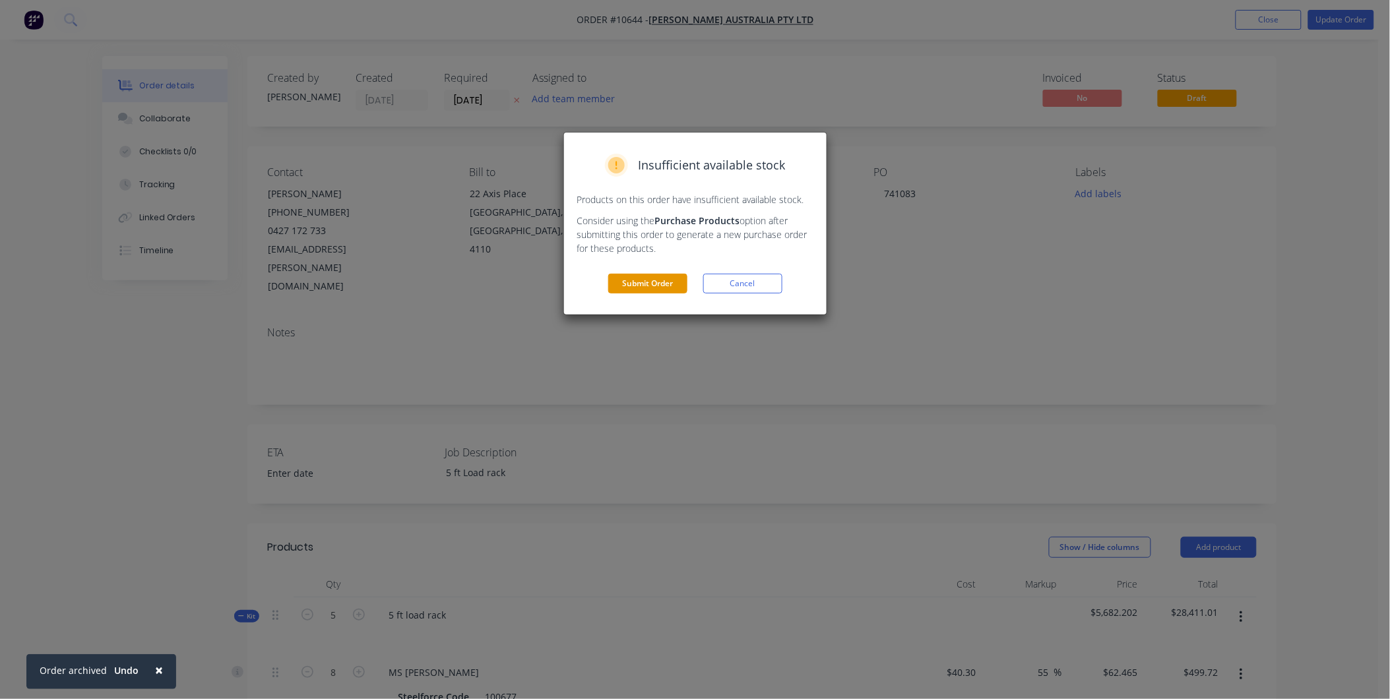
click at [608, 284] on button "Submit Order" at bounding box center [647, 284] width 79 height 20
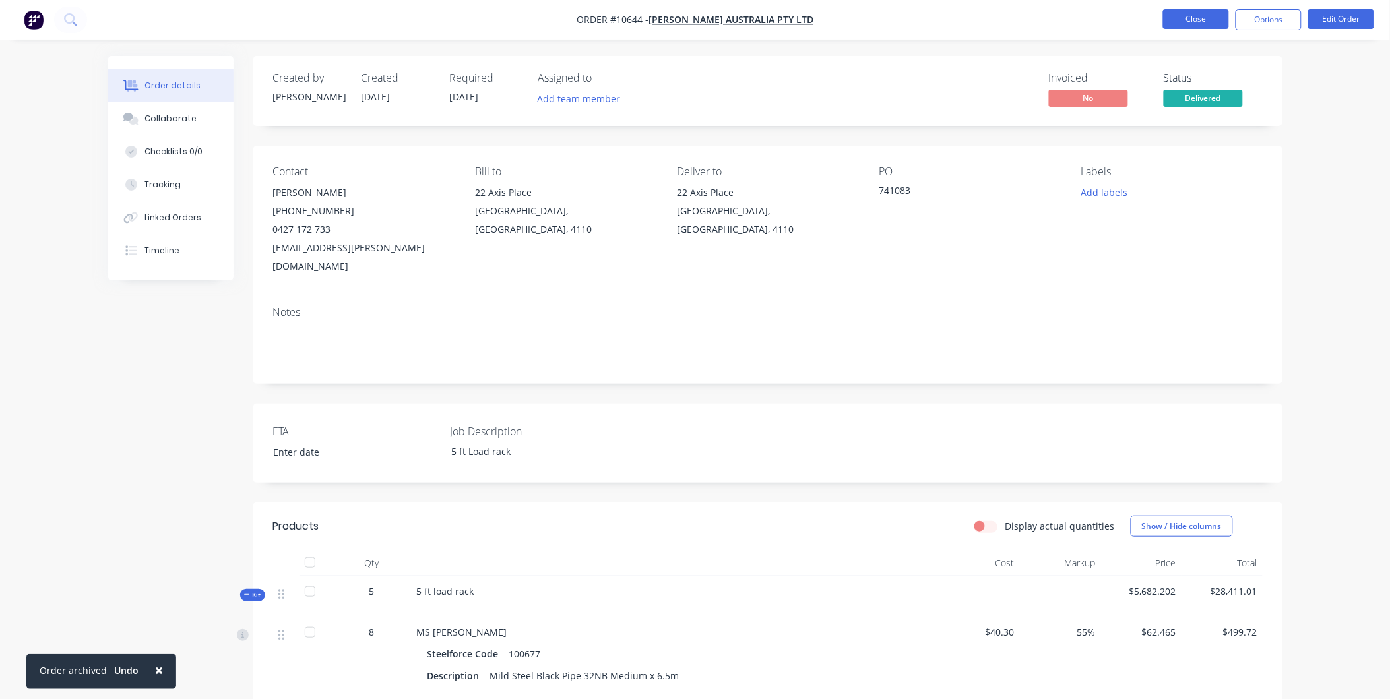
click at [1202, 18] on button "Close" at bounding box center [1196, 19] width 66 height 20
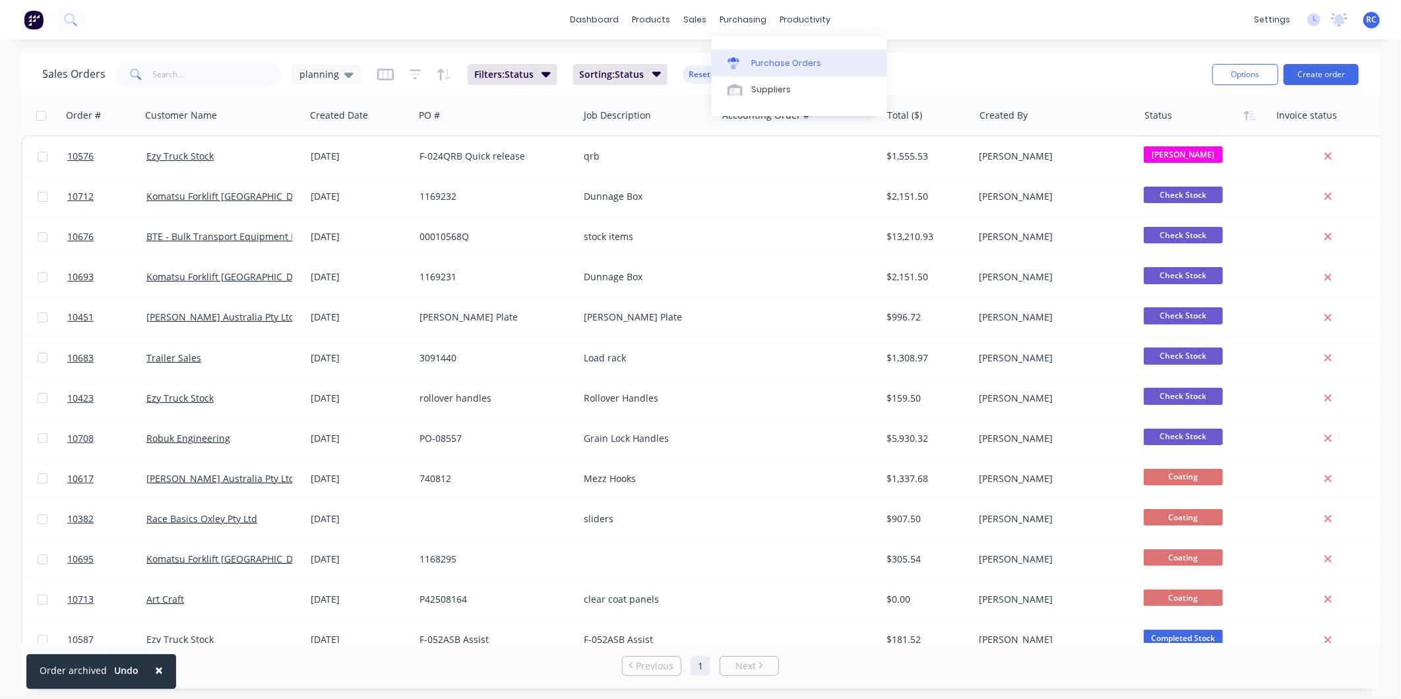
click at [762, 66] on div "Purchase Orders" at bounding box center [786, 63] width 70 height 12
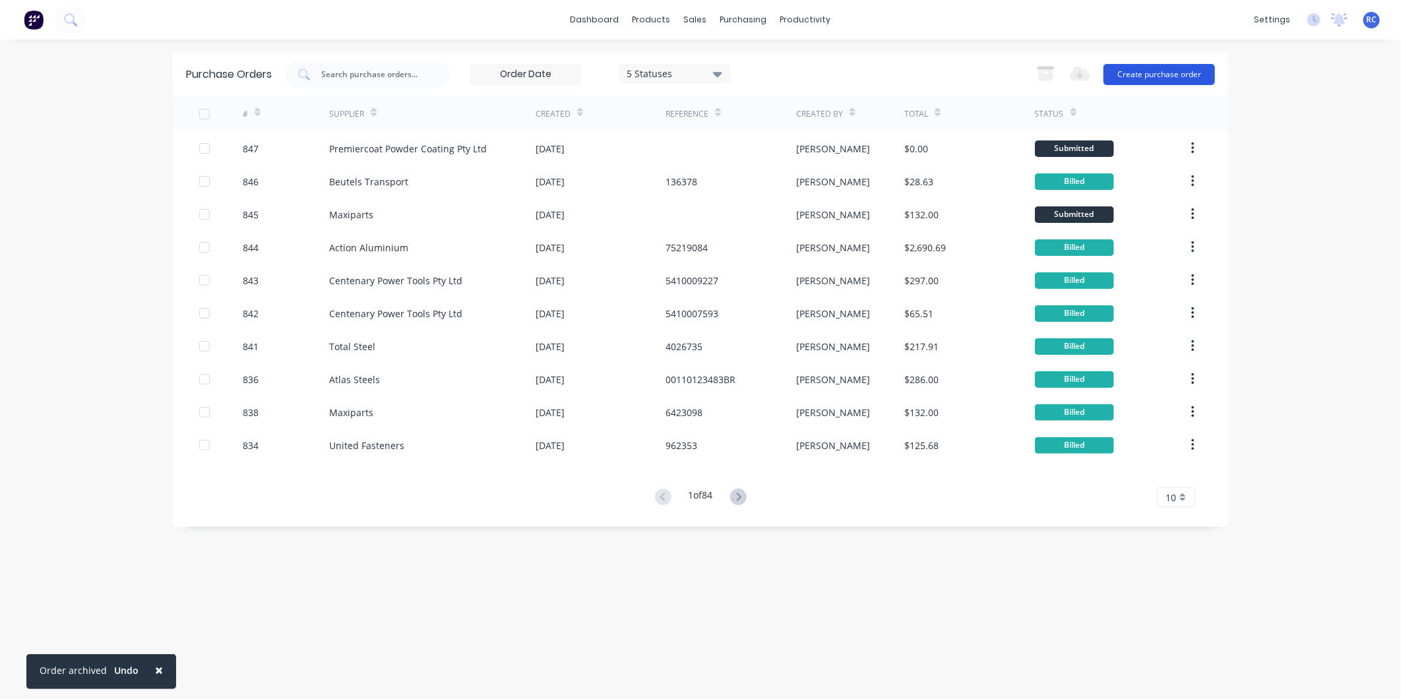
click at [1112, 71] on button "Create purchase order" at bounding box center [1159, 74] width 111 height 21
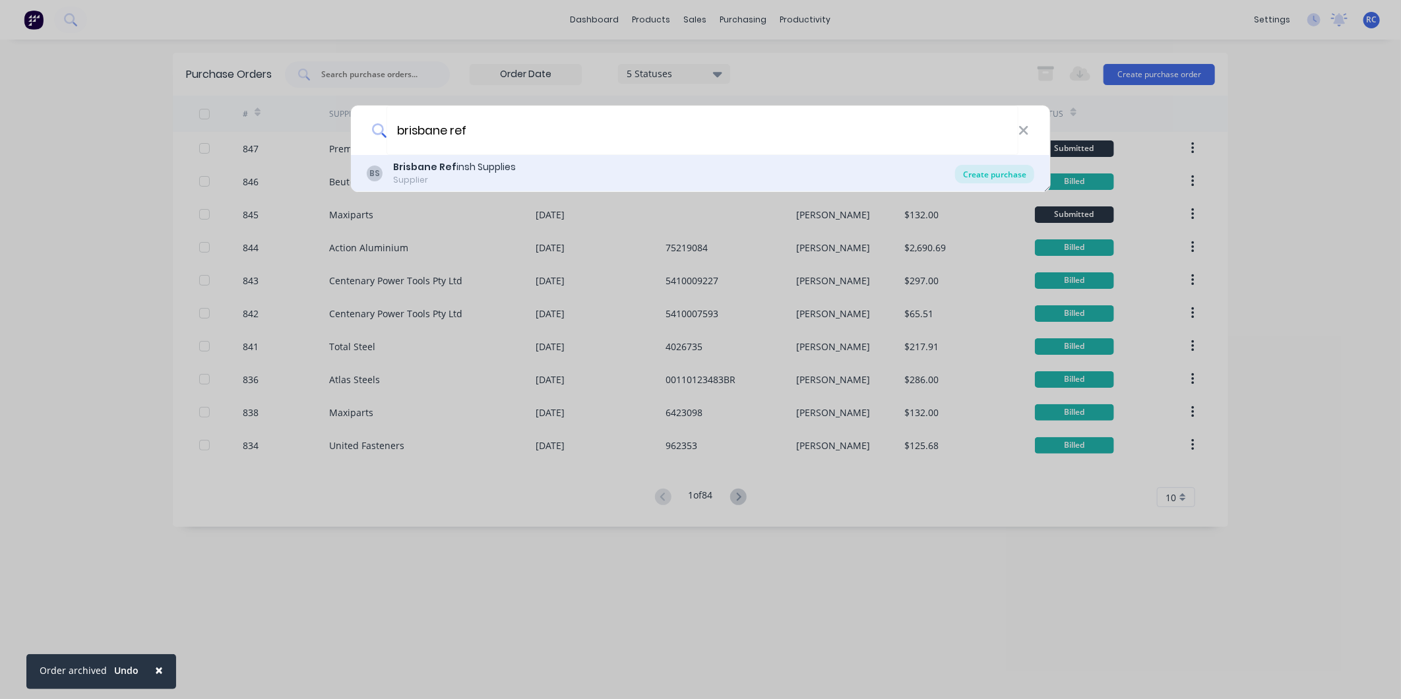
type input "brisbane ref"
click at [1015, 179] on div "Create purchase" at bounding box center [994, 174] width 79 height 18
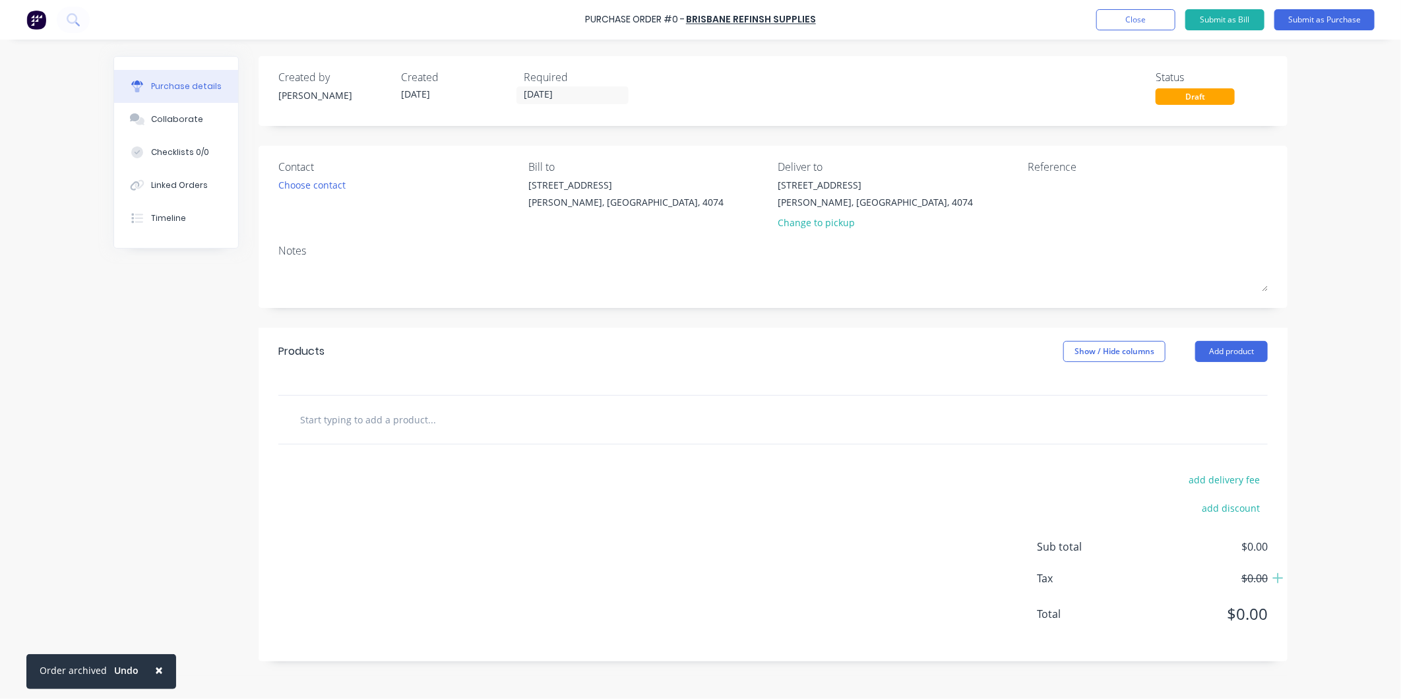
click at [362, 420] on input "text" at bounding box center [432, 419] width 264 height 26
type input "t"
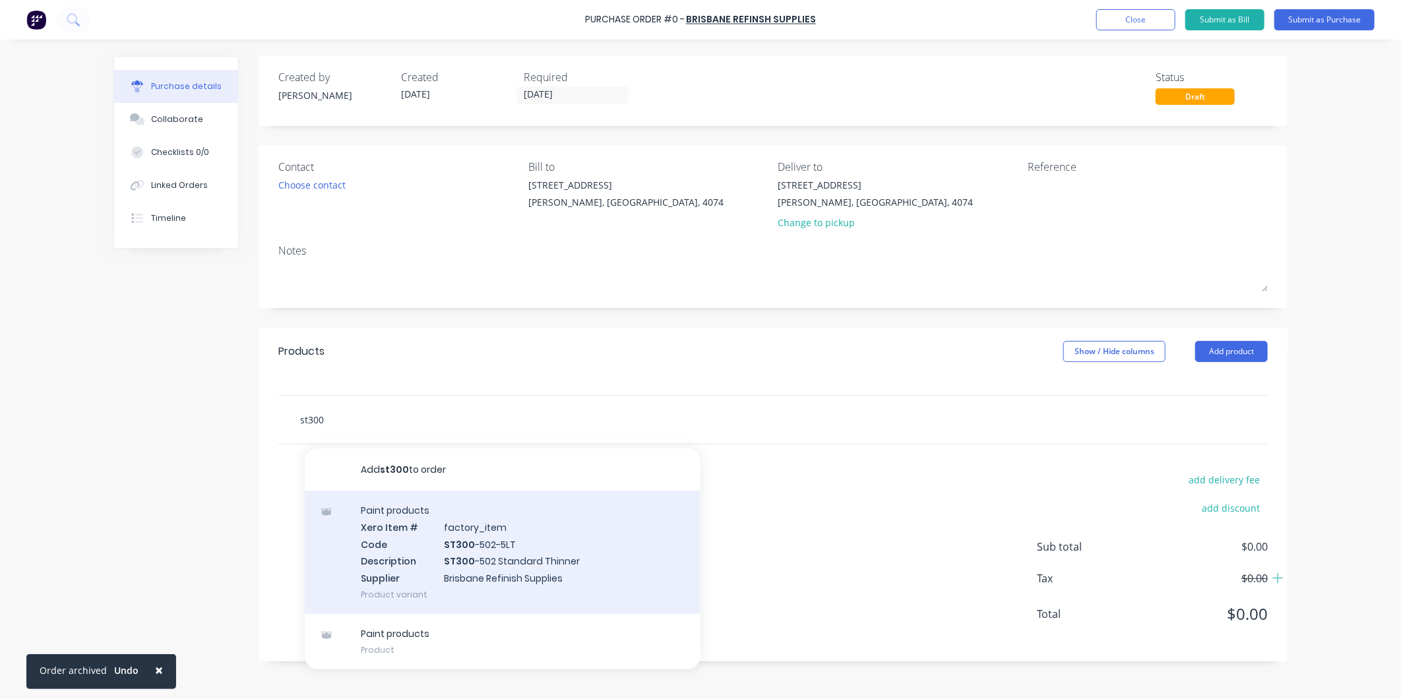
type input "st300"
click at [550, 525] on div "Paint products Xero Item # factory_item Code ST300 -502-5LT Description ST300 -…" at bounding box center [503, 552] width 396 height 123
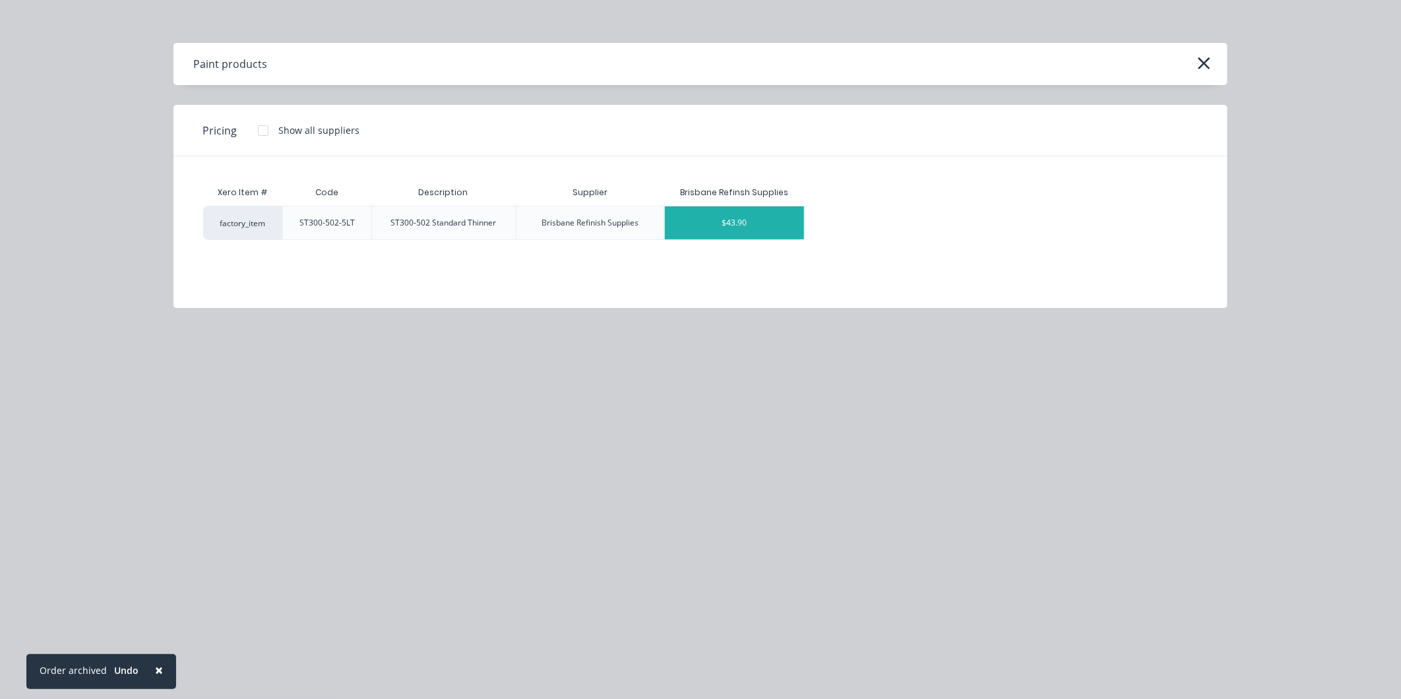
drag, startPoint x: 748, startPoint y: 246, endPoint x: 742, endPoint y: 235, distance: 12.7
click at [746, 245] on div "Xero Item # Code Description Supplier [GEOGRAPHIC_DATA] Refinsh Supplies factor…" at bounding box center [701, 222] width 1054 height 132
click at [742, 229] on div "$43.90" at bounding box center [734, 223] width 139 height 33
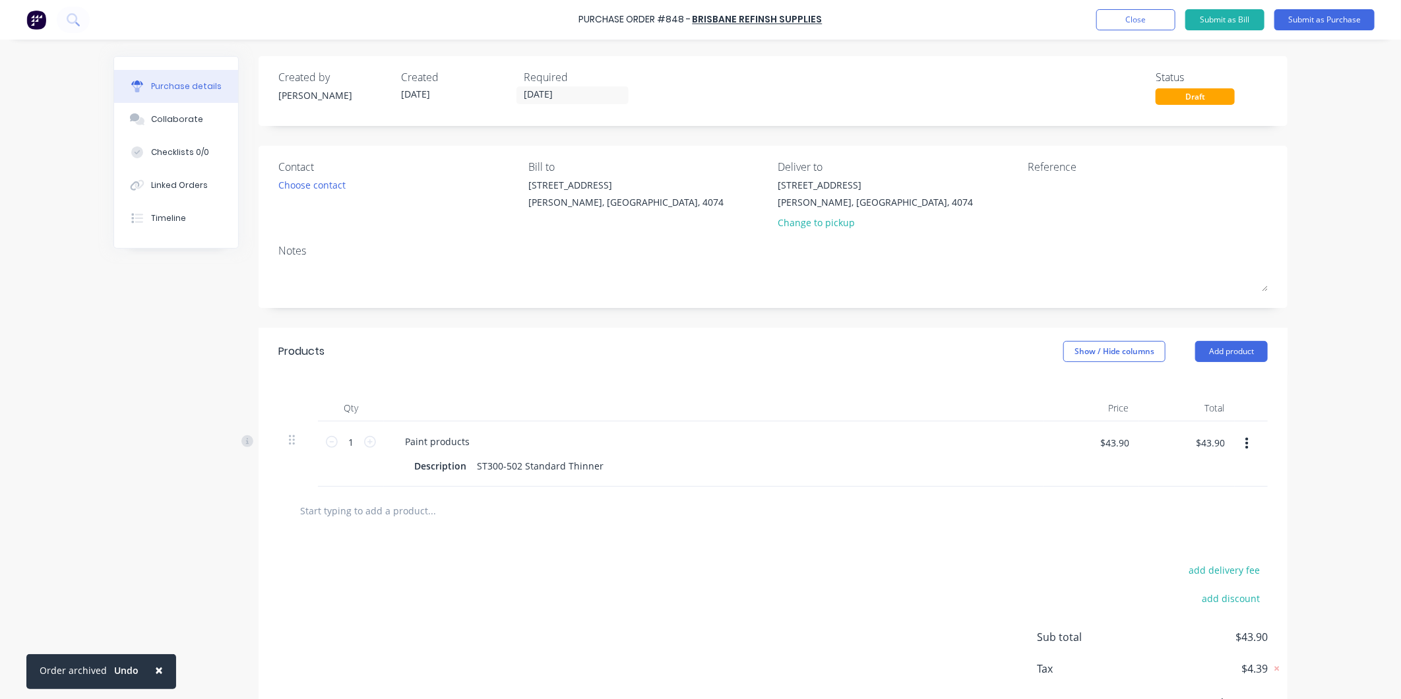
click at [354, 506] on input "text" at bounding box center [432, 510] width 264 height 26
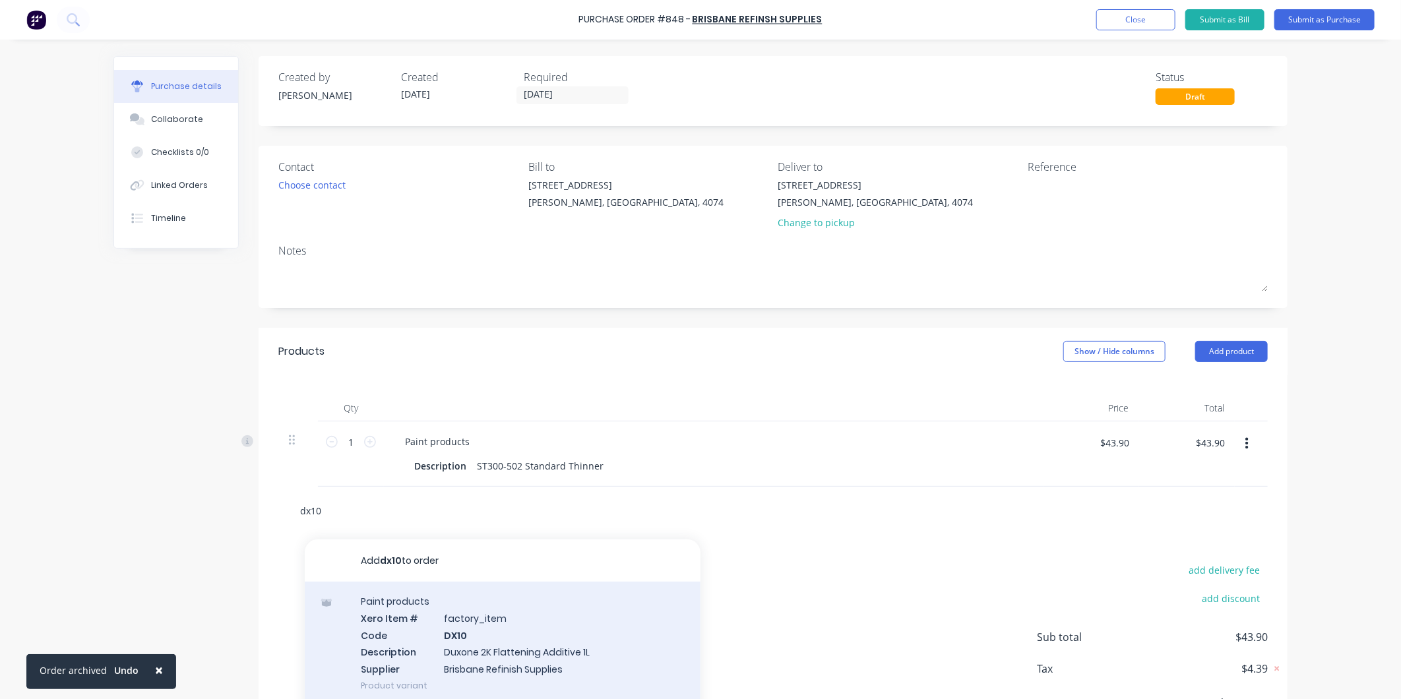
type input "dx10"
click at [545, 651] on div "Paint products Xero Item # factory_item Code DX10 Description Duxone 2K Flatten…" at bounding box center [503, 643] width 396 height 123
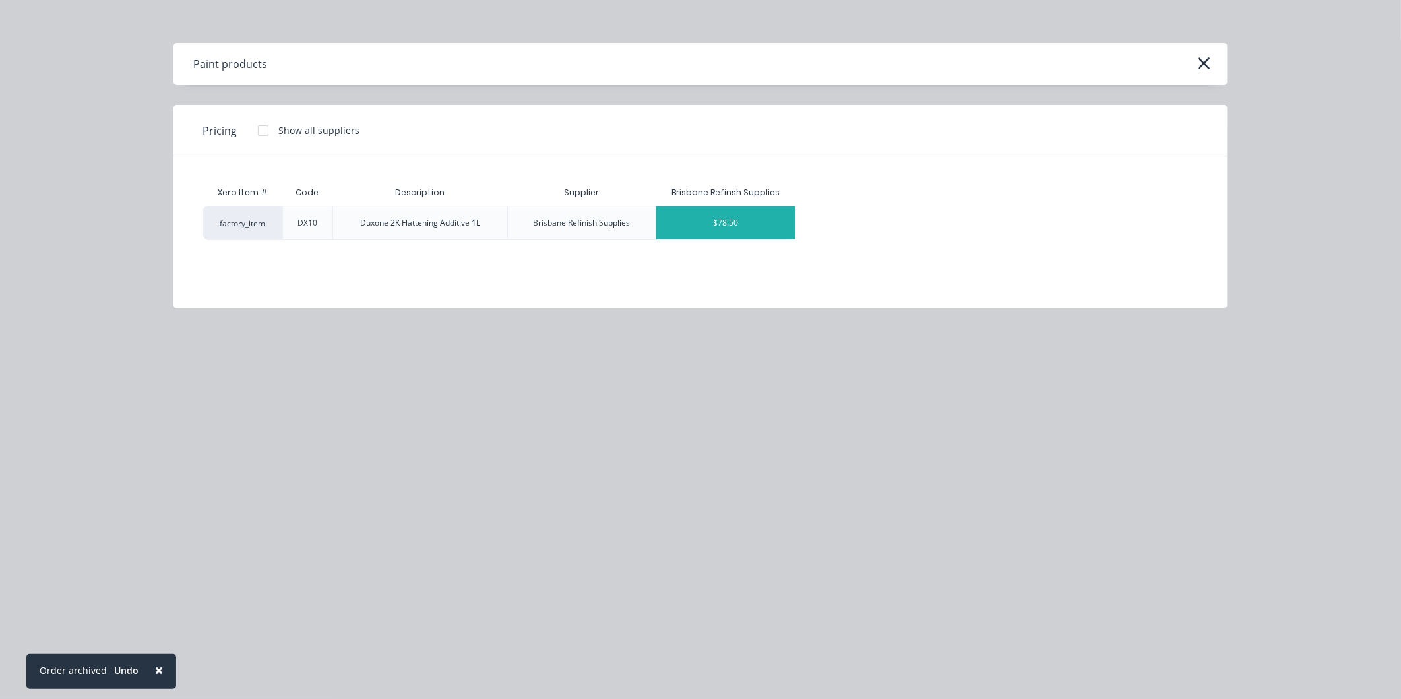
click at [693, 218] on div "$78.50" at bounding box center [725, 223] width 139 height 33
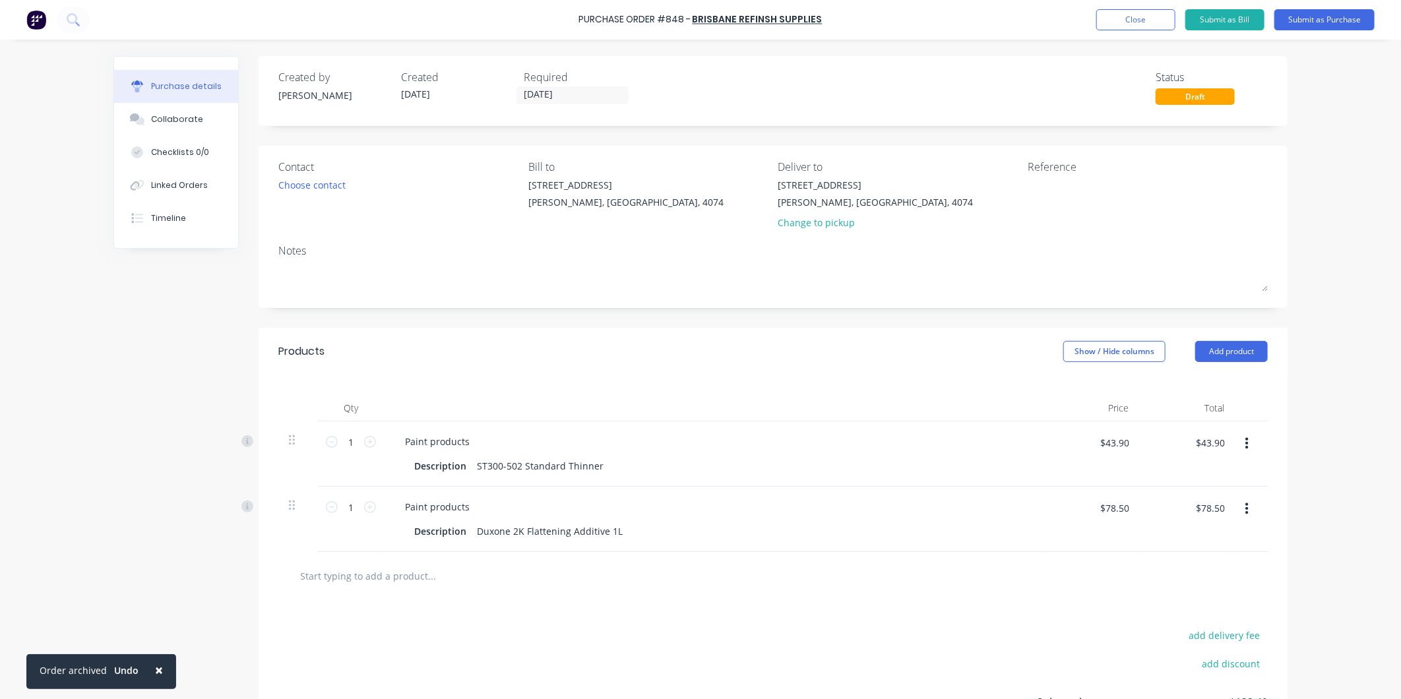
click at [365, 594] on div at bounding box center [773, 576] width 990 height 48
click at [366, 586] on input "text" at bounding box center [432, 576] width 264 height 26
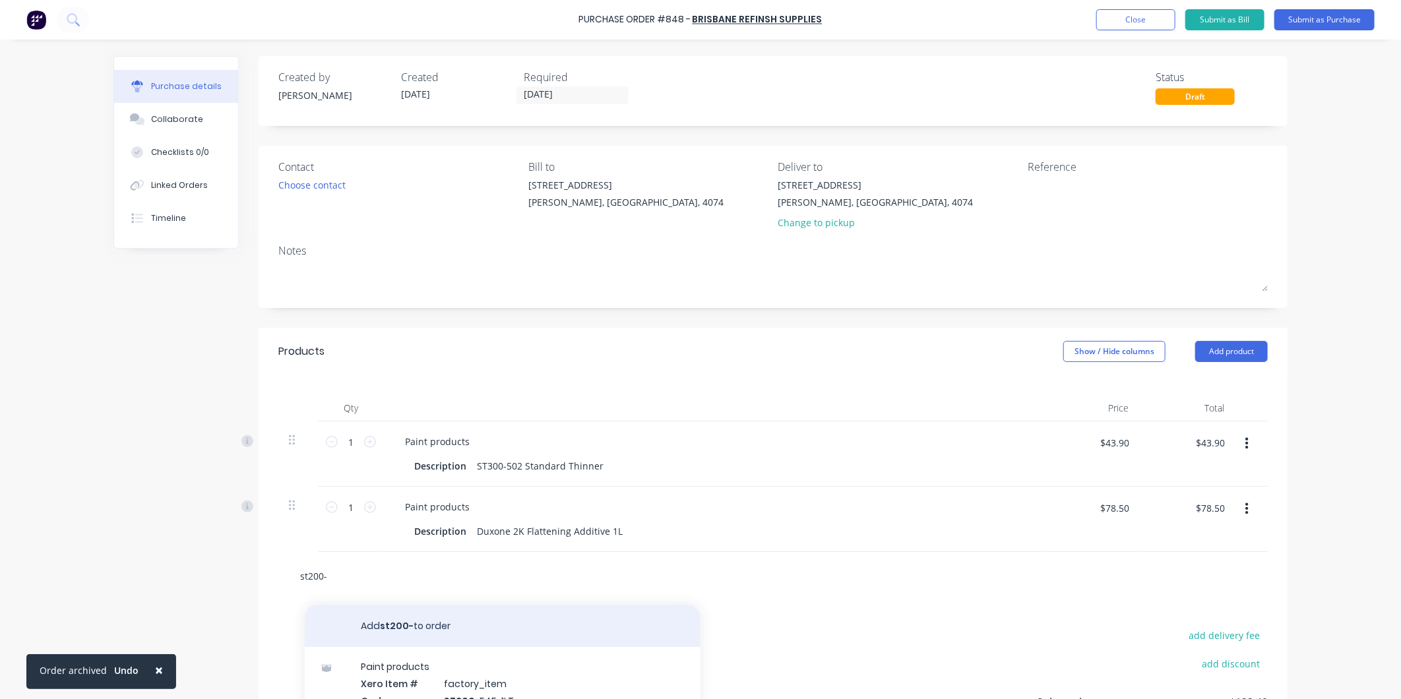
scroll to position [100, 0]
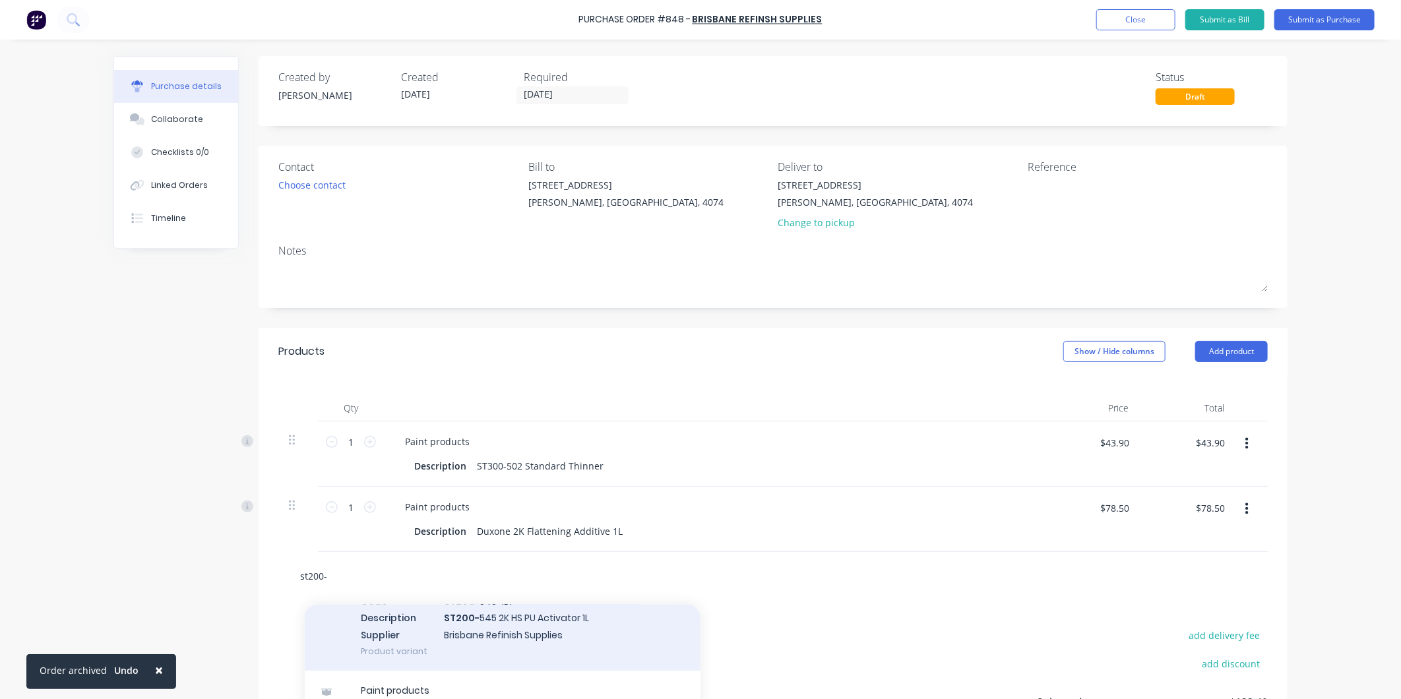
type input "st200-"
click at [400, 616] on div "Paint products Xero Item # factory_item Code ST200- 545-1LT Description ST200- …" at bounding box center [503, 609] width 396 height 123
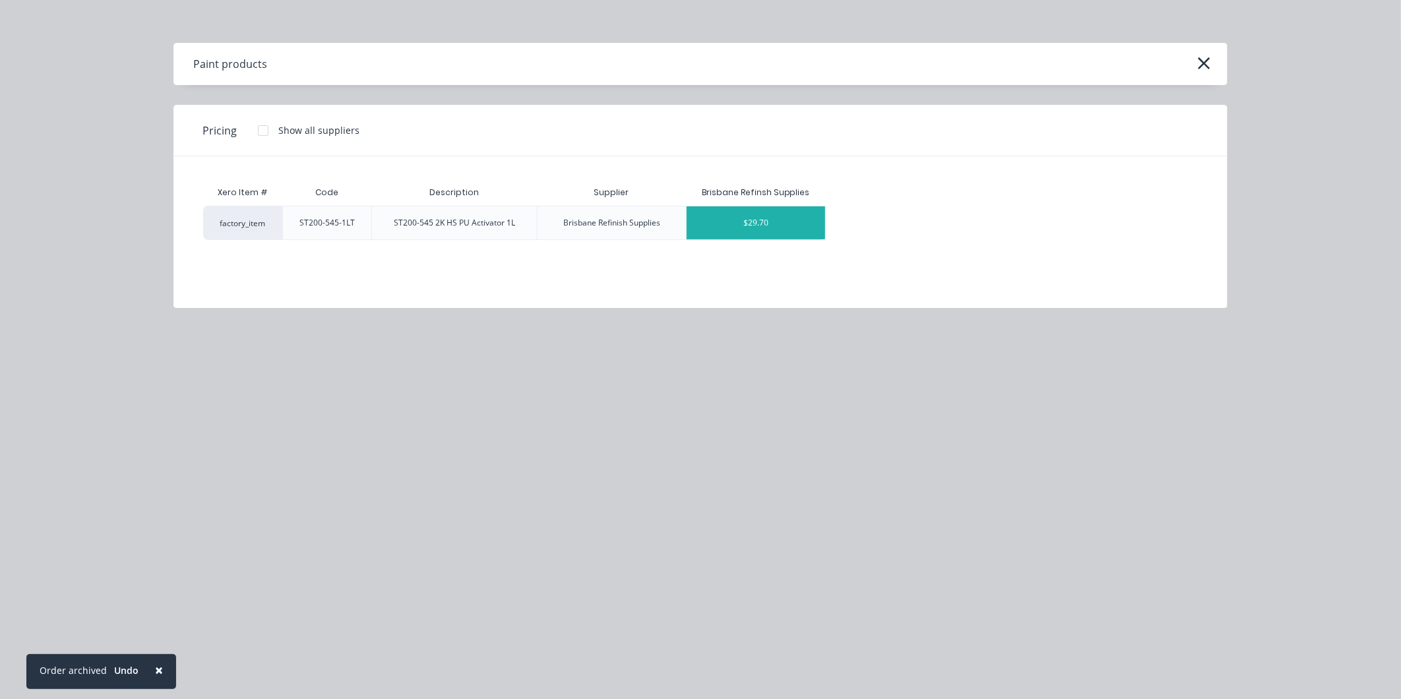
click at [749, 224] on div "$29.70" at bounding box center [756, 223] width 139 height 33
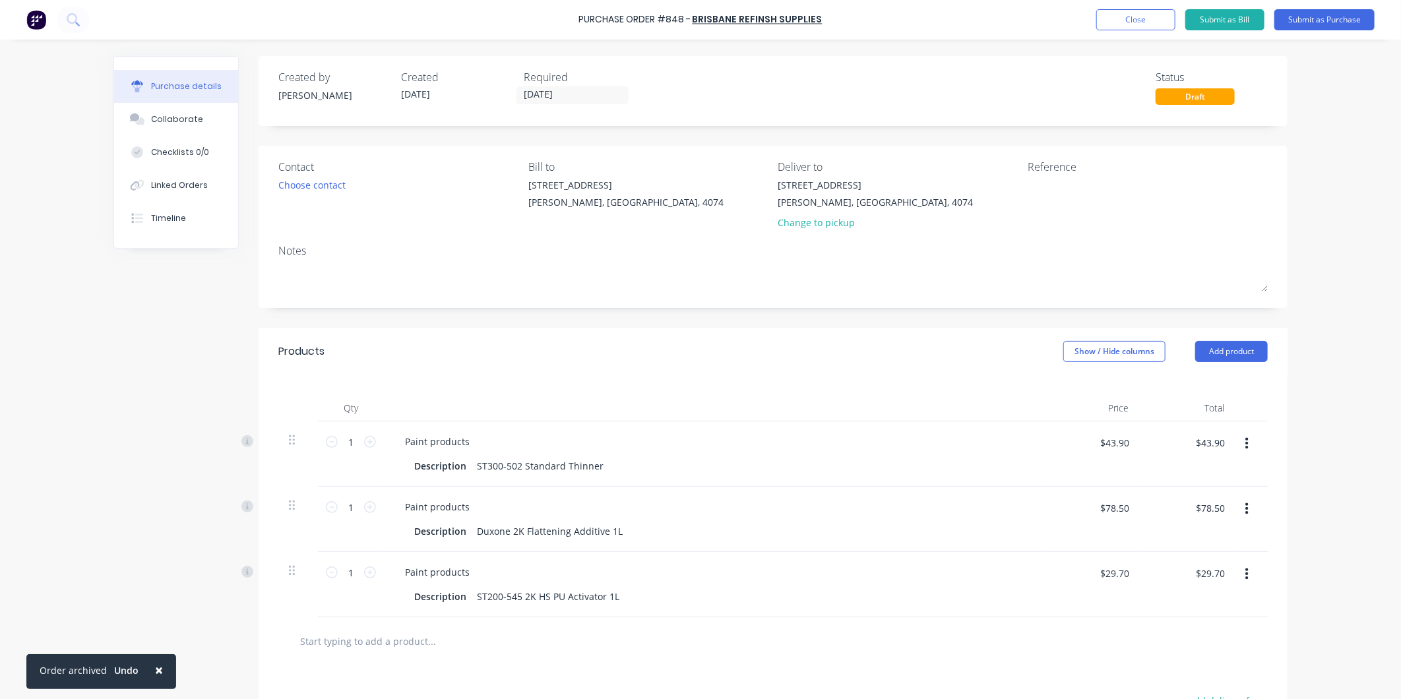
click at [410, 649] on input "text" at bounding box center [432, 641] width 264 height 26
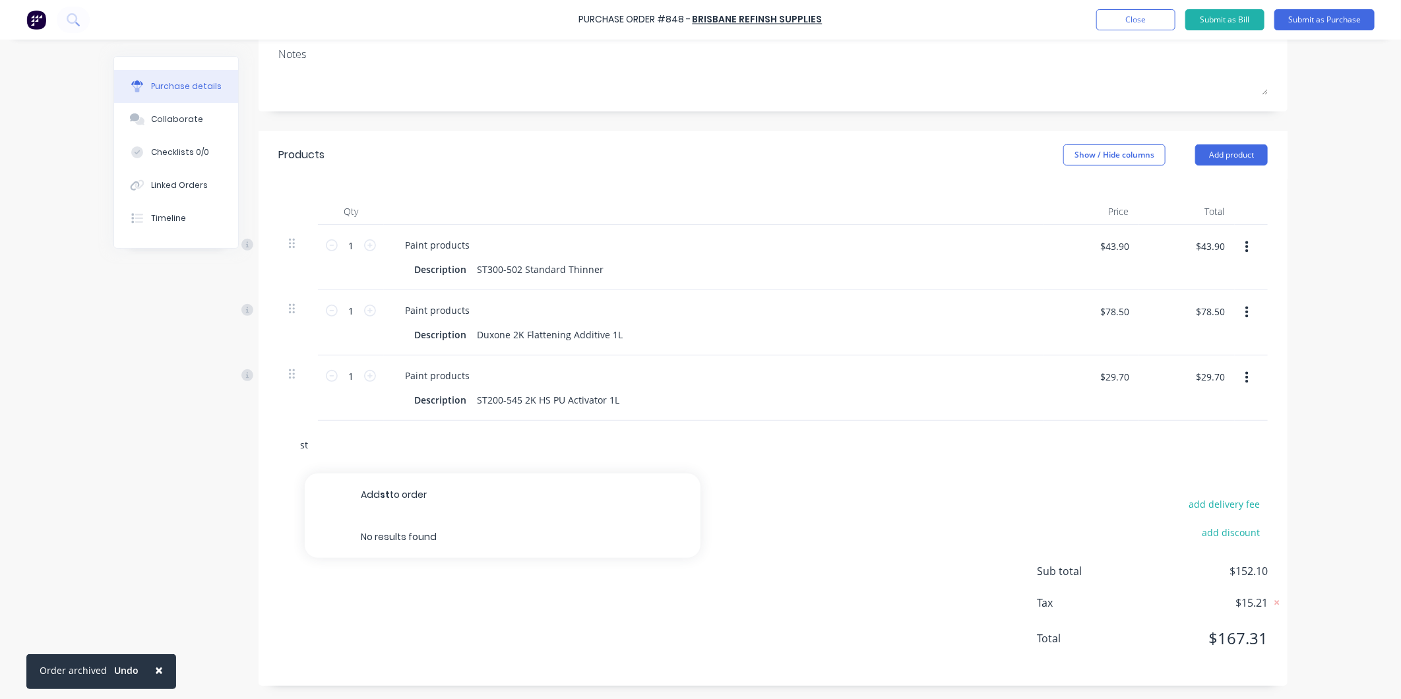
type input "s"
type input "n"
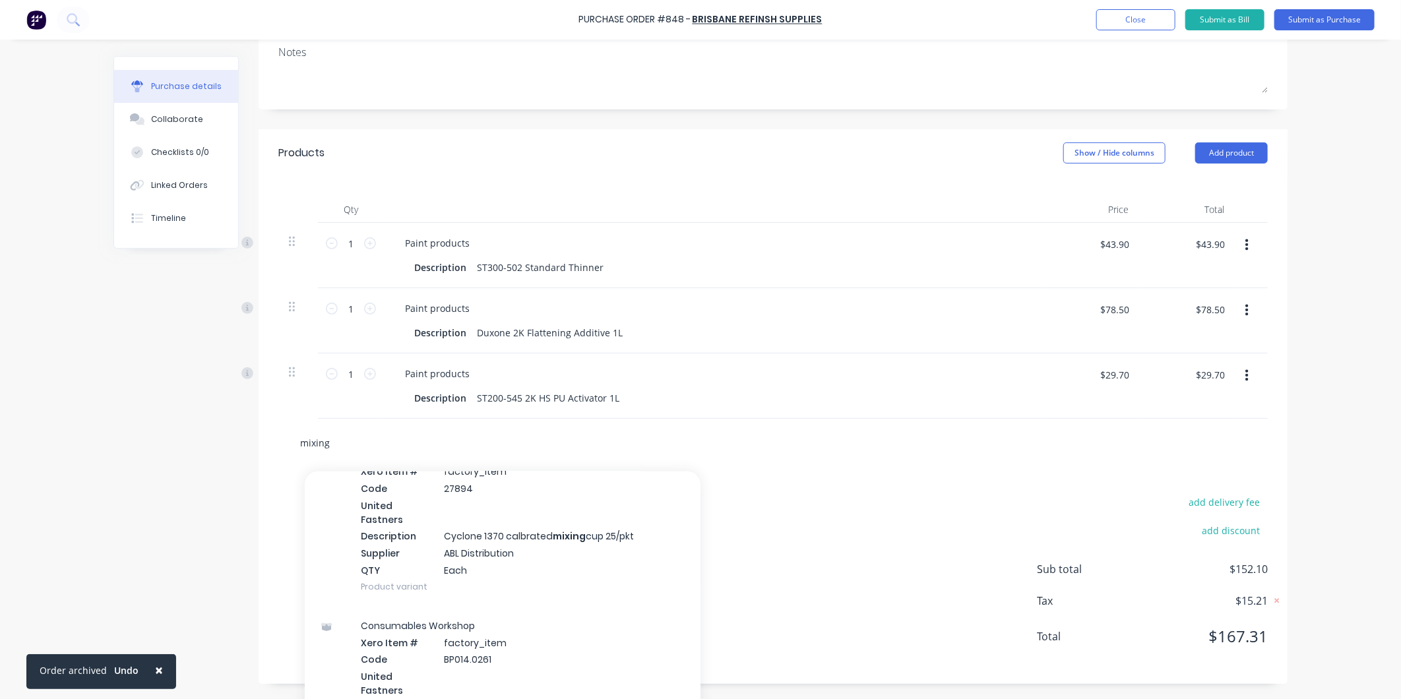
scroll to position [16208, 0]
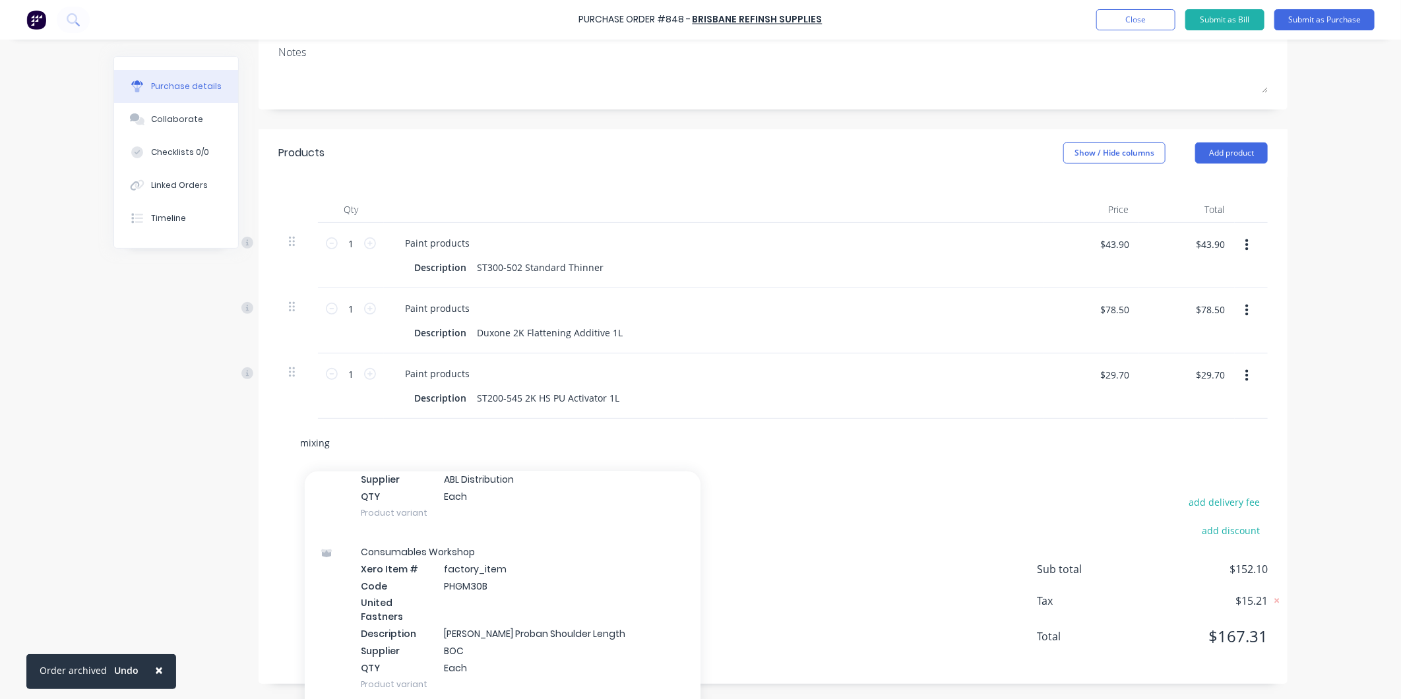
type input "mixing"
click at [0, 538] on html "× Order archived Undo Purchase Order #848 - [GEOGRAPHIC_DATA] Refinsh Supplies …" at bounding box center [700, 349] width 1401 height 699
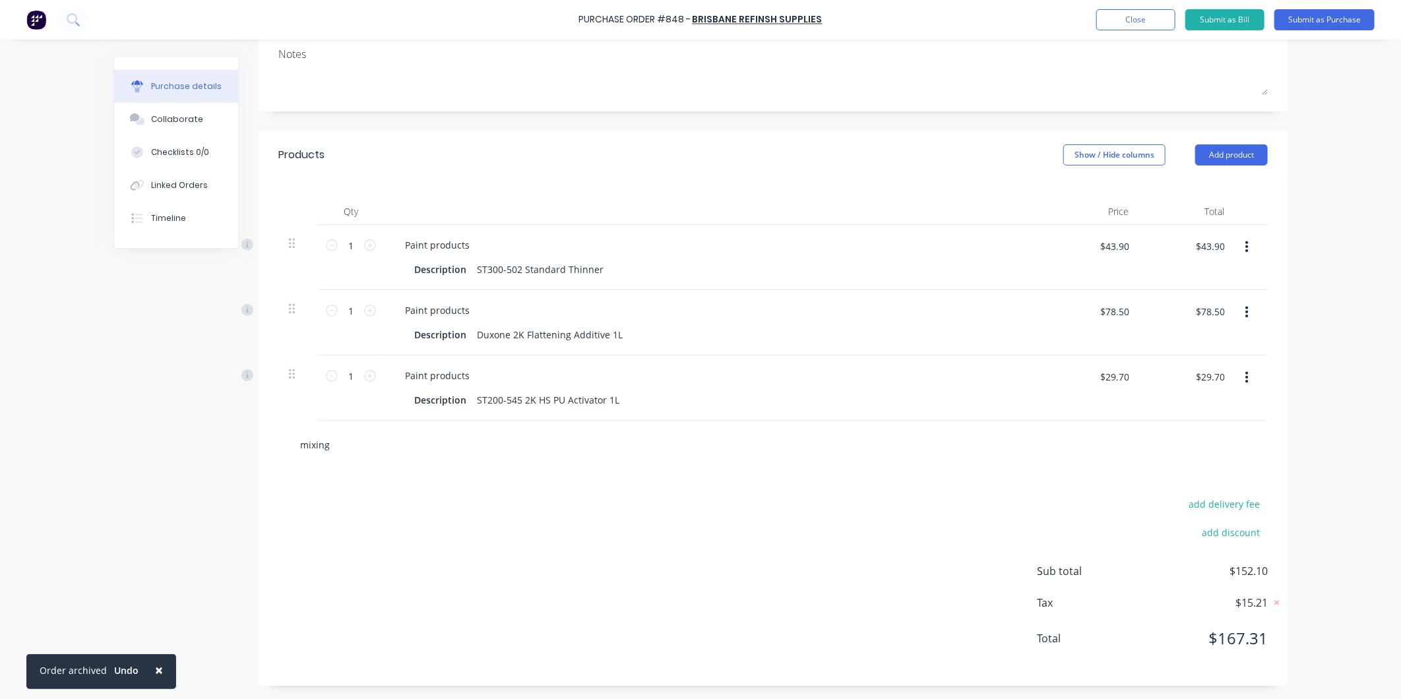
click at [345, 455] on input "mixing" at bounding box center [432, 444] width 264 height 26
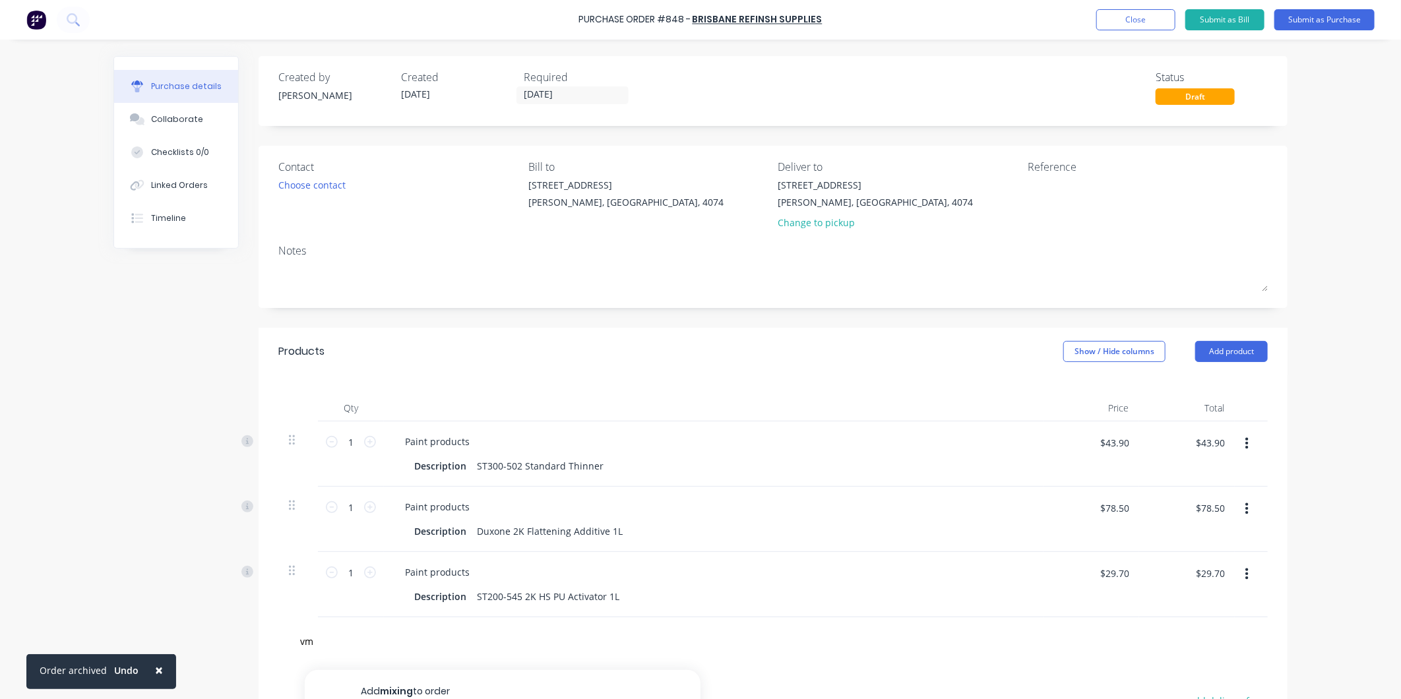
scroll to position [199, 0]
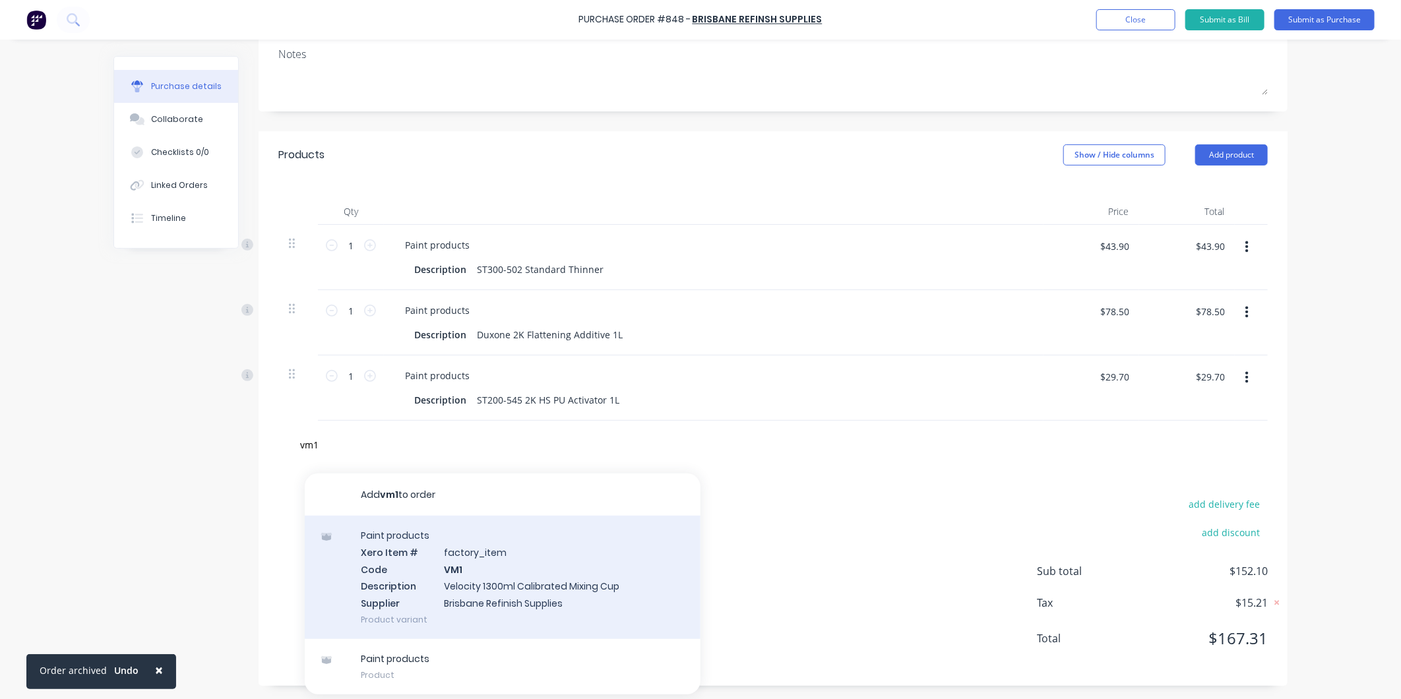
type input "vm1"
click at [456, 559] on div "Paint products Xero Item # factory_item Code VM1 Description Velocity 1300ml Ca…" at bounding box center [503, 577] width 396 height 123
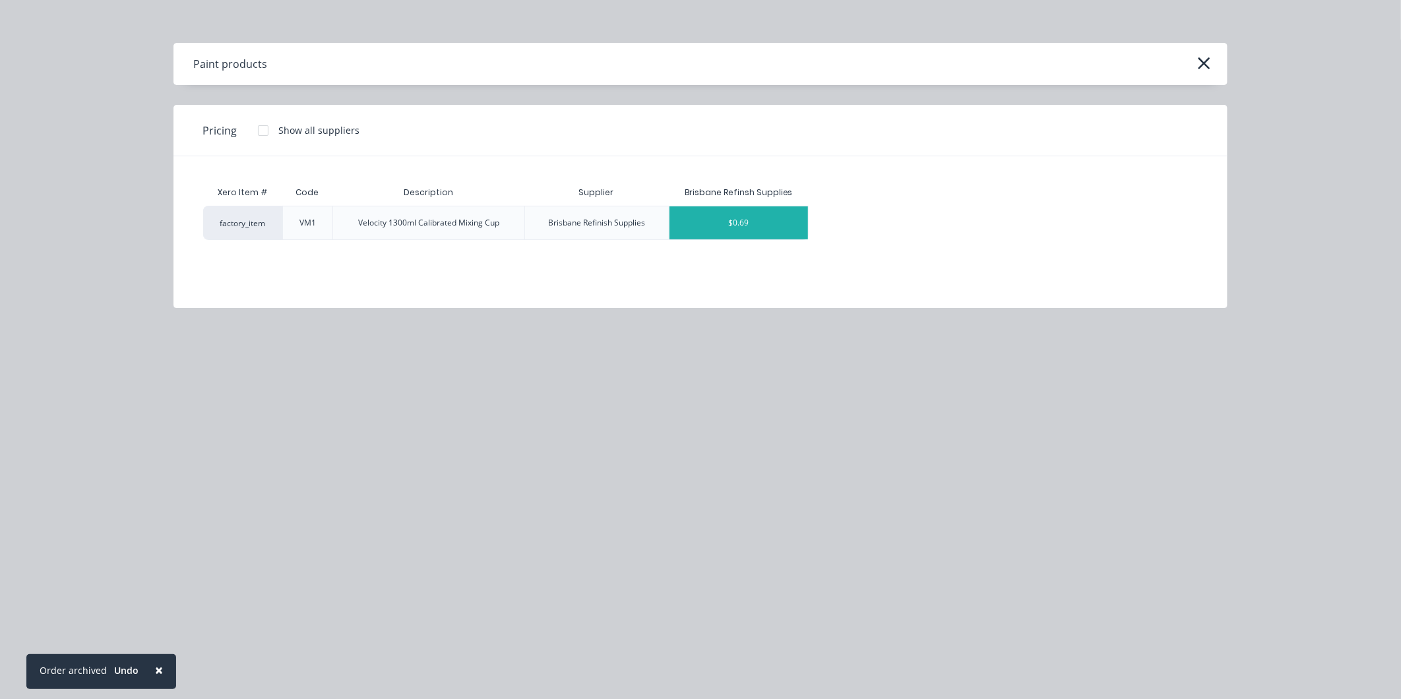
click at [753, 238] on div "$0.69" at bounding box center [739, 223] width 139 height 33
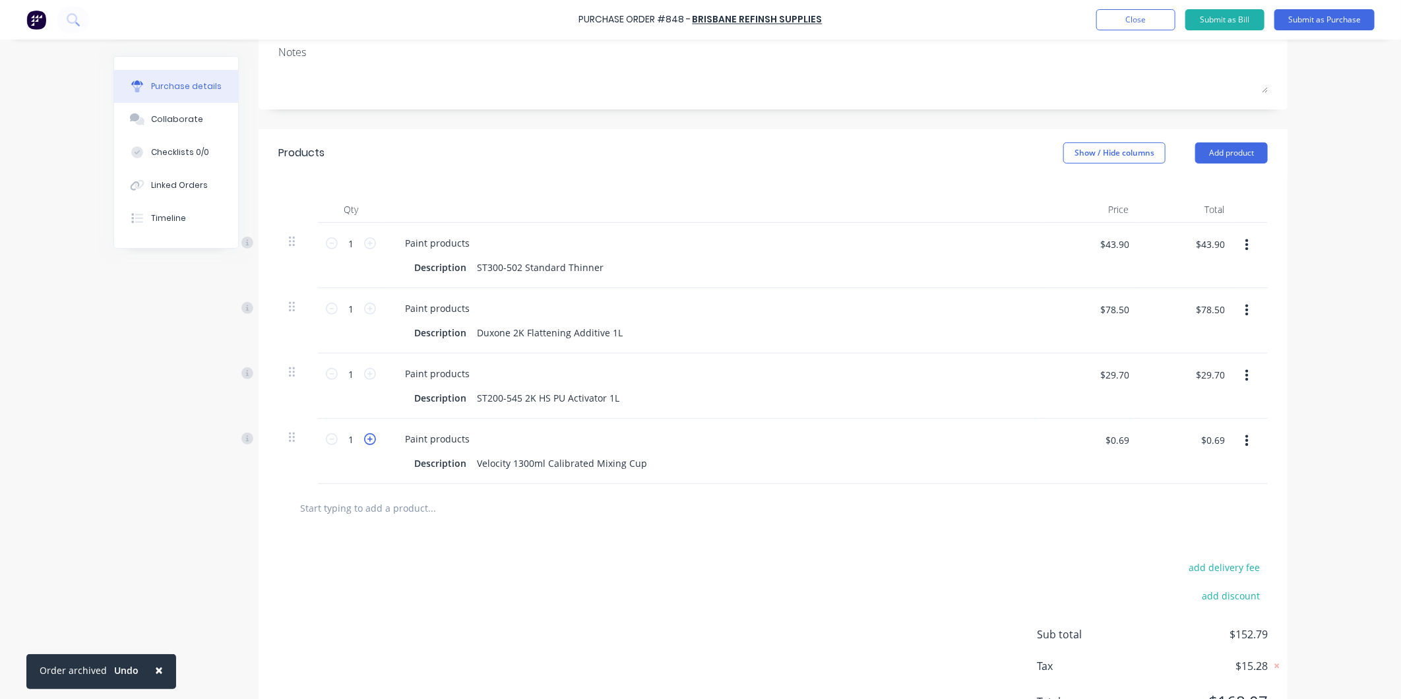
click at [365, 434] on icon at bounding box center [370, 439] width 12 height 12
type input "2"
type input "$1.38"
click at [365, 434] on icon at bounding box center [370, 439] width 12 height 12
type input "3"
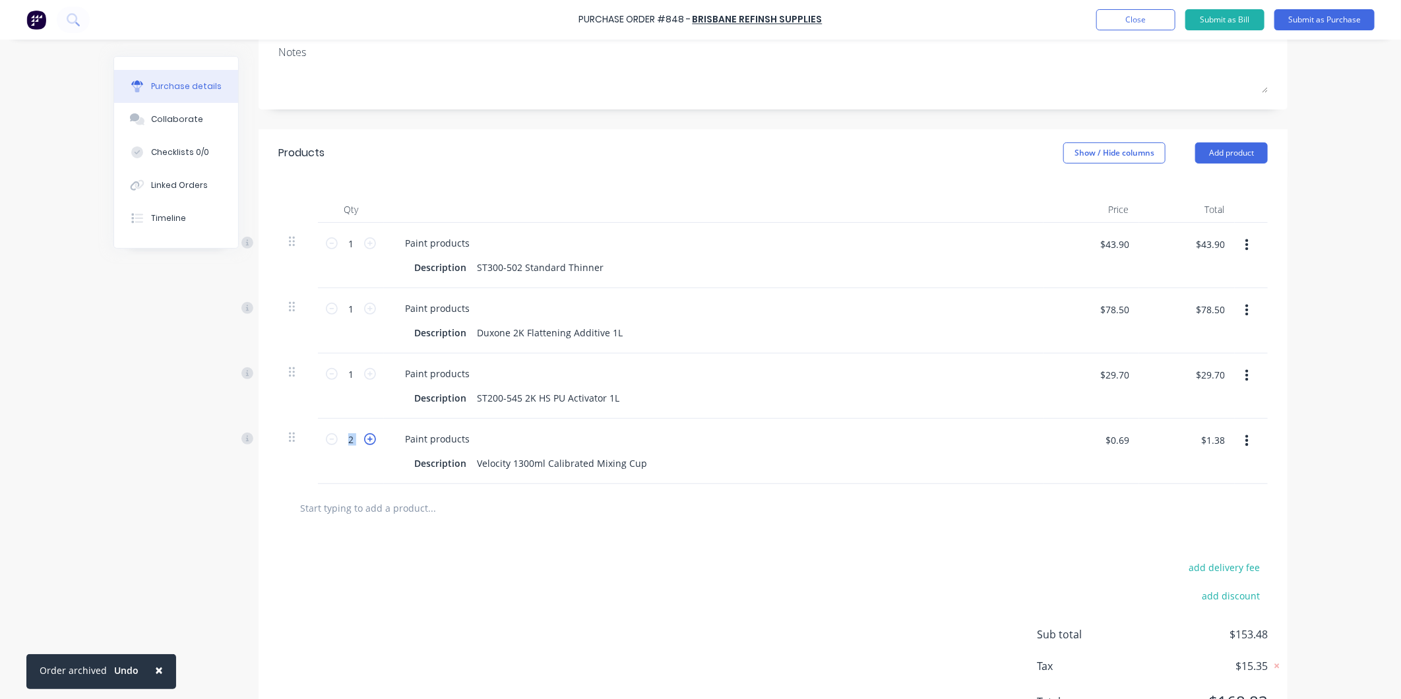
type input "$2.07"
click at [364, 434] on icon at bounding box center [370, 439] width 12 height 12
type input "4"
type input "$2.76"
click at [364, 434] on icon at bounding box center [370, 439] width 12 height 12
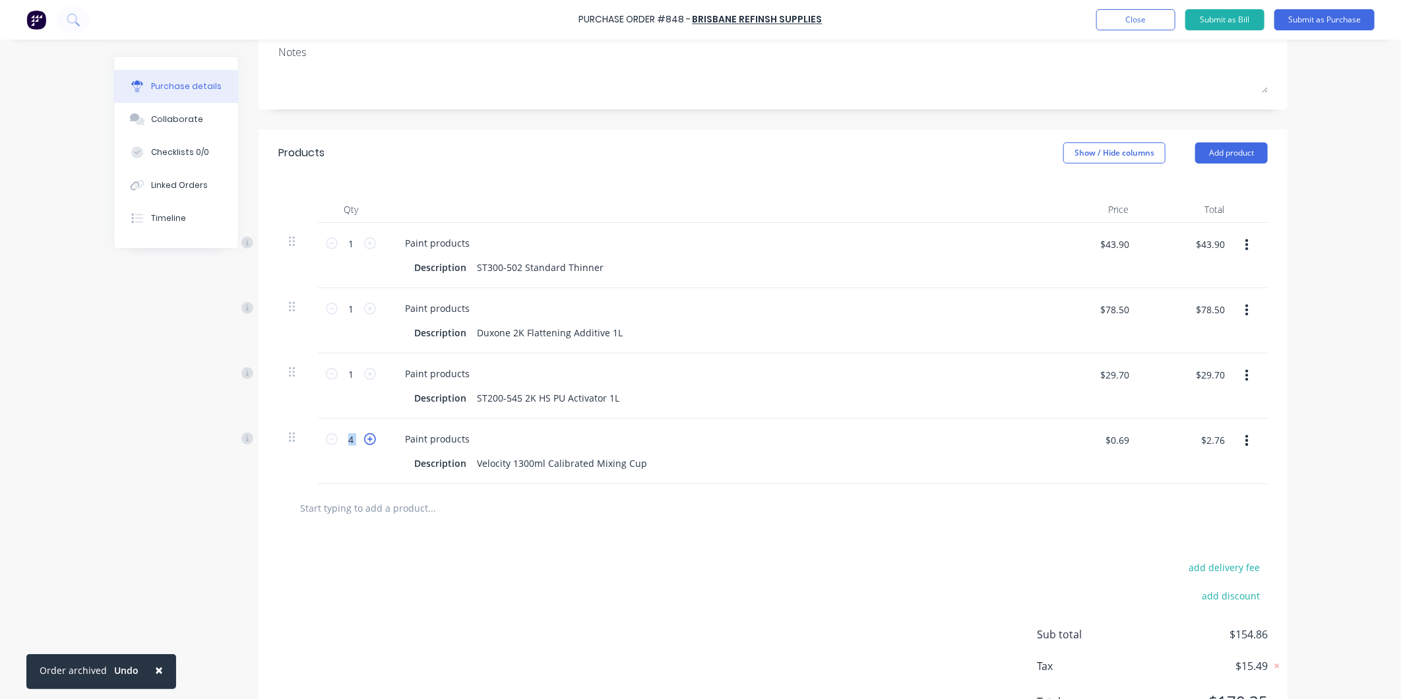
type input "5"
type input "$3.45"
click at [364, 434] on icon at bounding box center [370, 439] width 12 height 12
type input "6"
type input "$4.14"
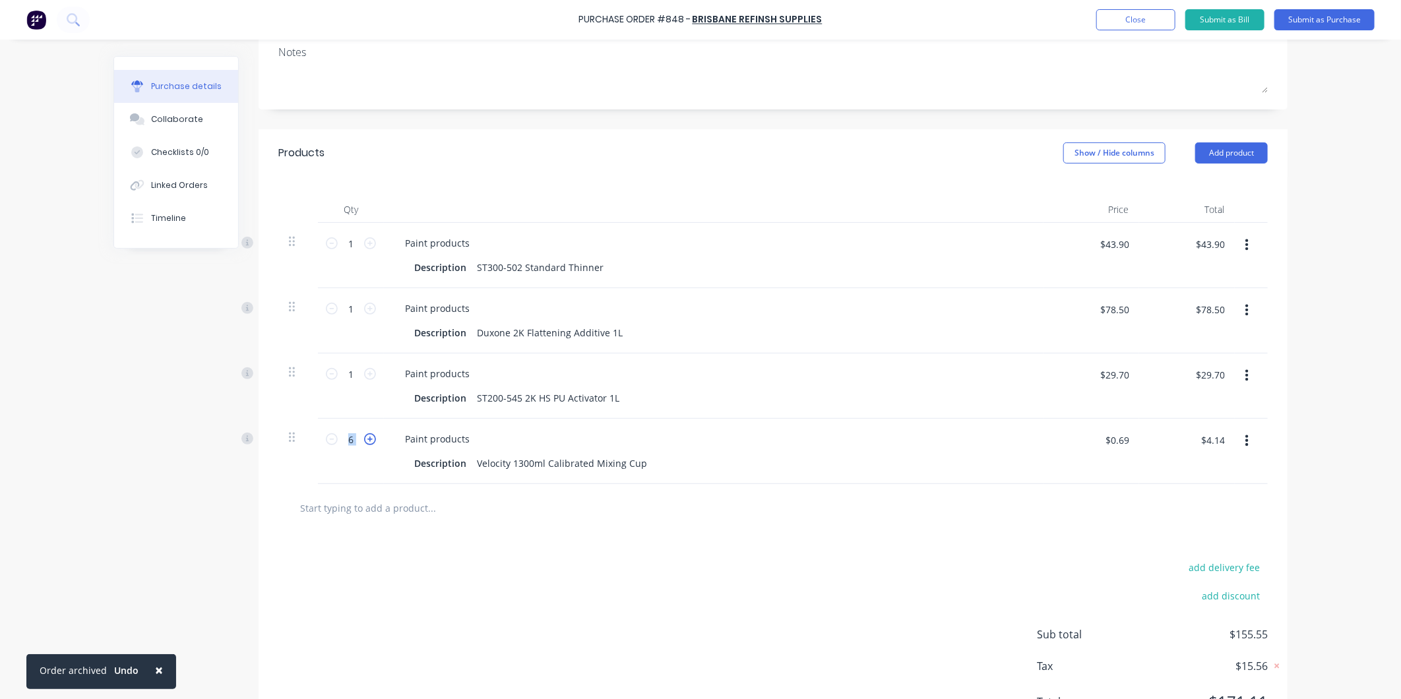
click at [364, 434] on icon at bounding box center [370, 439] width 12 height 12
type input "7"
type input "$4.83"
click at [364, 434] on icon at bounding box center [370, 439] width 12 height 12
type input "8"
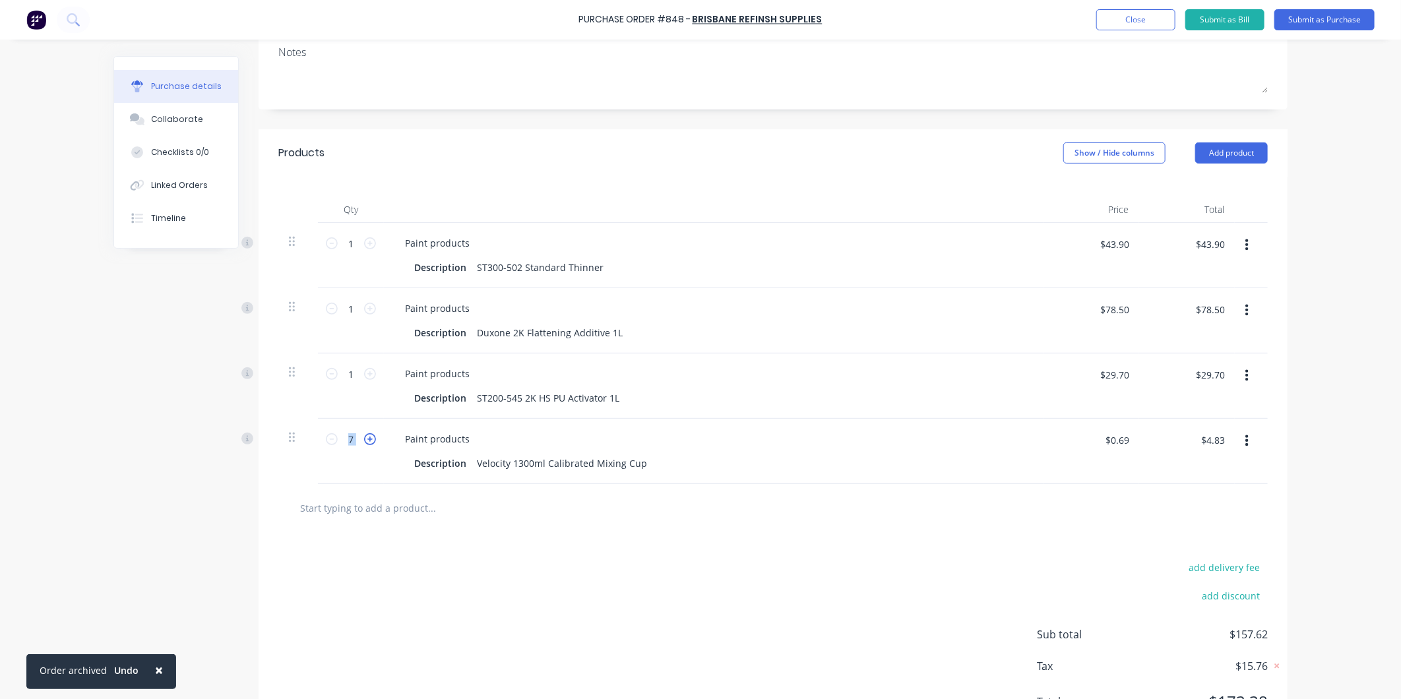
type input "$5.52"
click at [364, 434] on icon at bounding box center [370, 439] width 12 height 12
type input "9"
type input "$6.21"
click at [364, 434] on icon at bounding box center [370, 439] width 12 height 12
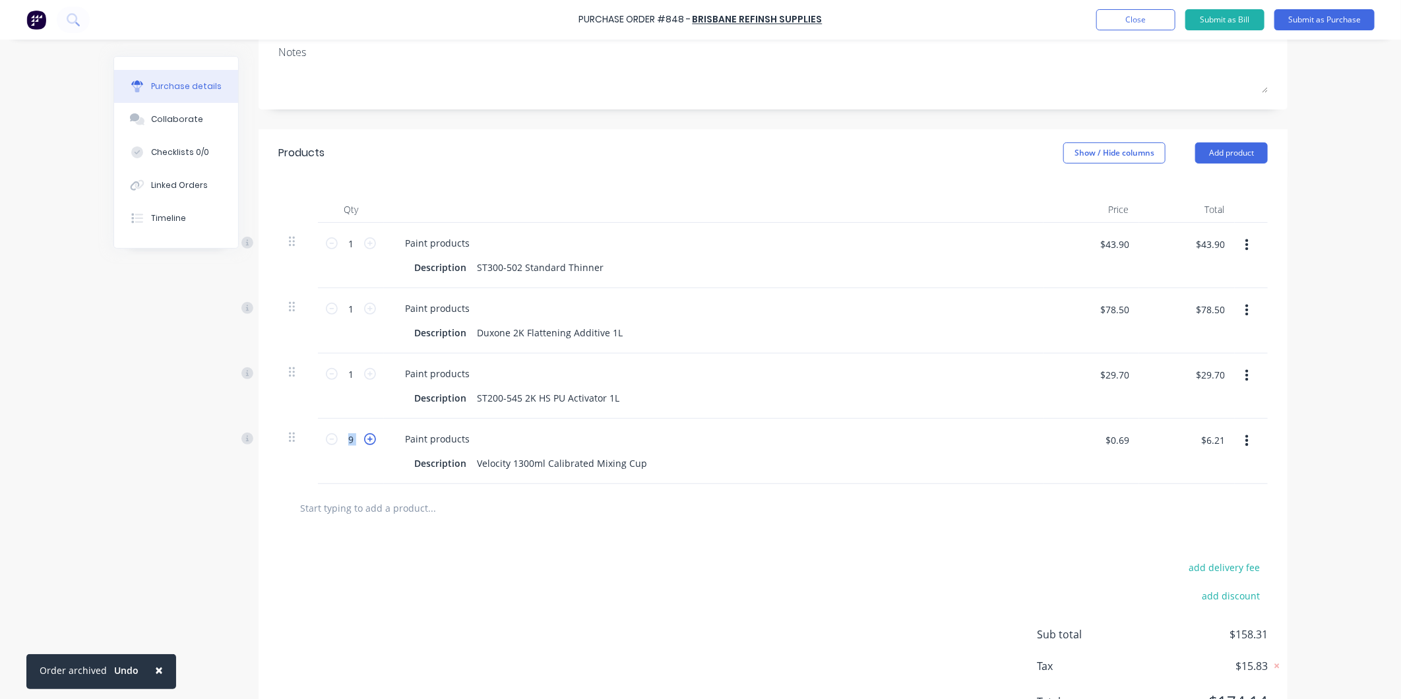
type input "10"
type input "$6.90"
click at [371, 519] on input "text" at bounding box center [432, 508] width 264 height 26
click at [452, 512] on input "text" at bounding box center [432, 508] width 264 height 26
click at [406, 511] on input "text" at bounding box center [432, 508] width 264 height 26
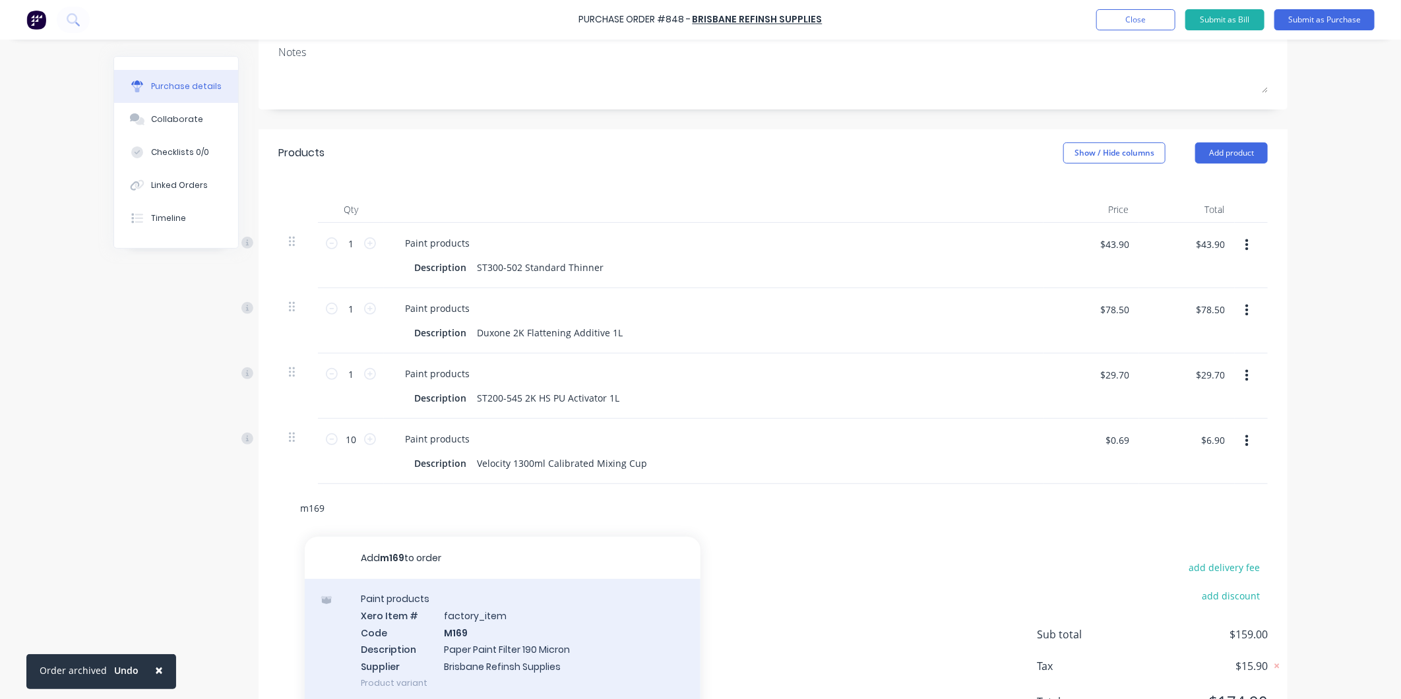
type input "m169"
click at [447, 665] on div "Paint products Xero Item # factory_item Code M169 Description Paper Paint Filte…" at bounding box center [503, 640] width 396 height 123
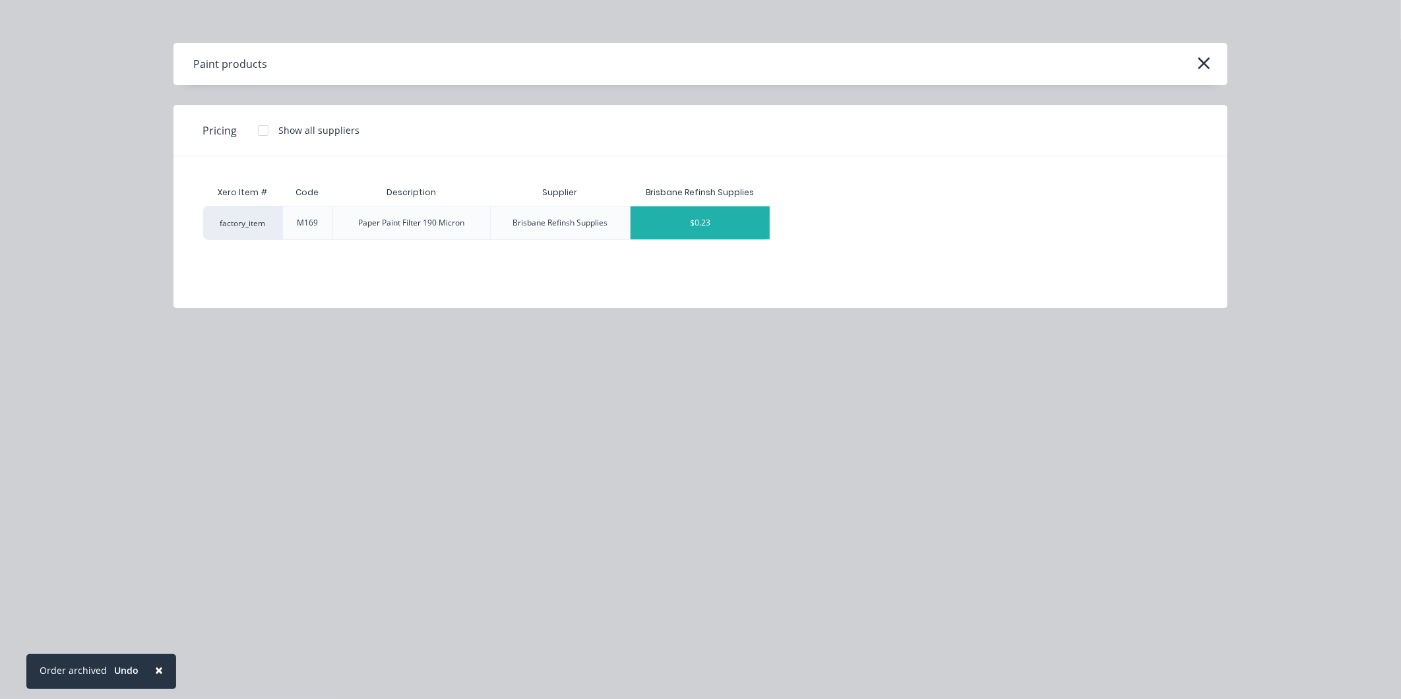
click at [703, 220] on div "$0.23" at bounding box center [700, 223] width 139 height 33
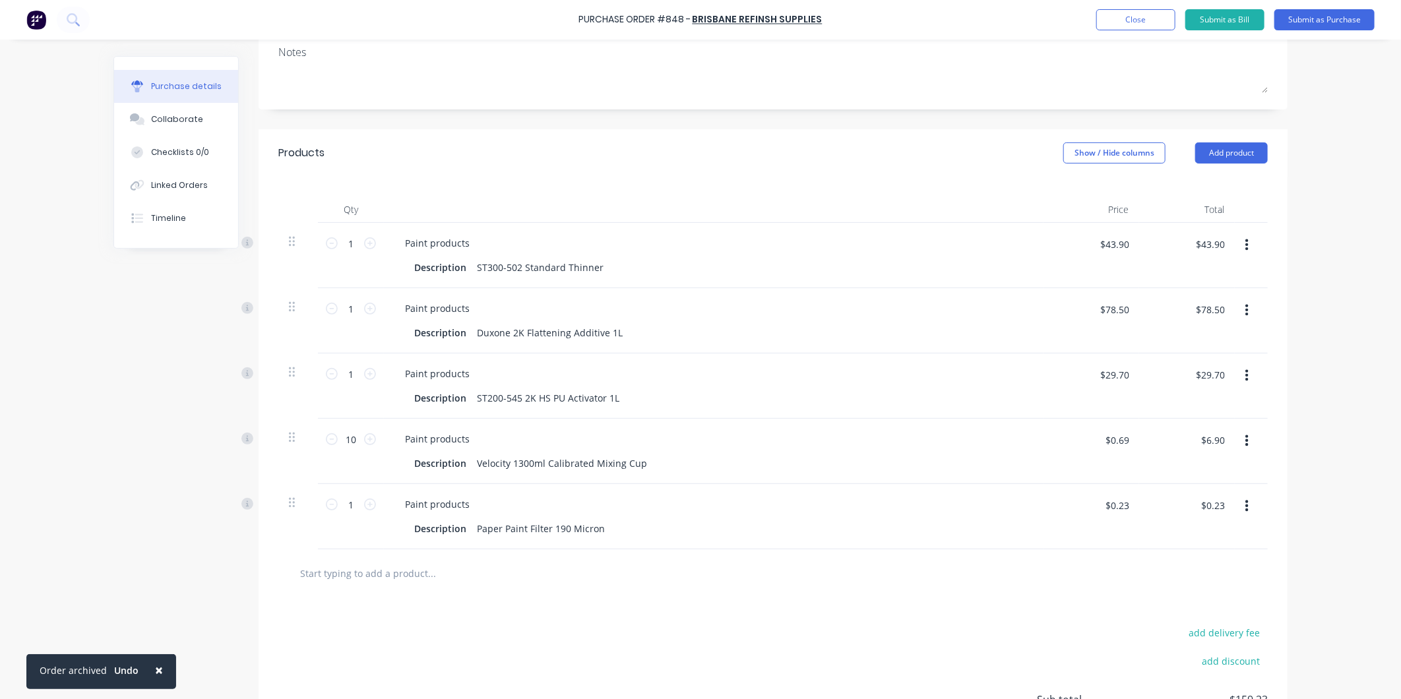
click at [813, 627] on div "add delivery fee add discount Sub total $159.23 Tax $15.92 Total $175.15" at bounding box center [773, 706] width 1029 height 217
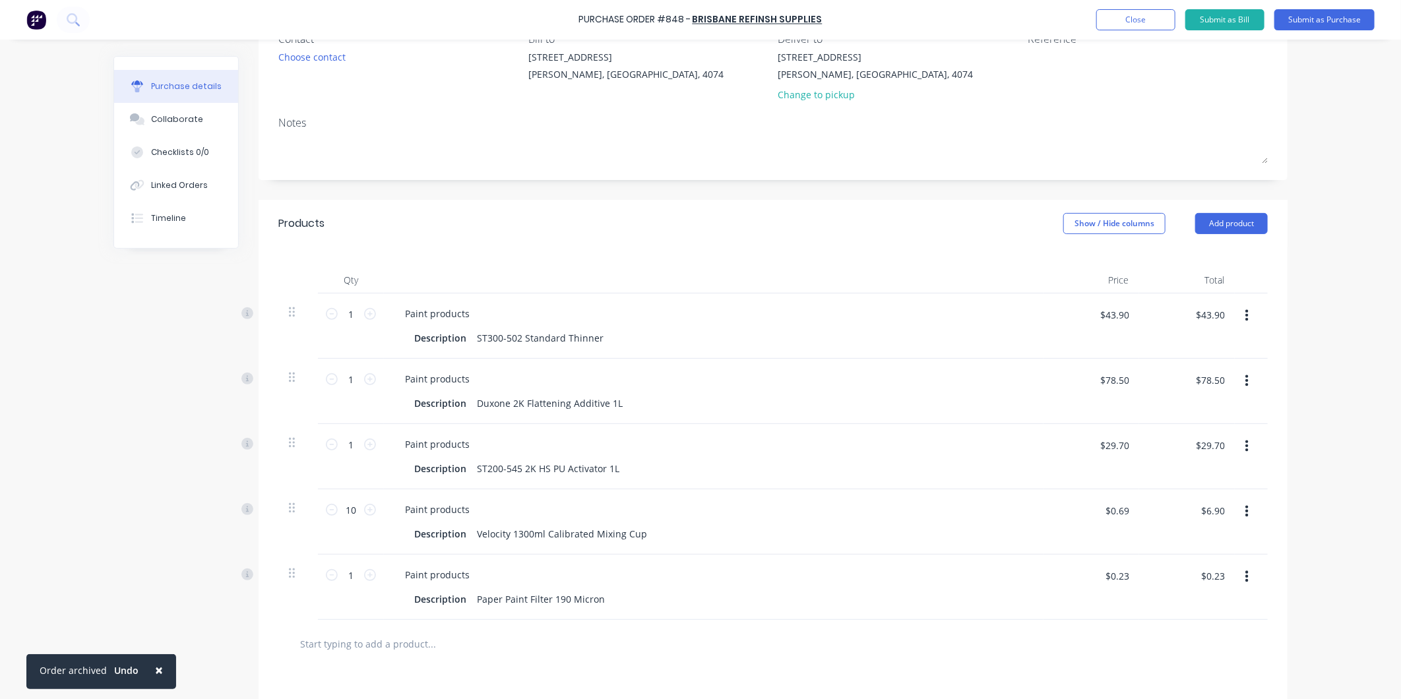
scroll to position [0, 0]
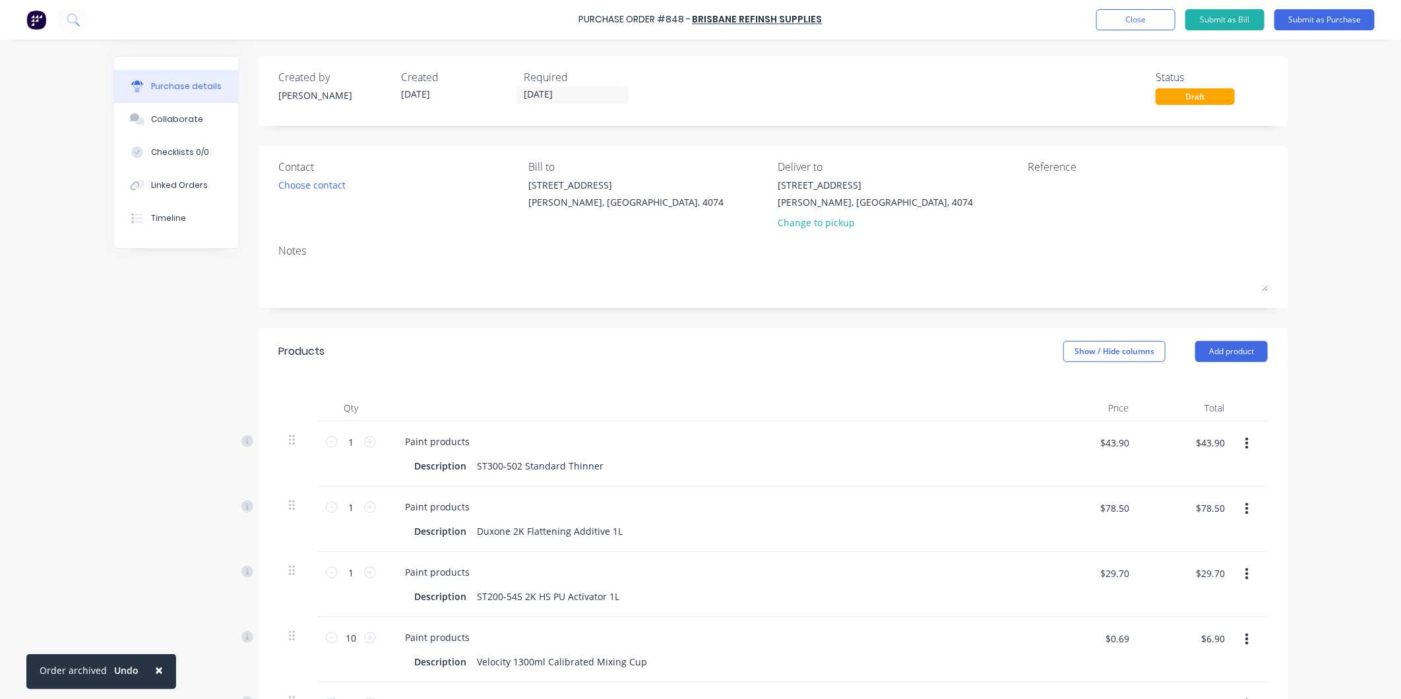
click at [278, 196] on div "Contact Choose contact" at bounding box center [398, 197] width 240 height 77
click at [288, 181] on div "Choose contact" at bounding box center [311, 185] width 67 height 14
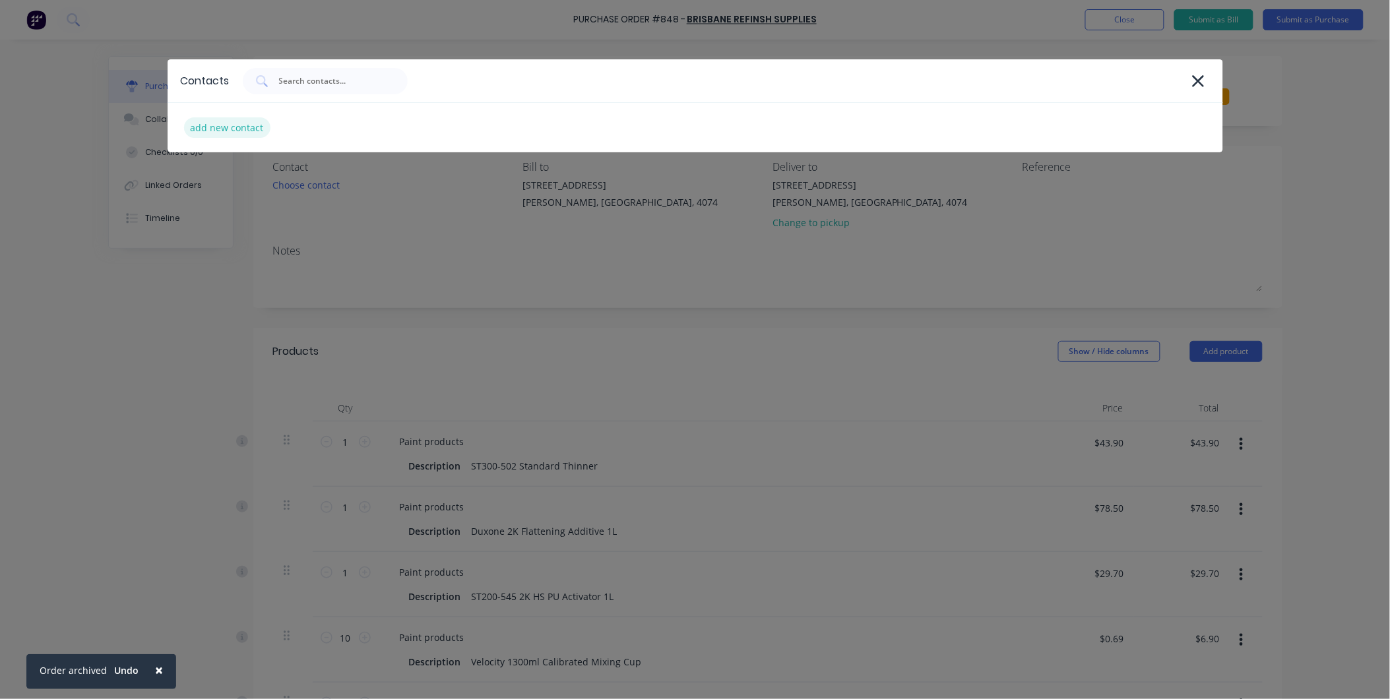
click at [236, 131] on div "add new contact" at bounding box center [227, 127] width 86 height 20
select select "AU"
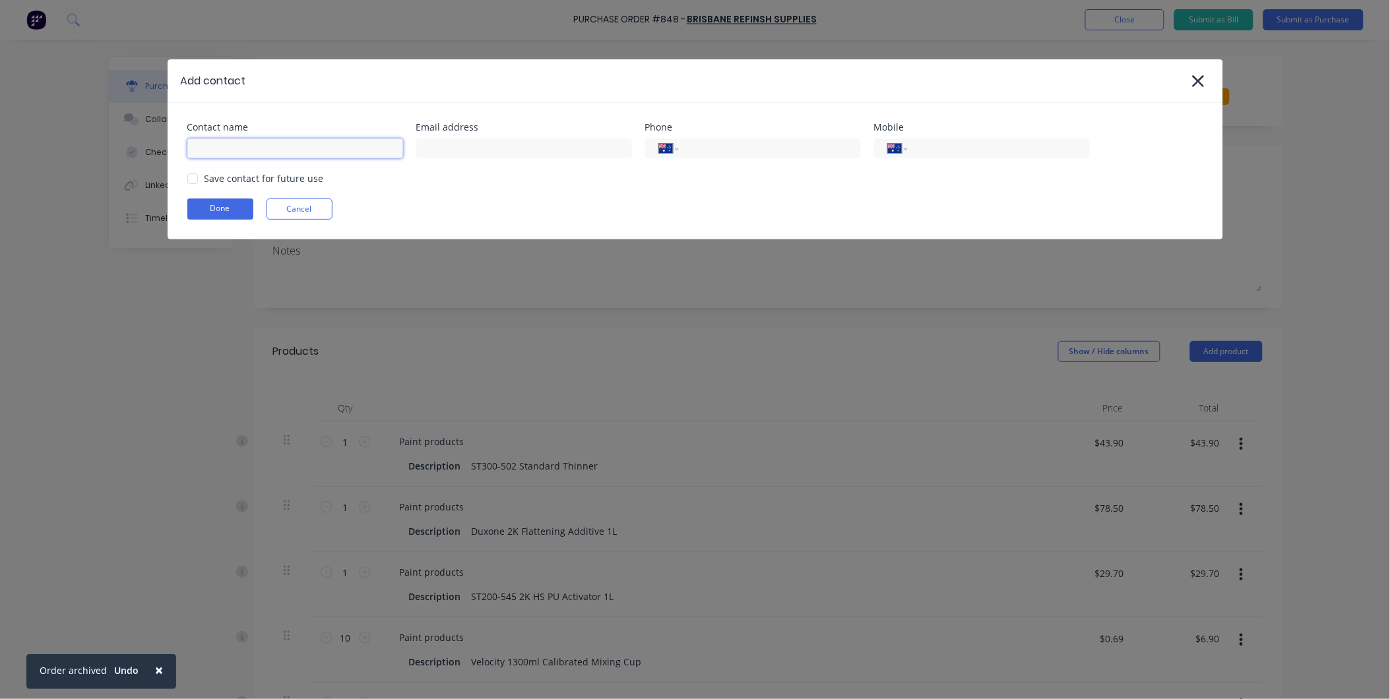
click at [247, 141] on input at bounding box center [295, 149] width 216 height 20
type input "Vinnie"
paste input "archerfield@brisbanerefinish.com.au"
type input "archerfield@brisbanerefinish.com.au"
click at [195, 175] on div at bounding box center [192, 179] width 26 height 26
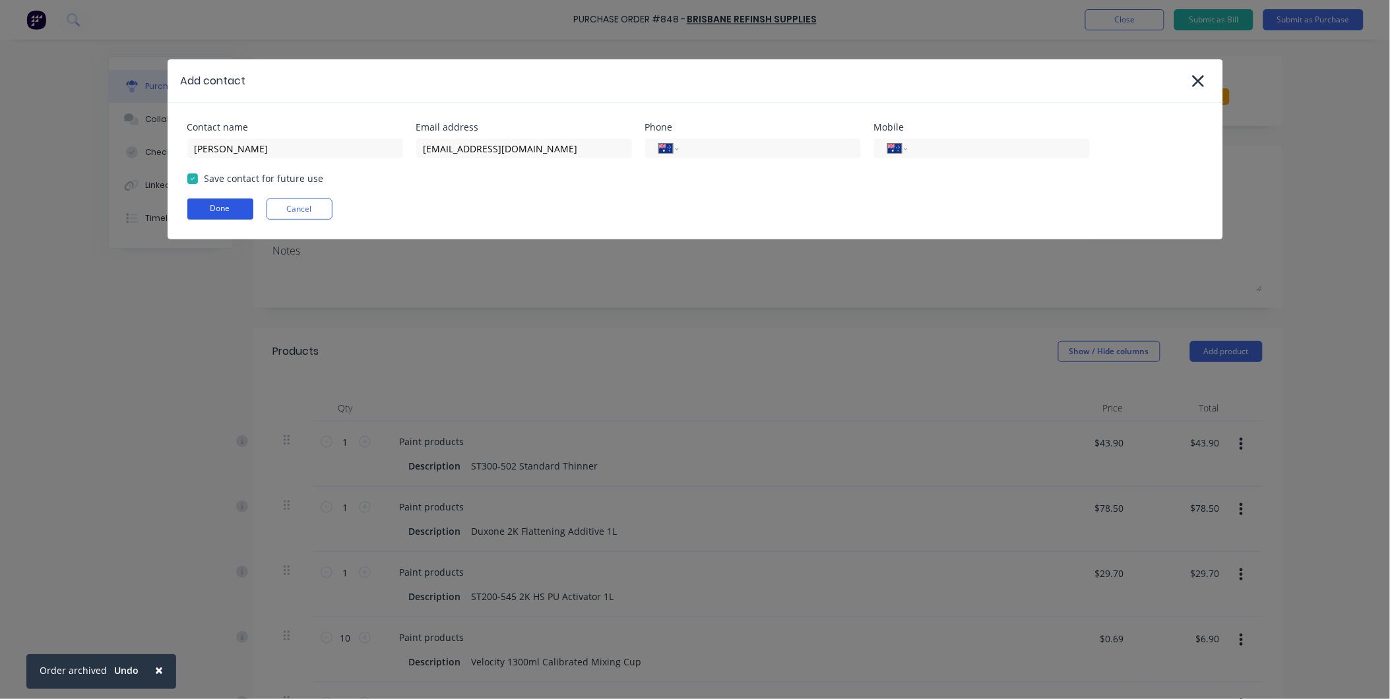
click at [233, 212] on button "Done" at bounding box center [220, 209] width 66 height 21
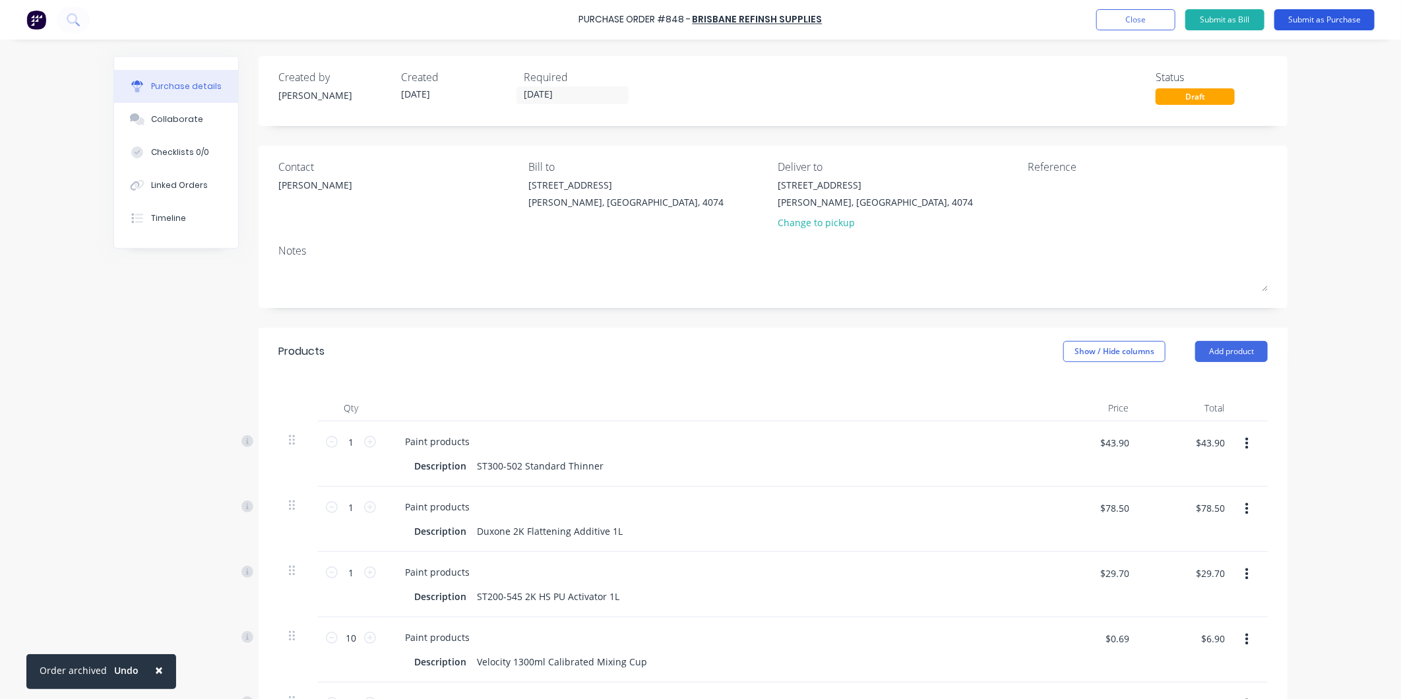
click at [1340, 24] on button "Submit as Purchase" at bounding box center [1325, 19] width 100 height 21
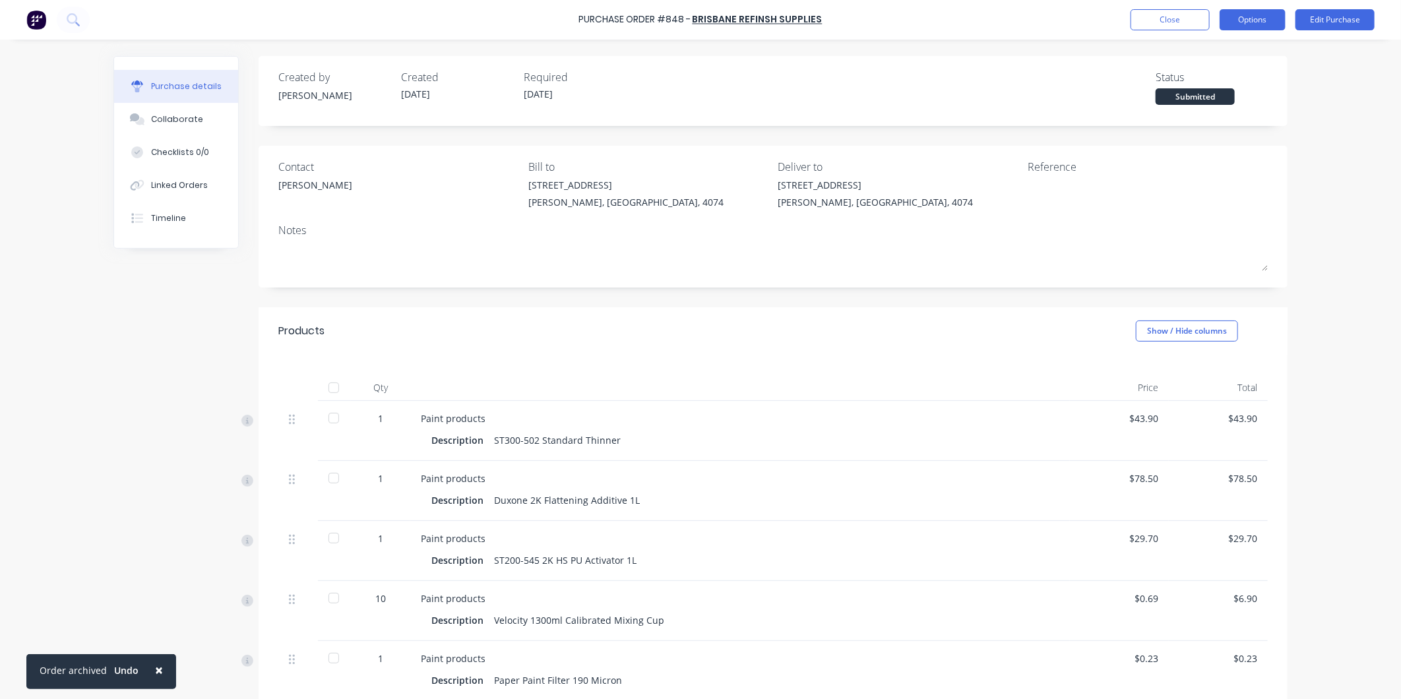
click at [1275, 17] on button "Options" at bounding box center [1253, 19] width 66 height 21
click at [1229, 42] on button "Print / Email" at bounding box center [1223, 53] width 125 height 26
click at [1217, 82] on div "With pricing" at bounding box center [1223, 80] width 102 height 19
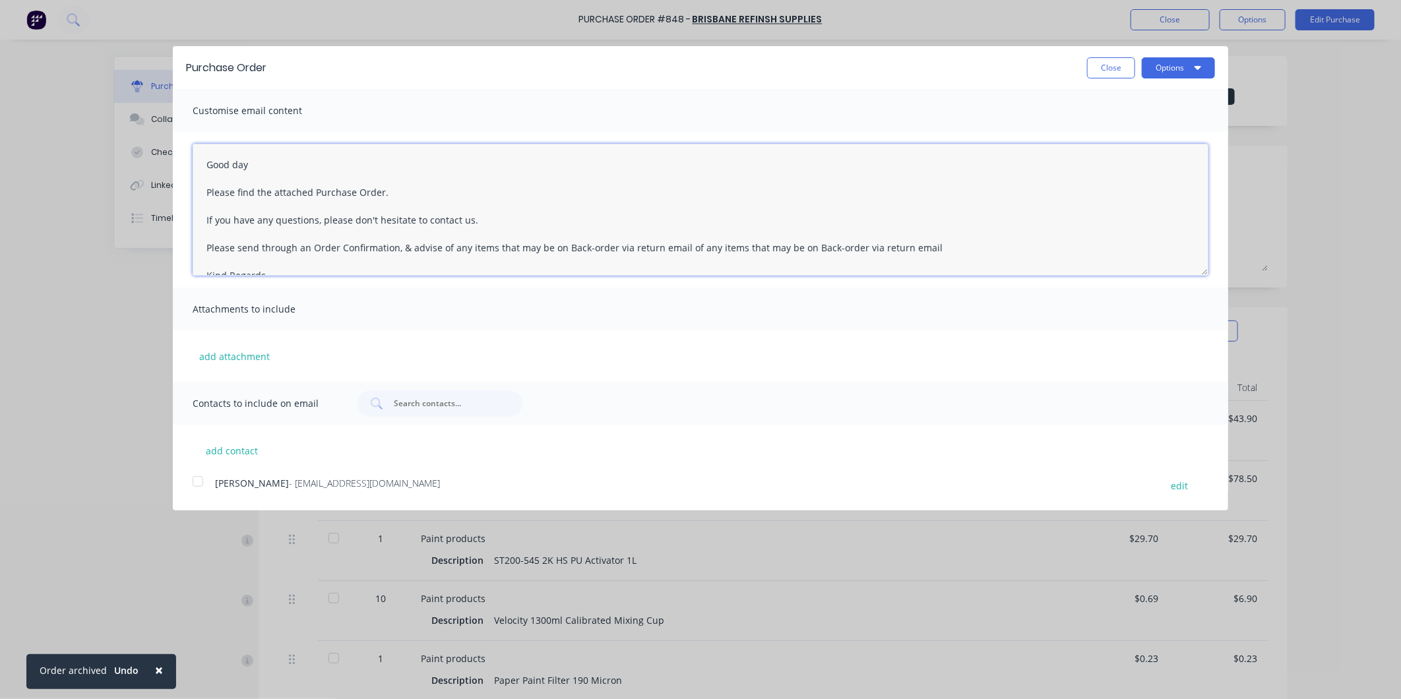
click at [269, 166] on textarea "Good day Please find the attached Purchase Order. If you have any questions, pl…" at bounding box center [701, 210] width 1016 height 132
click at [423, 189] on textarea "Good day Vinnie Please find the attached Purchase Order. If you have any questi…" at bounding box center [701, 210] width 1016 height 132
paste textarea "We would like to send a driver to collect the following:"
click at [195, 486] on div at bounding box center [198, 481] width 26 height 26
type textarea "Good day Vinnie Please find the attached Purchase Order. We would like to send …"
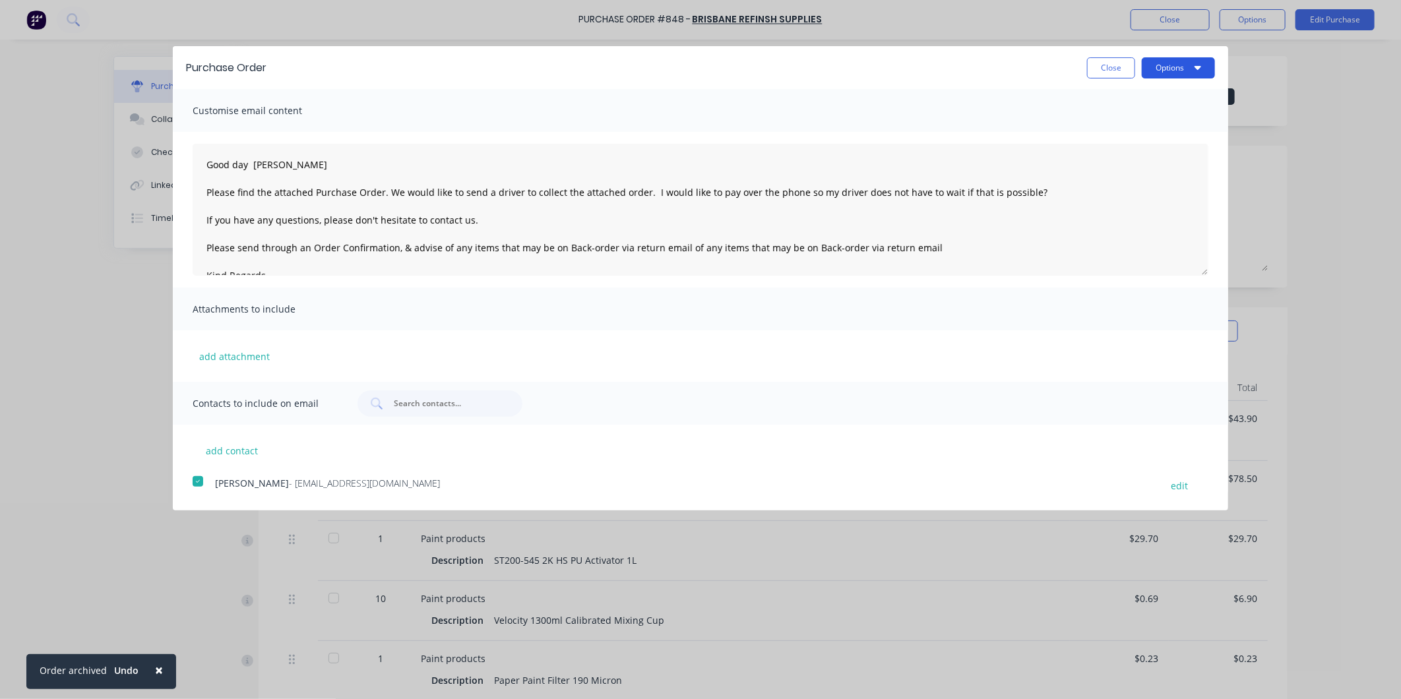
click at [1197, 68] on icon "button" at bounding box center [1198, 68] width 7 height 4
click at [1155, 124] on div "Email" at bounding box center [1153, 127] width 102 height 19
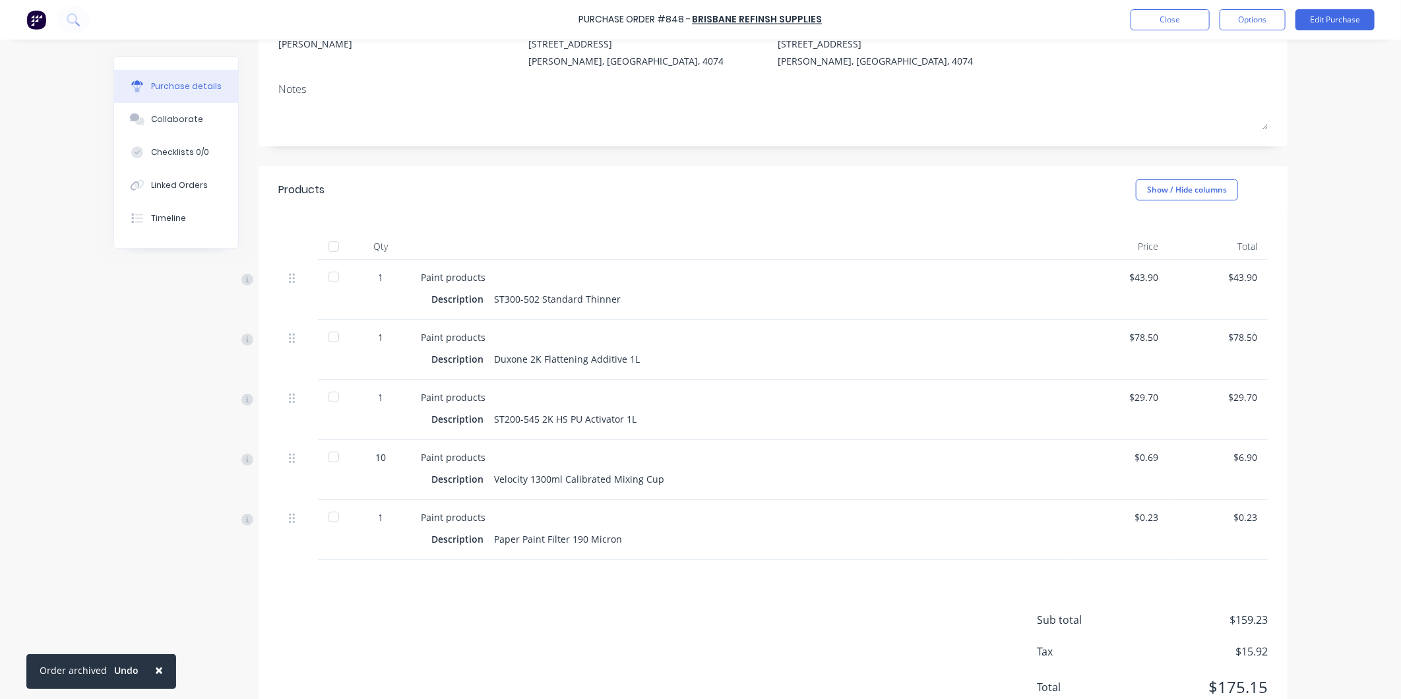
scroll to position [191, 0]
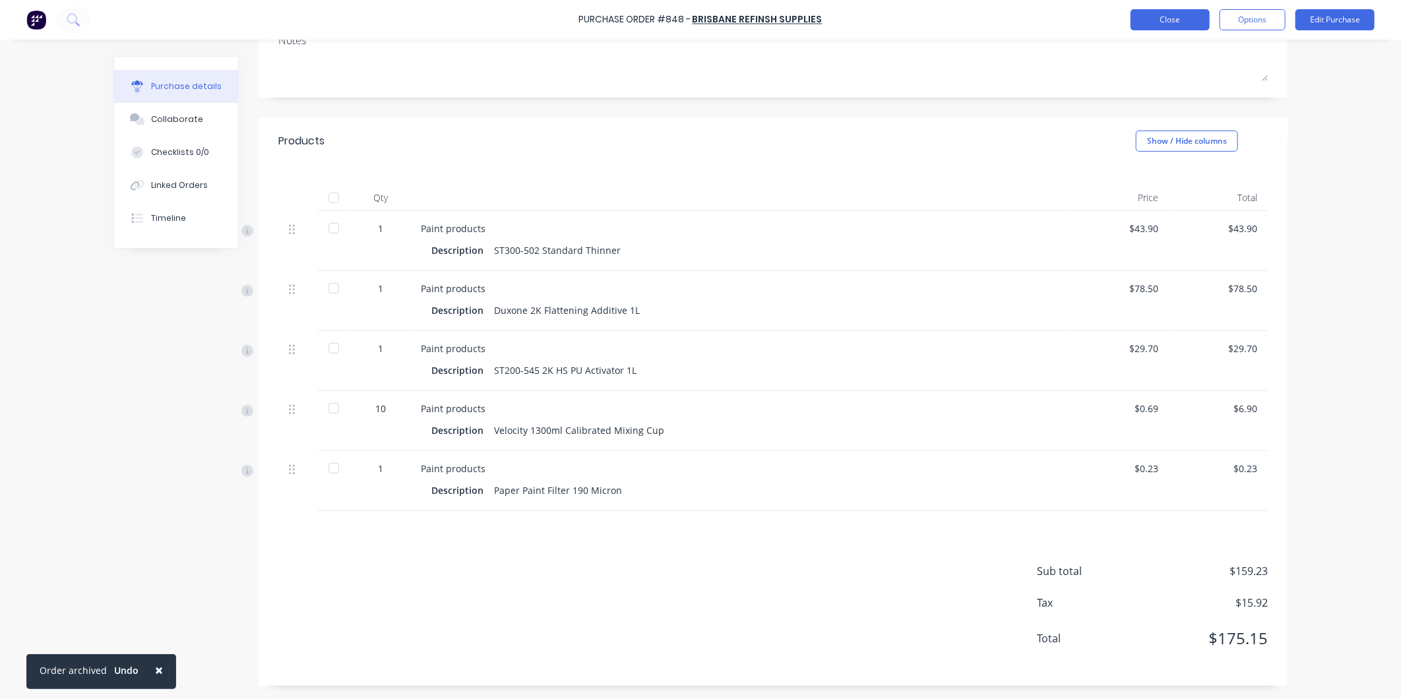
click at [1203, 22] on button "Close" at bounding box center [1170, 19] width 79 height 21
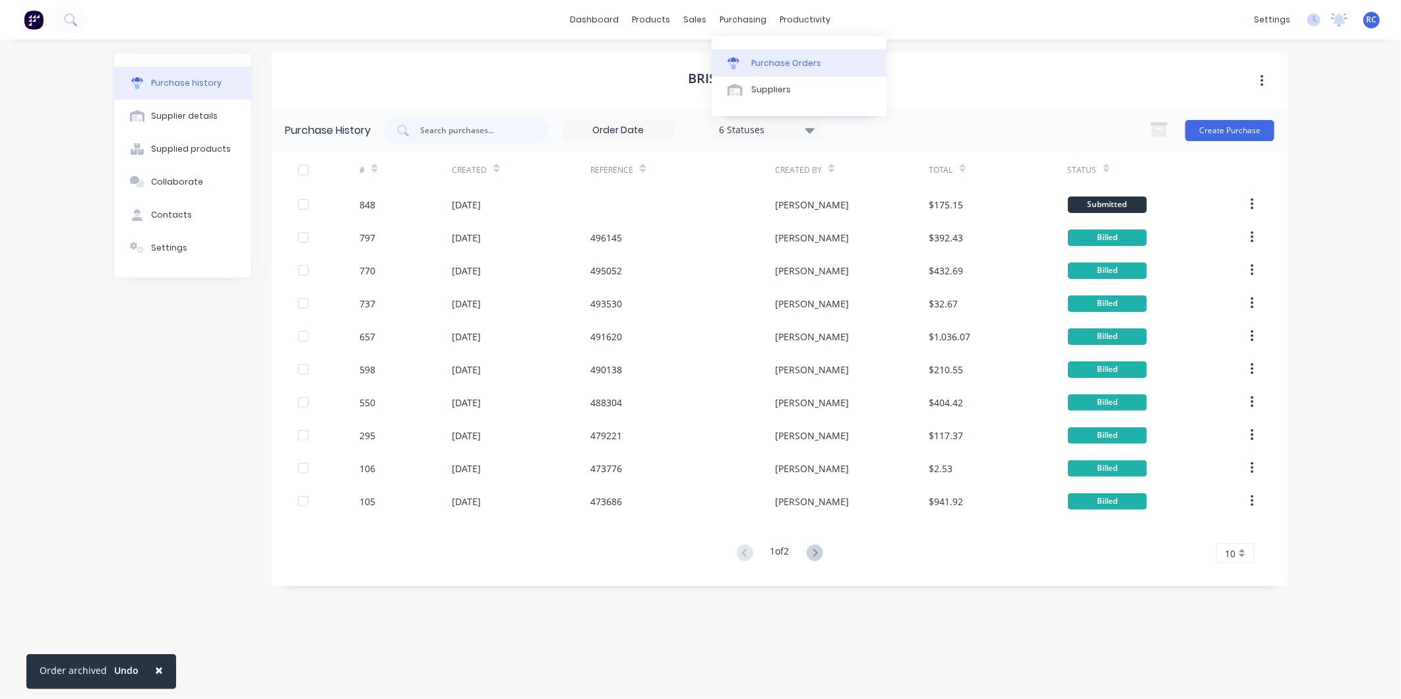
click at [765, 69] on div "Purchase Orders" at bounding box center [786, 63] width 70 height 12
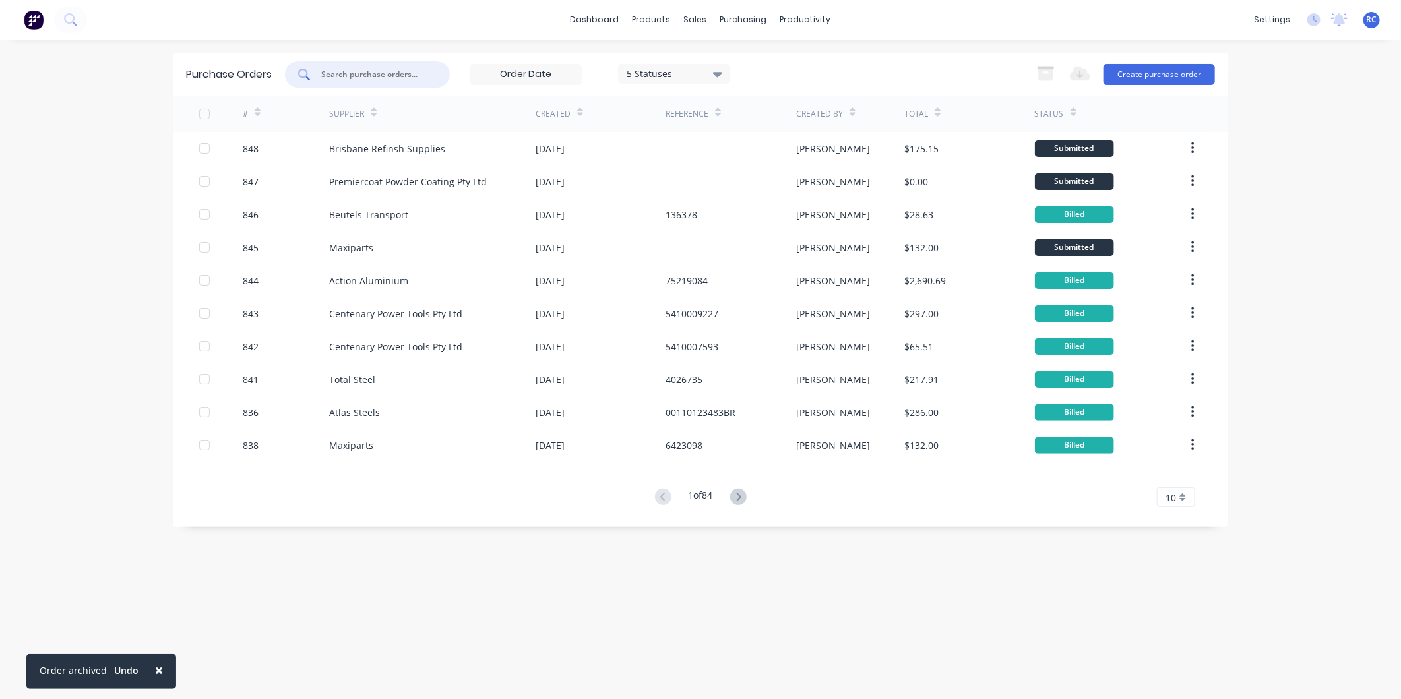
click at [348, 70] on input "text" at bounding box center [375, 74] width 110 height 13
type input "premier"
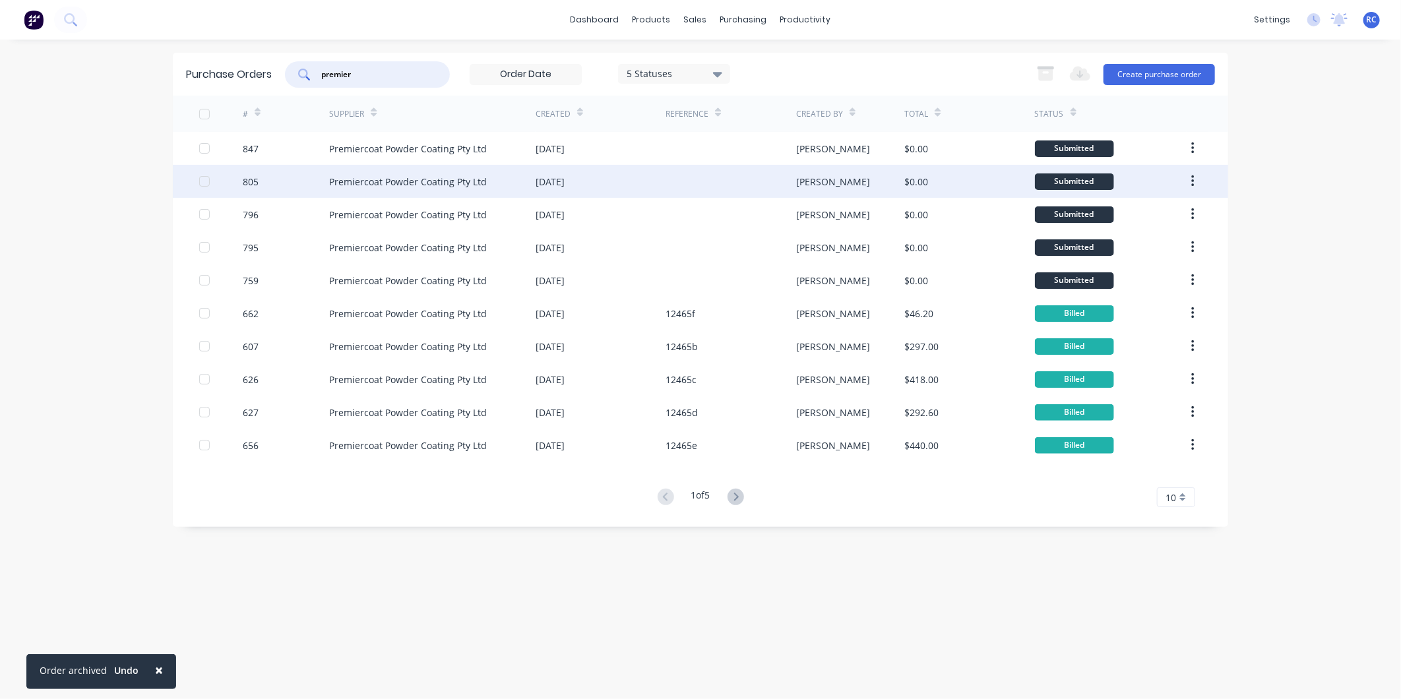
click at [376, 178] on div "Premiercoat Powder Coating Pty Ltd" at bounding box center [408, 182] width 158 height 14
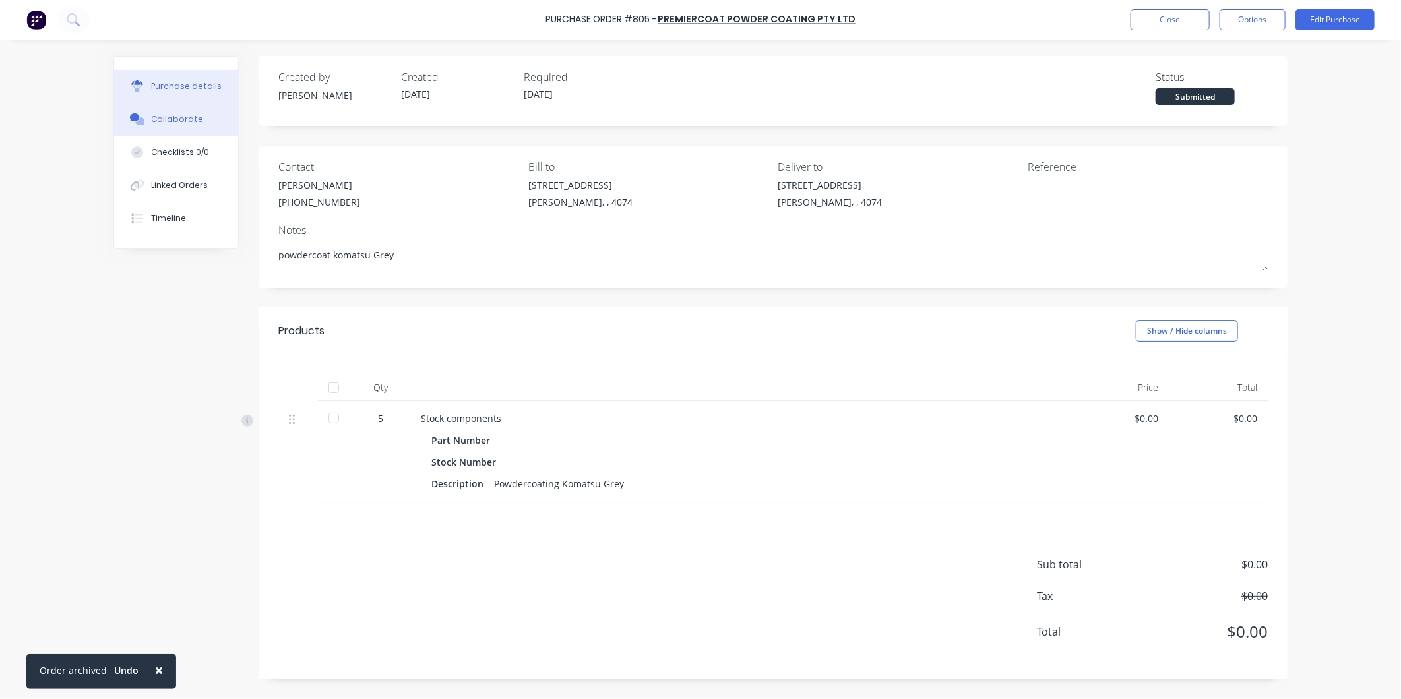
click at [213, 117] on button "Collaborate" at bounding box center [176, 119] width 124 height 33
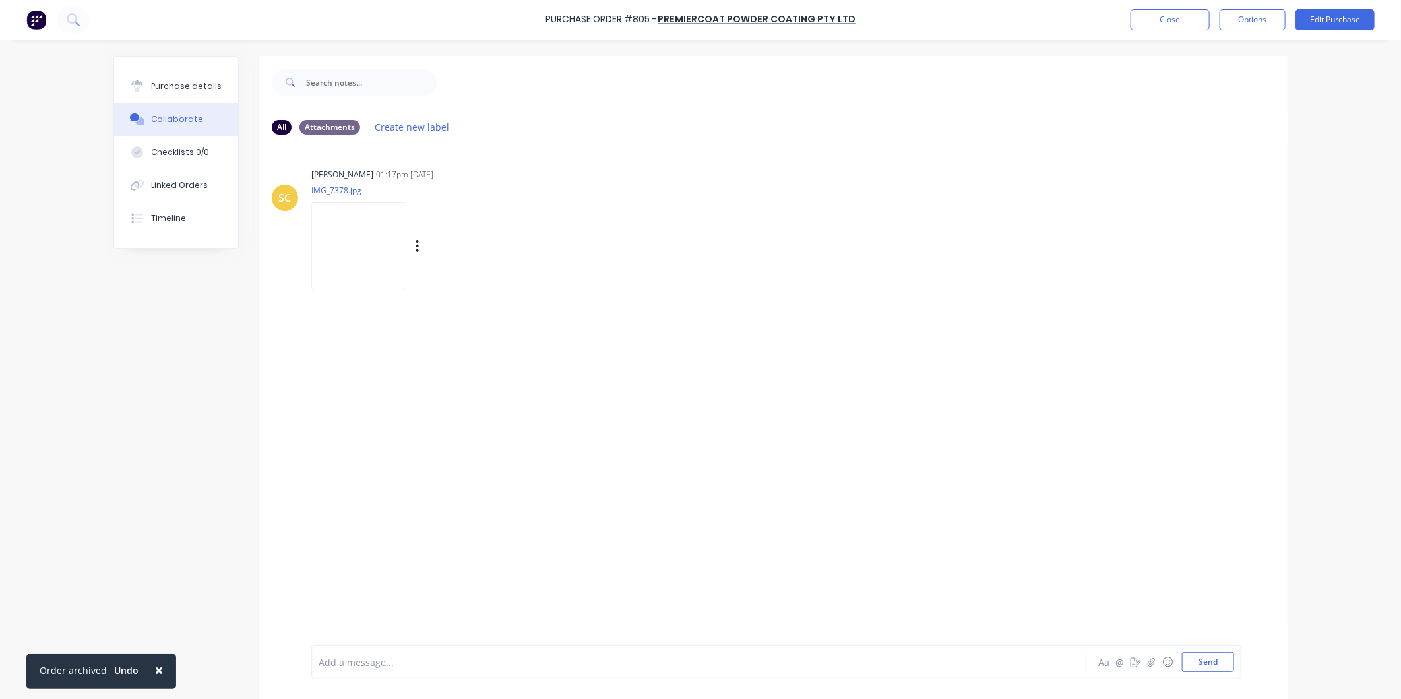
click at [351, 241] on img at bounding box center [358, 246] width 95 height 86
click at [208, 97] on button "Purchase details" at bounding box center [176, 86] width 124 height 33
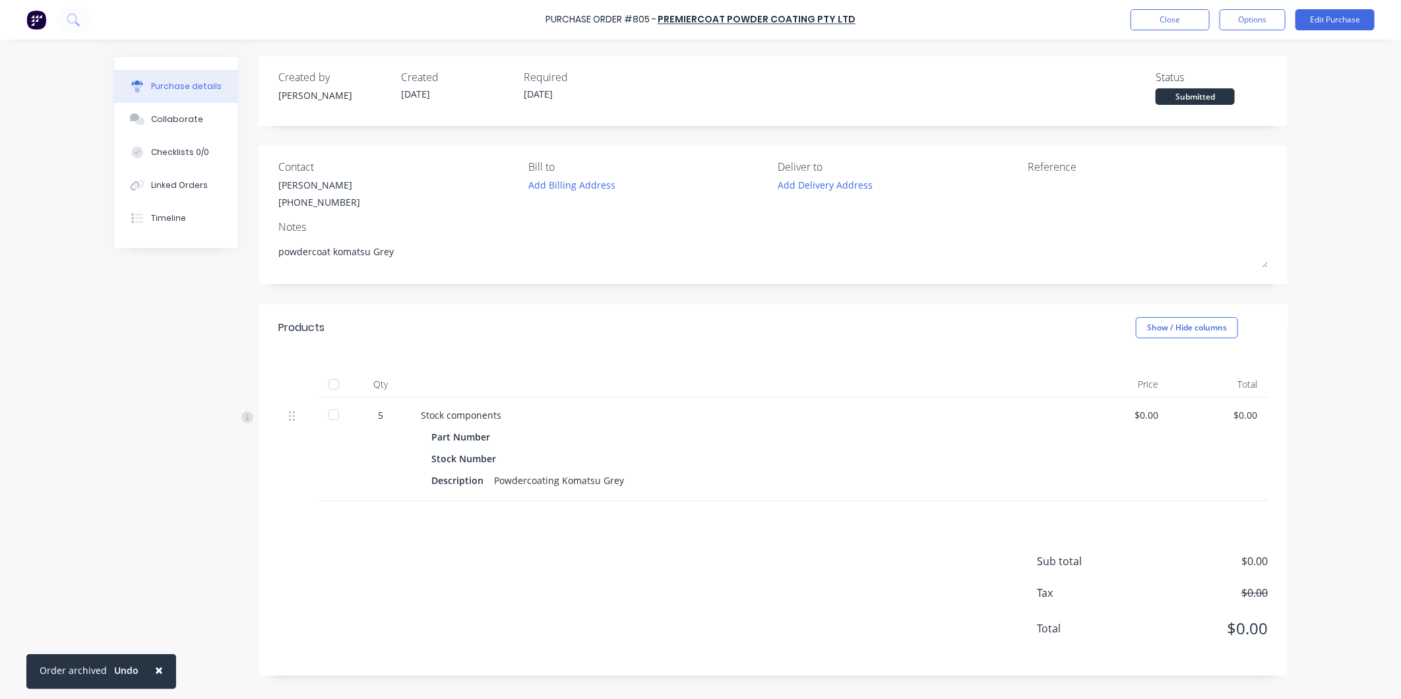
type textarea "x"
drag, startPoint x: 1222, startPoint y: 30, endPoint x: 1209, endPoint y: 30, distance: 13.2
click at [1221, 30] on div "Options" at bounding box center [1253, 19] width 66 height 21
click at [1203, 30] on button "Close" at bounding box center [1170, 19] width 79 height 21
